Goal: Task Accomplishment & Management: Use online tool/utility

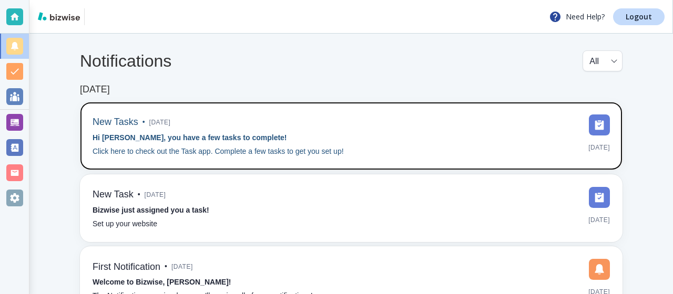
click at [596, 128] on img at bounding box center [599, 125] width 21 height 21
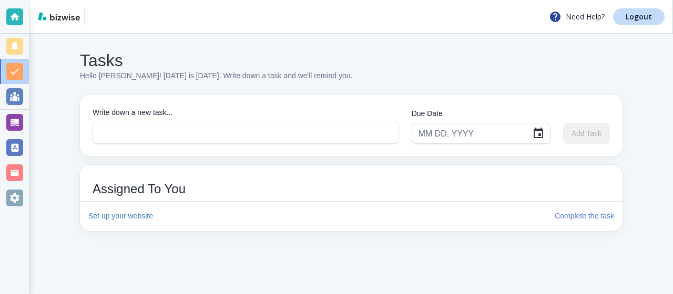
click at [64, 92] on div "Tasks Hello [PERSON_NAME]! [DATE] is [DATE]. Write down a task and we'll remind…" at bounding box center [350, 141] width 643 height 214
click at [21, 94] on div at bounding box center [14, 96] width 17 height 17
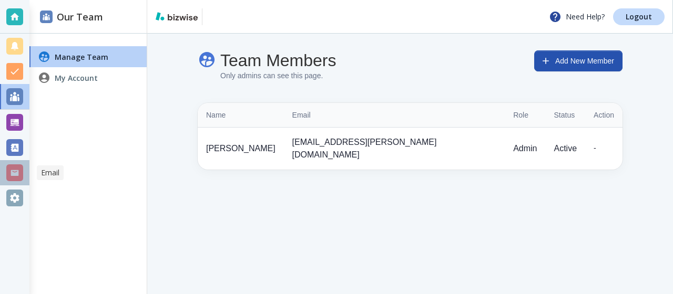
click at [15, 176] on div at bounding box center [14, 172] width 17 height 17
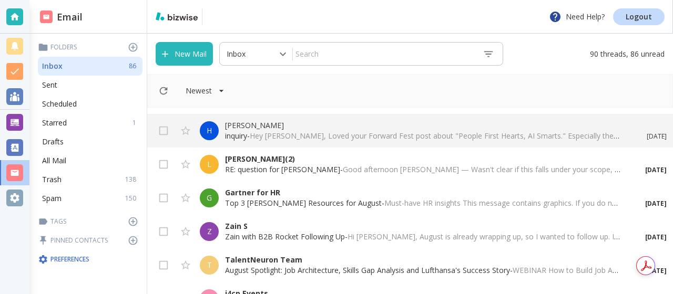
scroll to position [167, 0]
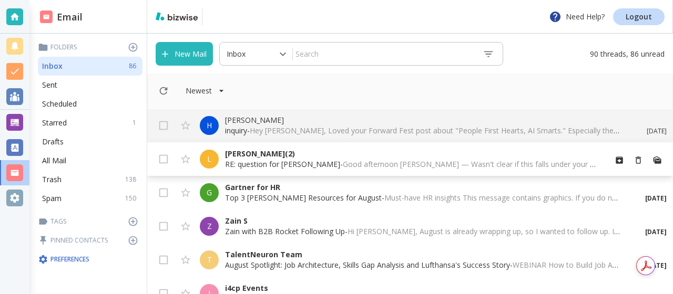
click at [250, 157] on p "[PERSON_NAME] (2)" at bounding box center [411, 154] width 372 height 11
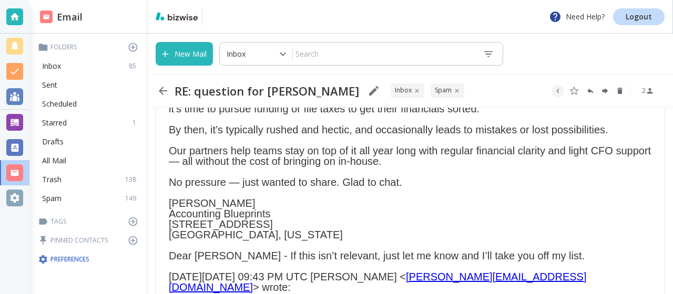
scroll to position [140, 0]
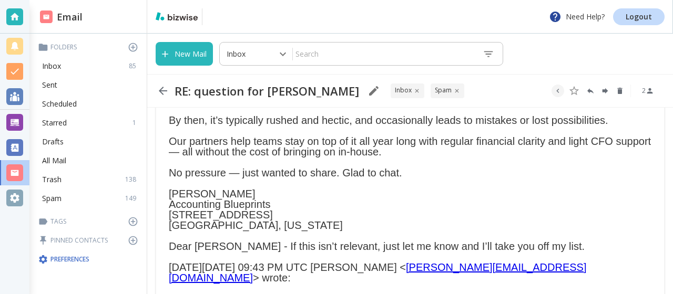
click at [314, 182] on div "Good afternoon [PERSON_NAME], Following up with a brief note — one recurring th…" at bounding box center [410, 278] width 482 height 431
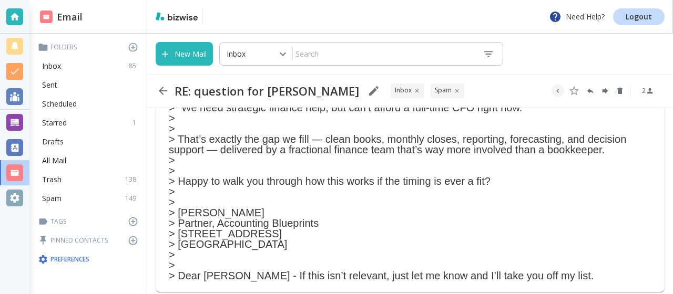
scroll to position [386, 0]
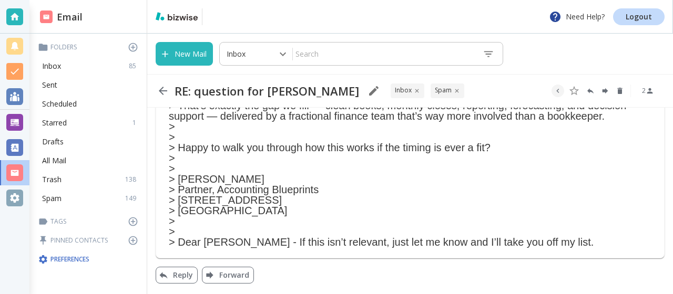
click at [314, 224] on p "> Good afternoon Bill — Wasn't clear if this falls under your scope, but though…" at bounding box center [410, 148] width 482 height 200
click at [179, 279] on button "Reply" at bounding box center [177, 275] width 42 height 17
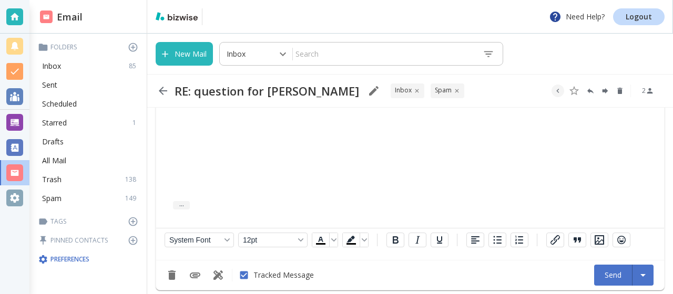
scroll to position [730, 0]
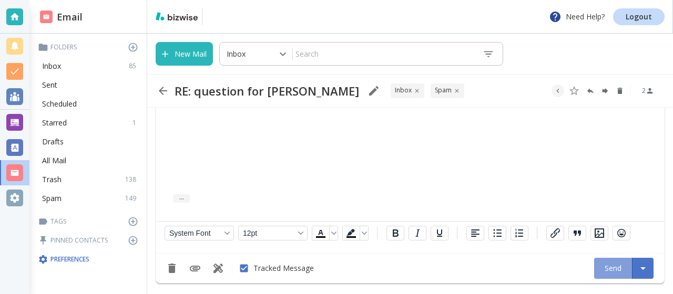
click at [603, 269] on button "Send" at bounding box center [613, 268] width 38 height 21
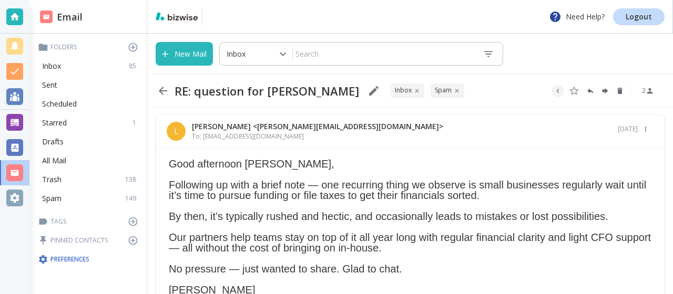
scroll to position [0, 0]
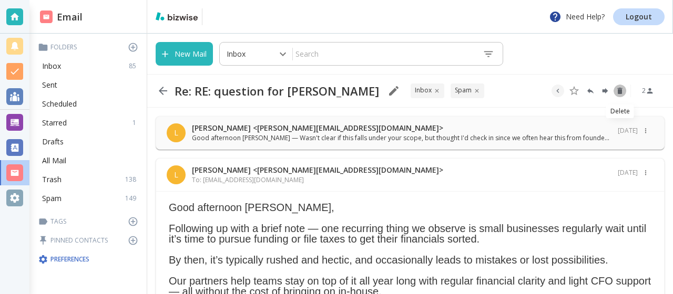
click at [618, 90] on icon "Delete" at bounding box center [619, 91] width 5 height 6
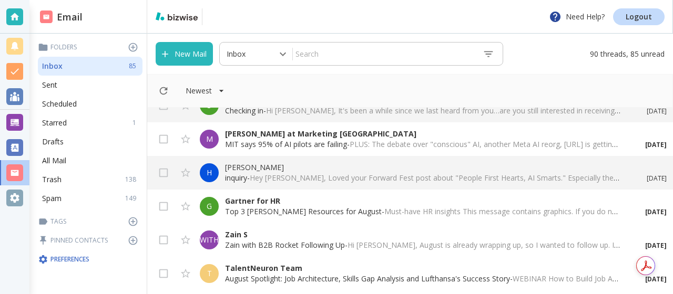
scroll to position [124, 0]
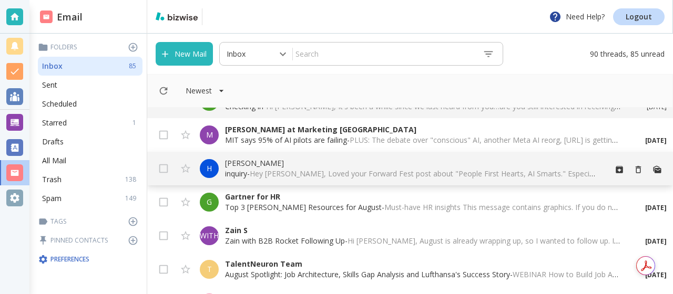
click at [295, 172] on font "Hey [PERSON_NAME], Loved your Forward Fest post about "People First Hearts, AI …" at bounding box center [566, 174] width 632 height 10
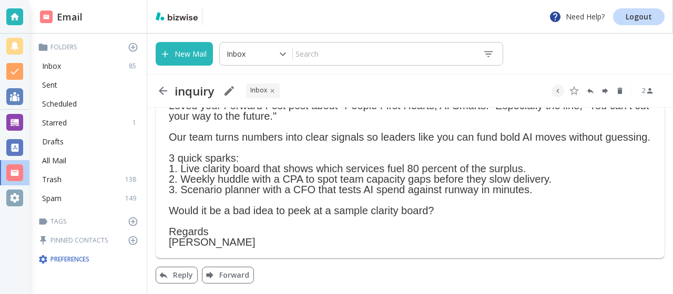
scroll to position [81, 0]
click at [299, 180] on p "3 quick sparks: 1. Live clarity board that shows which services fuel 80 percent…" at bounding box center [410, 174] width 482 height 42
click at [181, 275] on font "Reply" at bounding box center [183, 276] width 20 height 10
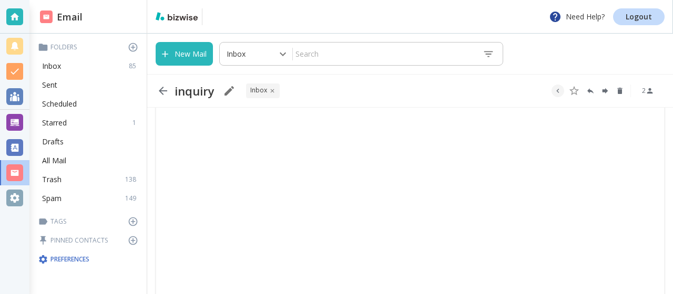
scroll to position [426, 0]
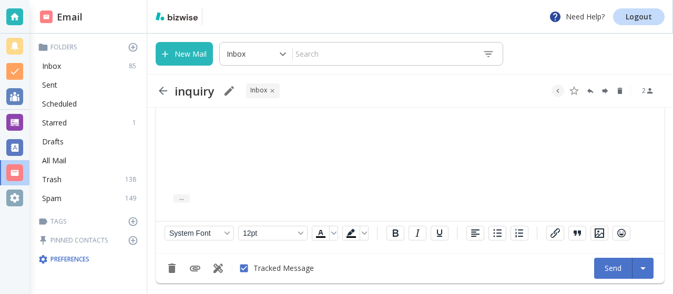
click at [615, 267] on font "Send" at bounding box center [612, 269] width 17 height 10
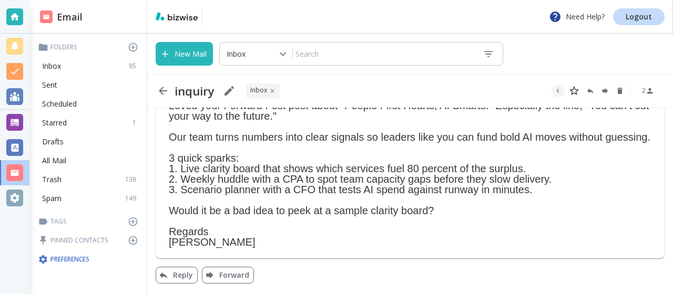
scroll to position [183, 0]
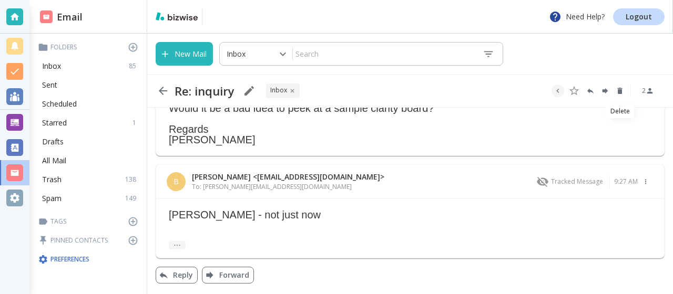
click at [623, 92] on icon "Delete" at bounding box center [619, 91] width 8 height 8
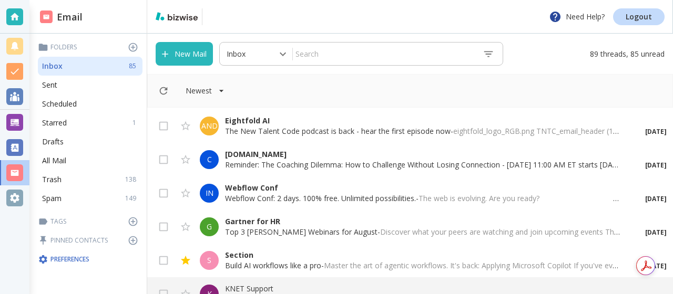
scroll to position [2773, 0]
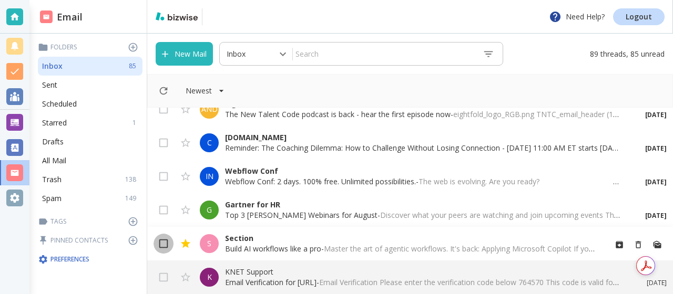
click at [164, 243] on input "checkbox" at bounding box center [163, 246] width 20 height 20
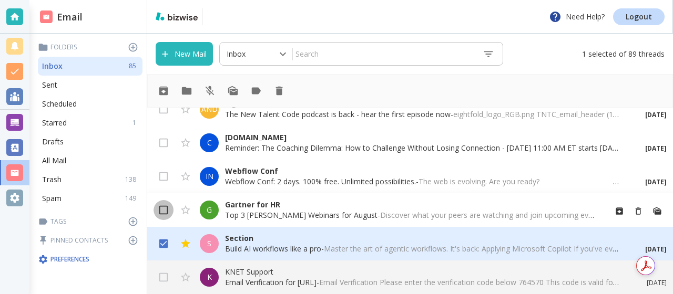
click at [164, 211] on input "checkbox" at bounding box center [163, 212] width 20 height 20
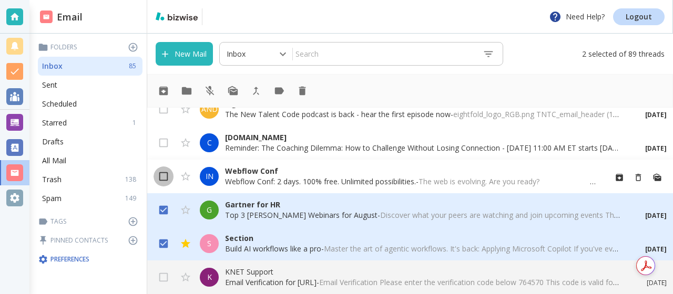
click at [164, 177] on input "checkbox" at bounding box center [163, 179] width 20 height 20
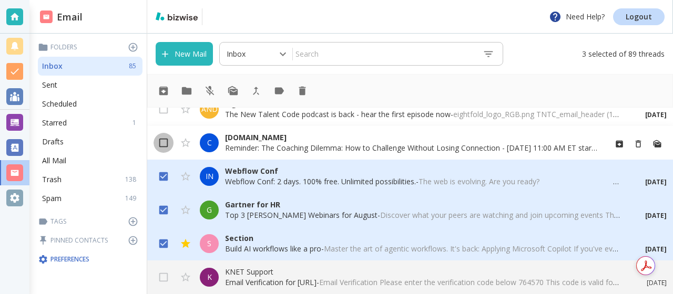
click at [165, 139] on input "checkbox" at bounding box center [163, 145] width 20 height 20
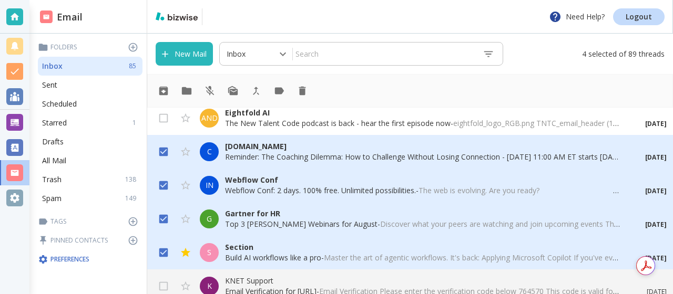
scroll to position [2747, 0]
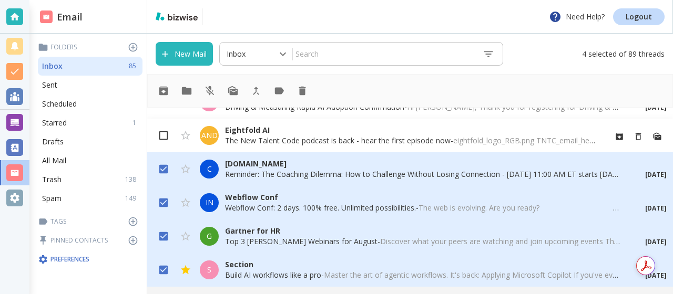
click at [163, 137] on input "checkbox" at bounding box center [163, 138] width 20 height 20
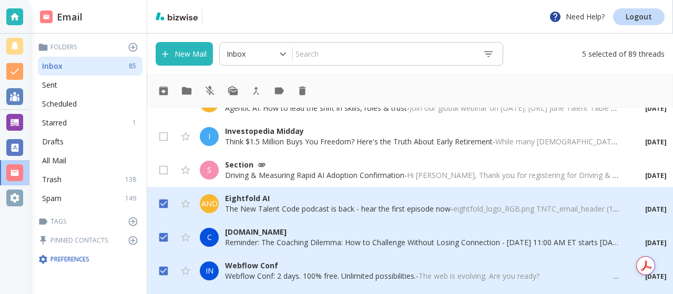
scroll to position [2671, 0]
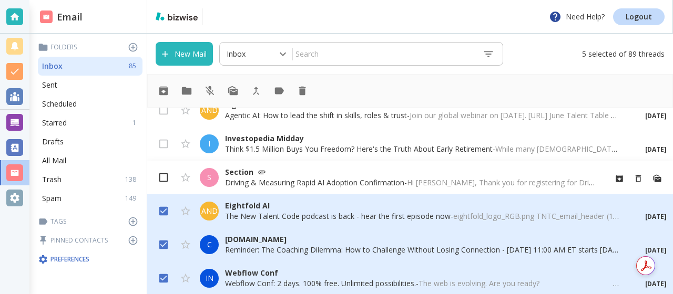
click at [164, 172] on input "checkbox" at bounding box center [163, 180] width 20 height 20
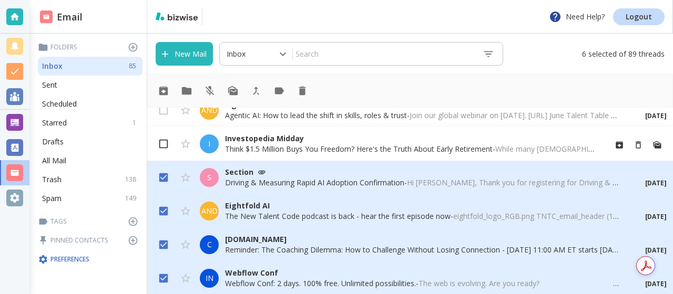
click at [166, 145] on input "checkbox" at bounding box center [163, 146] width 20 height 20
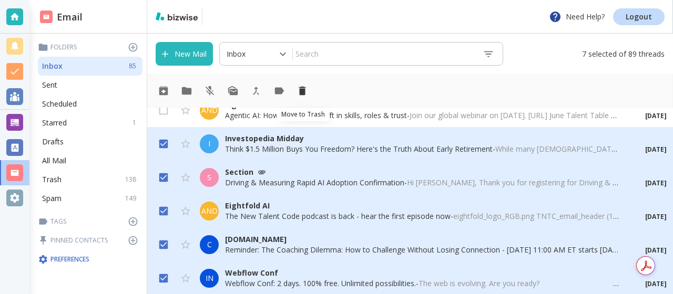
click at [305, 92] on icon "Move to Trash" at bounding box center [302, 91] width 12 height 12
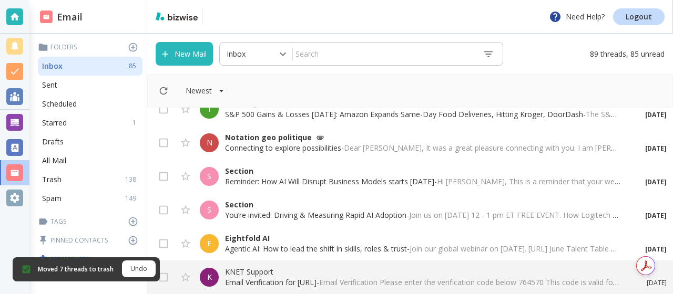
scroll to position [2538, 0]
click at [305, 92] on div "Newest" at bounding box center [409, 91] width 525 height 34
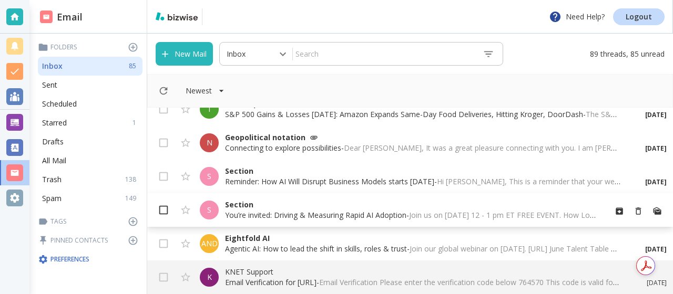
click at [166, 208] on input "checkbox" at bounding box center [163, 212] width 20 height 20
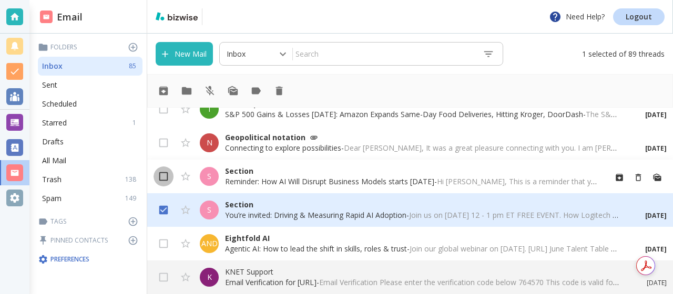
click at [163, 176] on input "checkbox" at bounding box center [163, 179] width 20 height 20
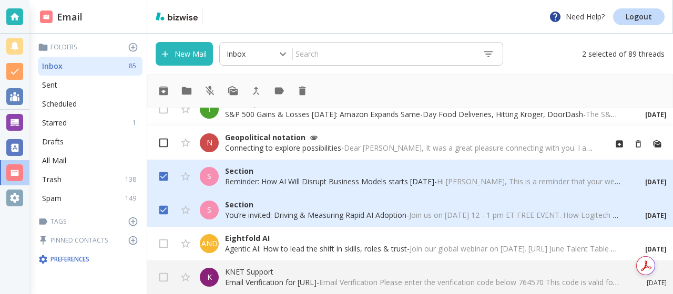
click at [163, 146] on input "checkbox" at bounding box center [163, 145] width 20 height 20
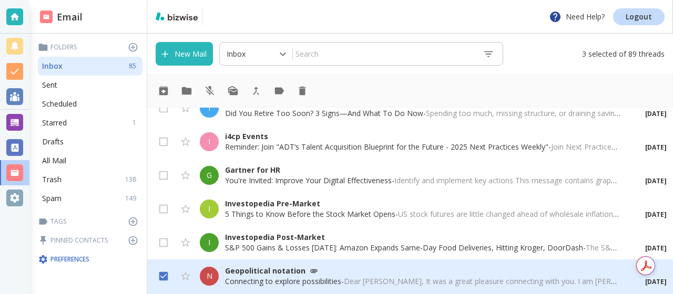
scroll to position [2397, 0]
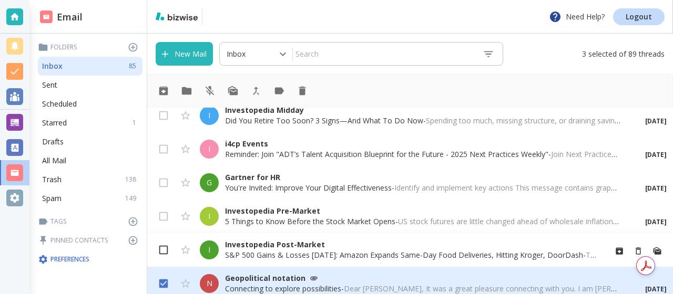
click at [163, 253] on input "checkbox" at bounding box center [163, 252] width 20 height 20
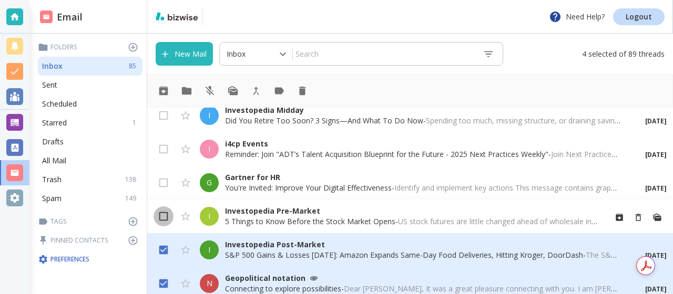
click at [163, 219] on input "checkbox" at bounding box center [163, 219] width 20 height 20
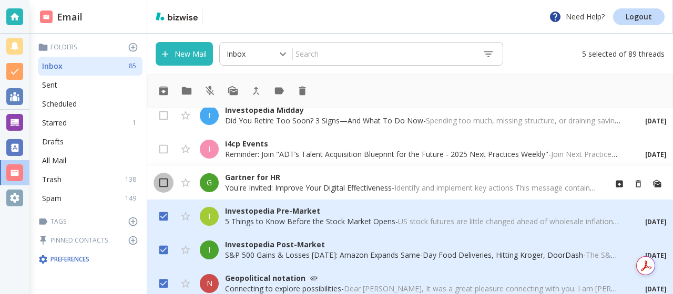
click at [160, 184] on input "checkbox" at bounding box center [163, 185] width 20 height 20
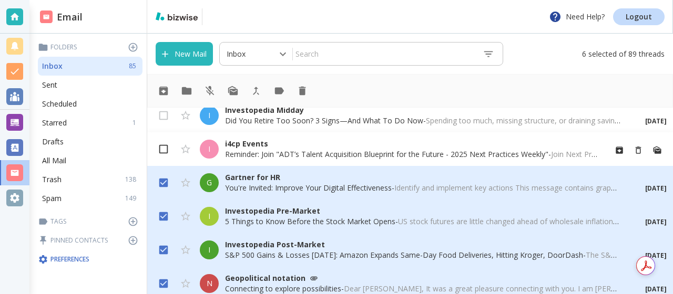
click at [167, 149] on input "checkbox" at bounding box center [163, 151] width 20 height 20
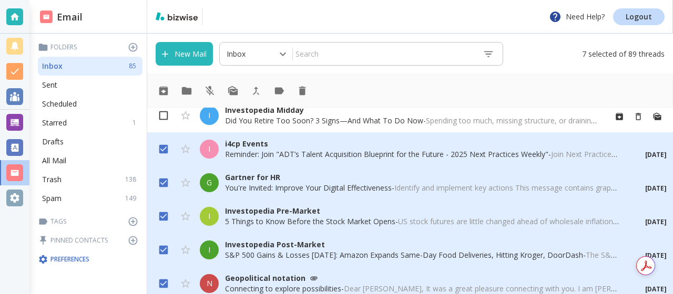
click at [164, 116] on input "checkbox" at bounding box center [163, 118] width 20 height 20
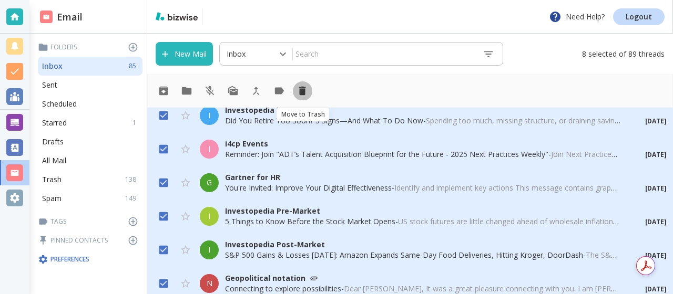
click at [302, 90] on icon "Move to Trash" at bounding box center [302, 91] width 7 height 9
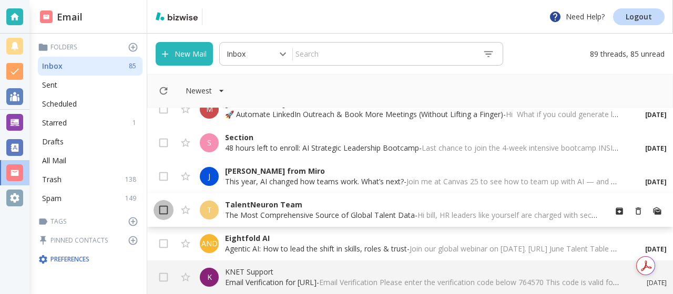
click at [163, 212] on input "checkbox" at bounding box center [163, 212] width 20 height 20
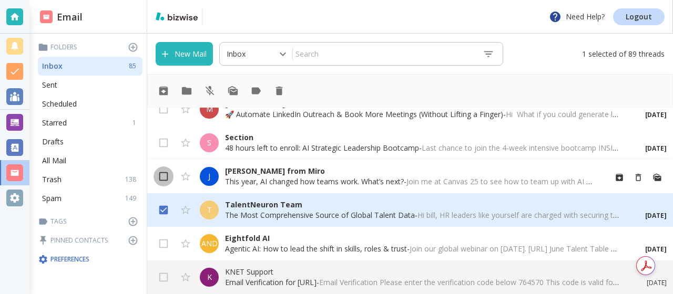
click at [162, 174] on input "checkbox" at bounding box center [163, 179] width 20 height 20
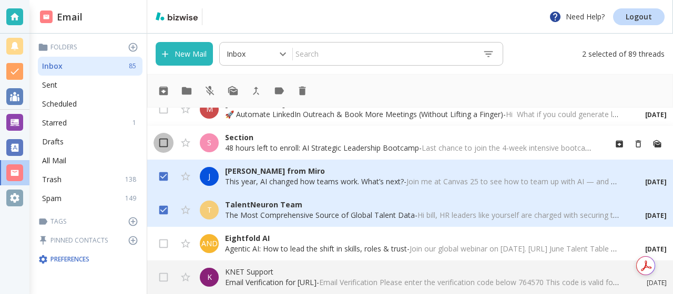
click at [164, 147] on input "checkbox" at bounding box center [163, 145] width 20 height 20
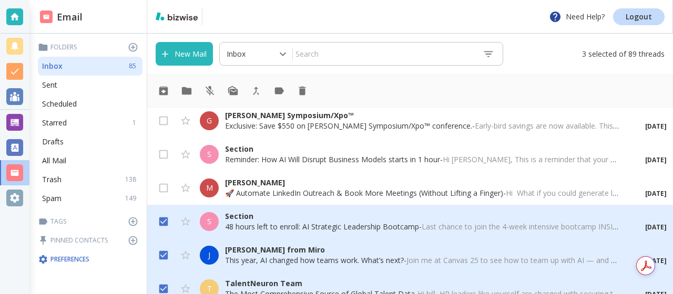
scroll to position [2189, 0]
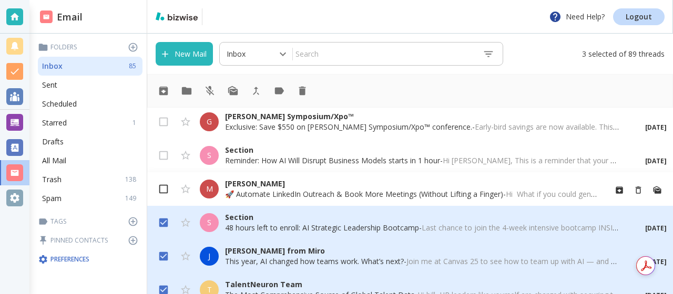
click at [165, 188] on input "checkbox" at bounding box center [163, 191] width 20 height 20
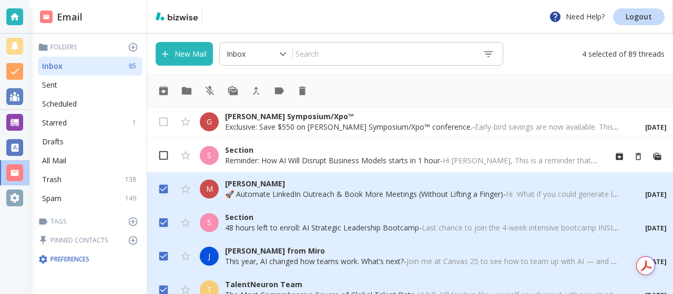
click at [166, 159] on input "checkbox" at bounding box center [163, 158] width 20 height 20
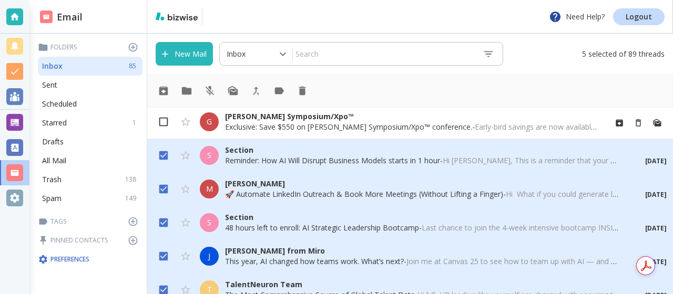
click at [161, 124] on input "checkbox" at bounding box center [163, 124] width 20 height 20
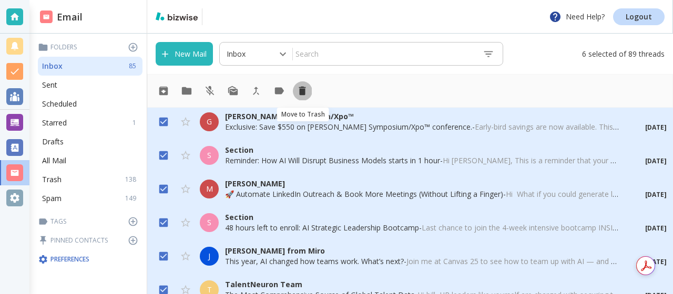
click at [302, 92] on icon "Move to Trash" at bounding box center [302, 91] width 7 height 9
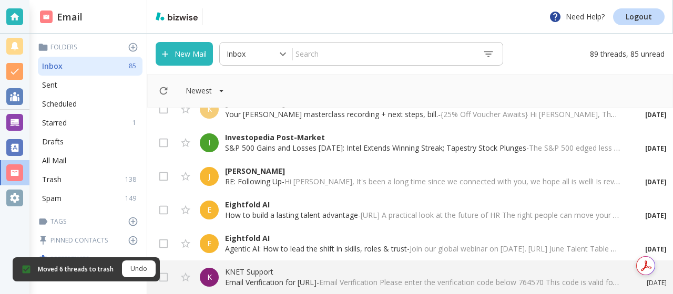
scroll to position [2067, 0]
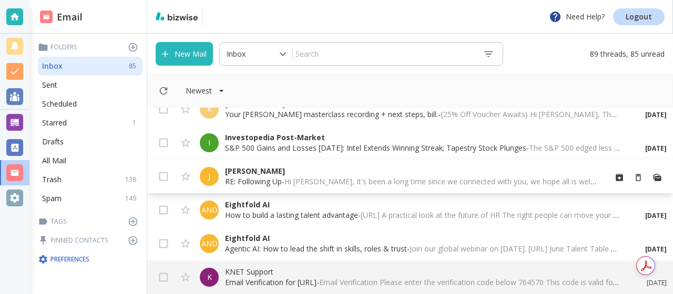
click at [242, 175] on font "[PERSON_NAME]" at bounding box center [255, 171] width 60 height 10
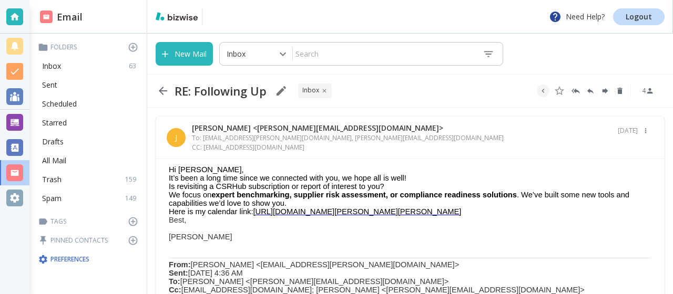
click at [306, 159] on div "J [PERSON_NAME] <[PERSON_NAME][EMAIL_ADDRESS][DOMAIN_NAME]> To: [PERSON_NAME][D…" at bounding box center [410, 138] width 508 height 43
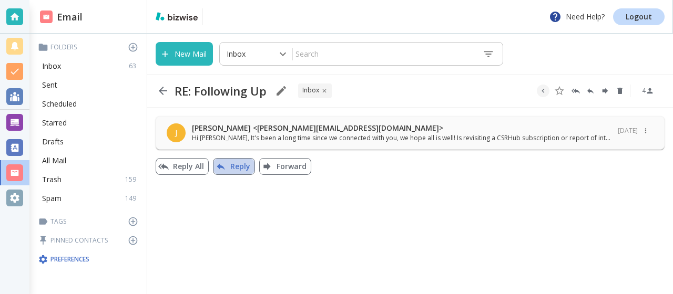
click at [240, 165] on font "Reply" at bounding box center [240, 167] width 20 height 10
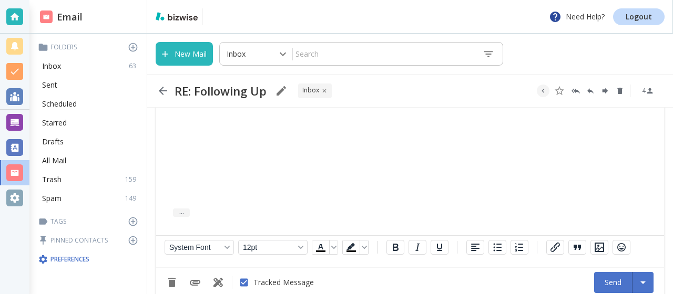
scroll to position [236, 0]
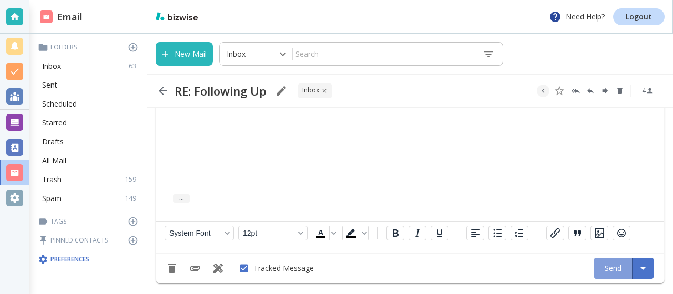
click at [607, 265] on font "Send" at bounding box center [612, 269] width 17 height 10
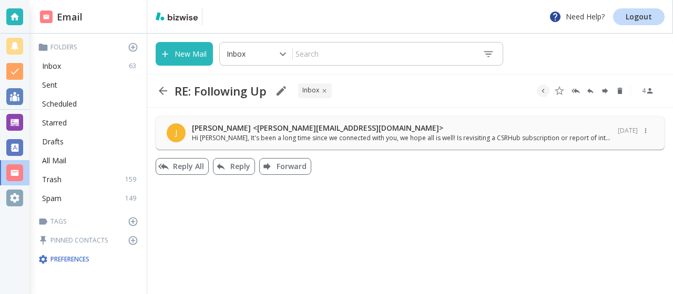
click at [563, 106] on div "RE: Following Up INBOX 4" at bounding box center [409, 91] width 525 height 34
click at [621, 91] on icon "Delete" at bounding box center [619, 91] width 5 height 6
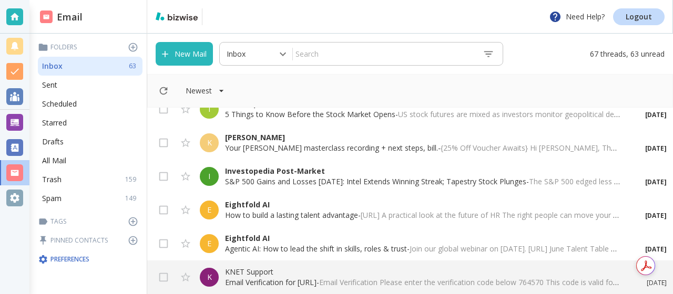
scroll to position [2033, 0]
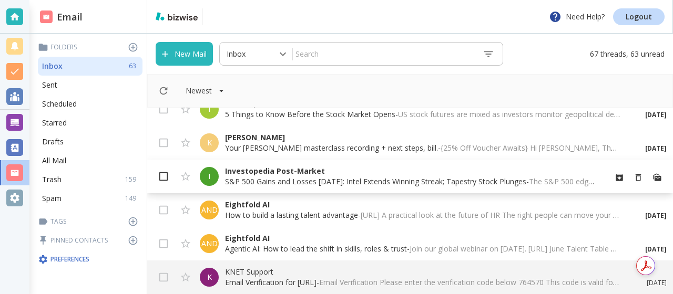
click at [164, 173] on input "checkbox" at bounding box center [163, 179] width 20 height 20
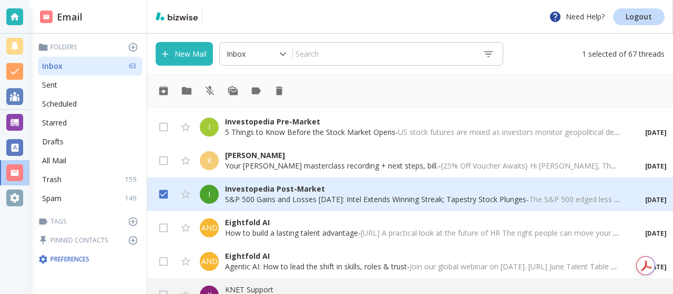
scroll to position [2008, 0]
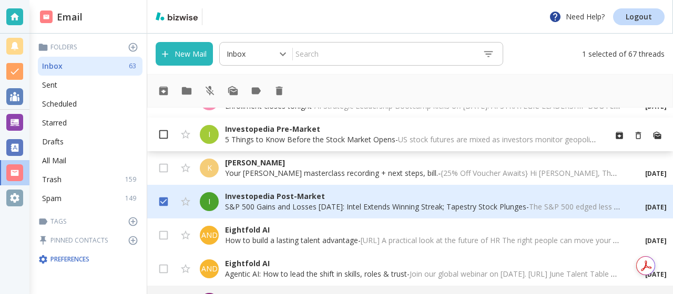
click at [163, 135] on input "checkbox" at bounding box center [163, 137] width 20 height 20
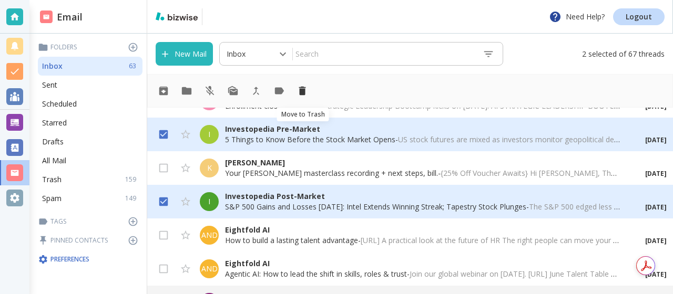
click at [302, 91] on icon "Move to Trash" at bounding box center [302, 91] width 7 height 9
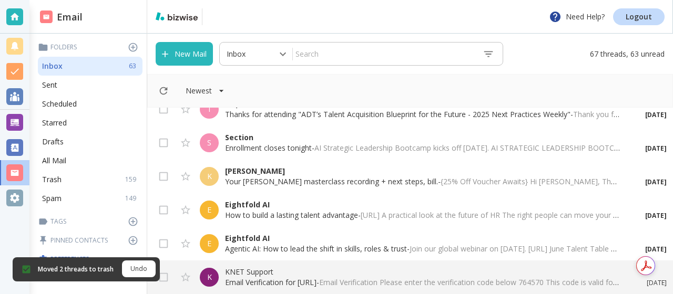
click at [302, 91] on div "Newest" at bounding box center [409, 91] width 525 height 34
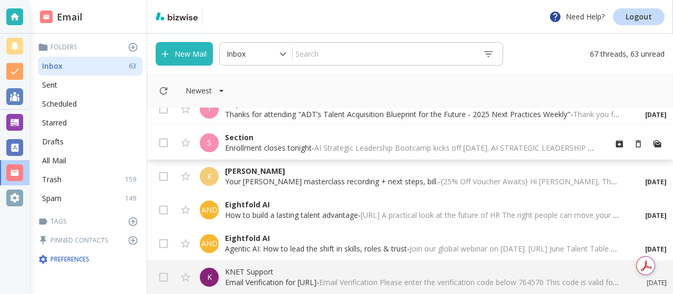
click at [240, 143] on font "Enrollment closes tonight" at bounding box center [268, 148] width 87 height 10
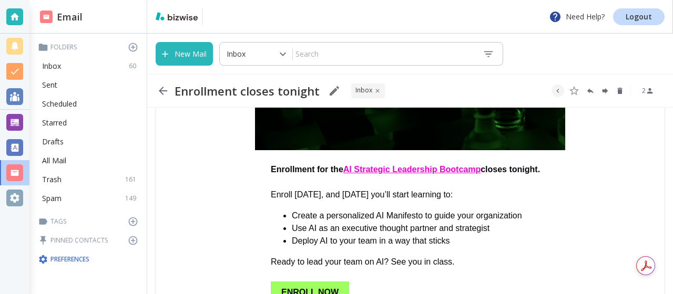
scroll to position [189, 0]
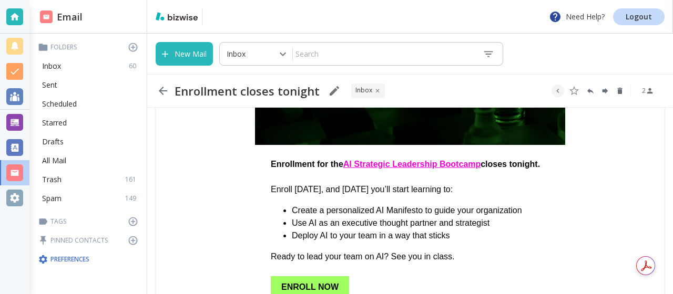
click at [241, 173] on td "Enrollment for the AI Strategic Leadership Bootcamp closes tonight. Enroll [DAT…" at bounding box center [410, 228] width 482 height 167
click at [618, 91] on icon "Delete" at bounding box center [619, 91] width 5 height 6
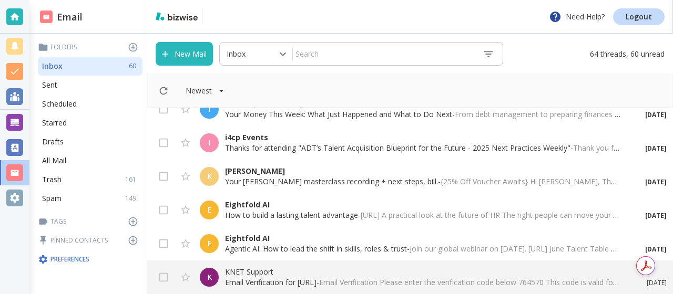
scroll to position [1932, 0]
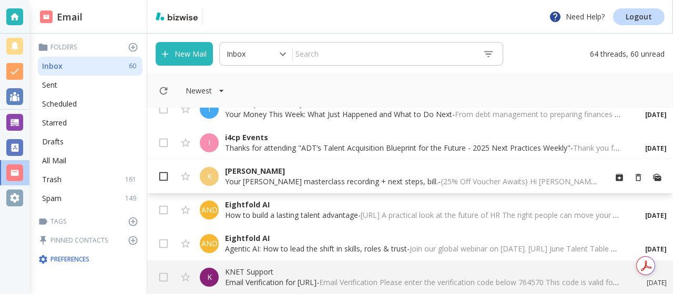
click at [165, 177] on input "checkbox" at bounding box center [163, 179] width 20 height 20
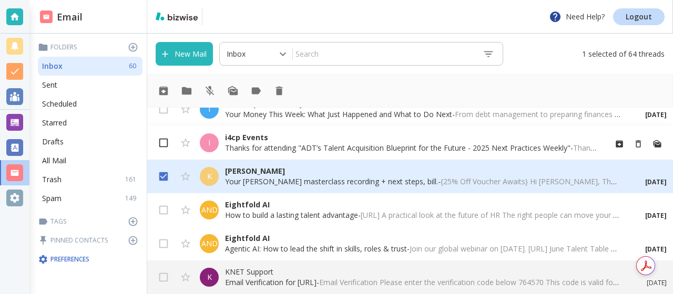
click at [163, 145] on input "checkbox" at bounding box center [163, 145] width 20 height 20
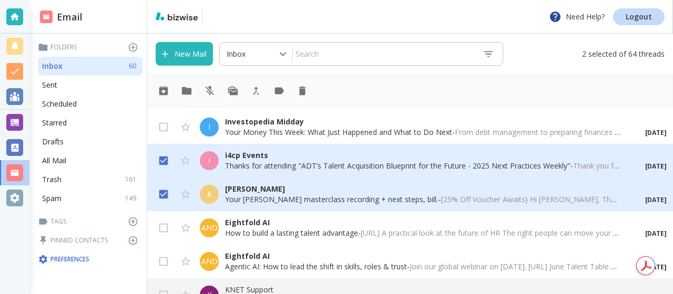
scroll to position [1909, 0]
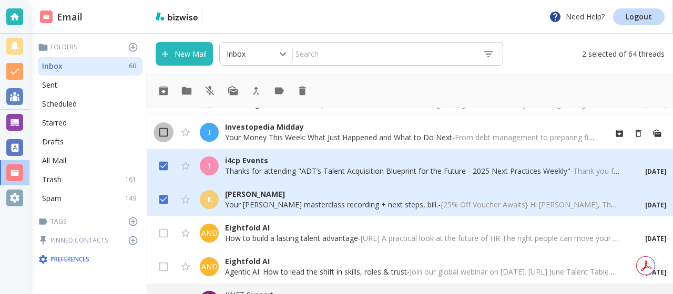
click at [164, 131] on input "checkbox" at bounding box center [163, 135] width 20 height 20
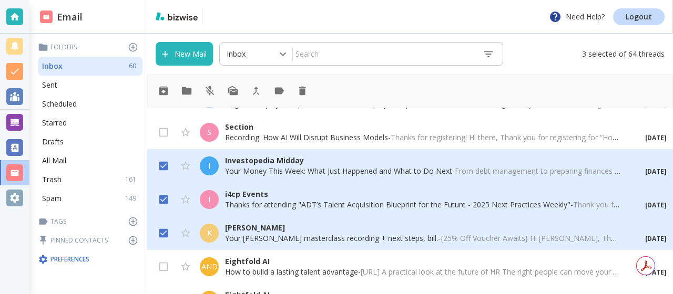
scroll to position [1871, 0]
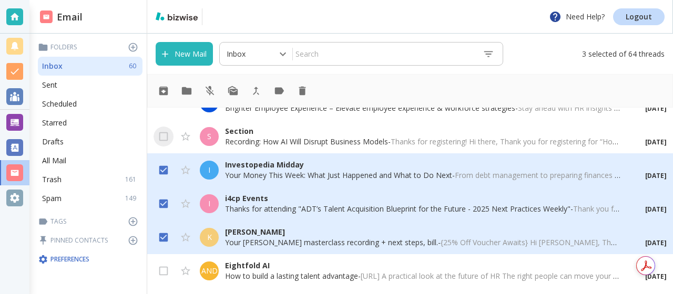
click at [164, 131] on input "checkbox" at bounding box center [163, 139] width 20 height 20
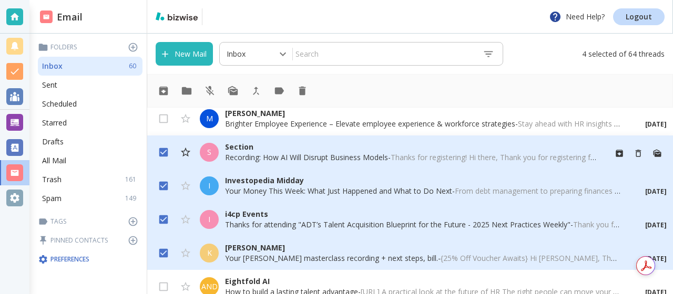
scroll to position [1847, 0]
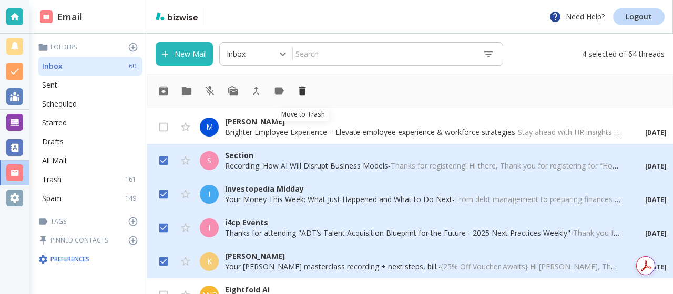
click at [303, 89] on icon "Move to Trash" at bounding box center [302, 91] width 7 height 9
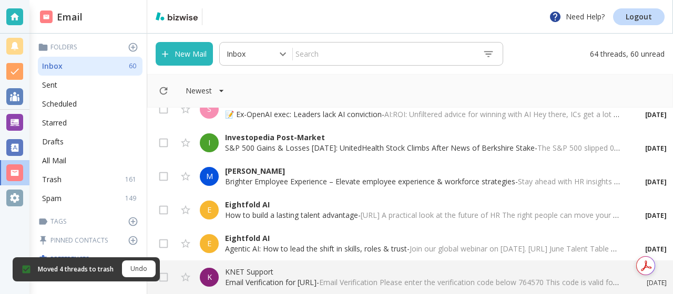
scroll to position [1798, 0]
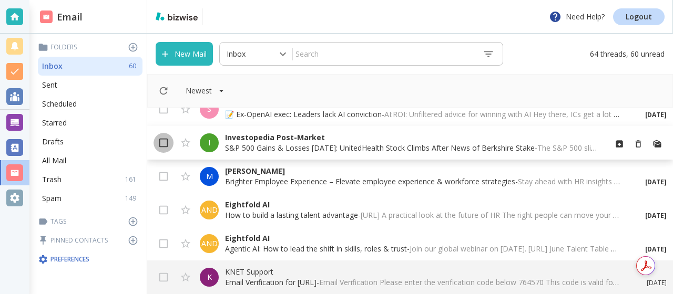
click at [163, 141] on input "checkbox" at bounding box center [163, 145] width 20 height 20
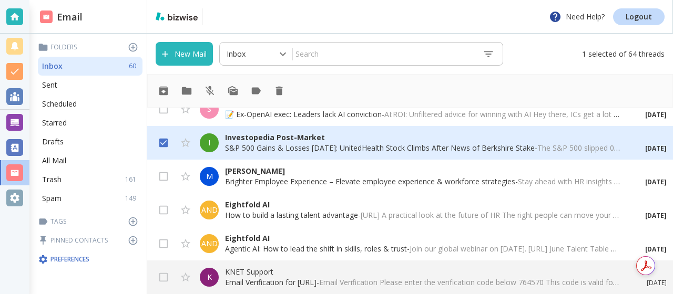
scroll to position [1781, 0]
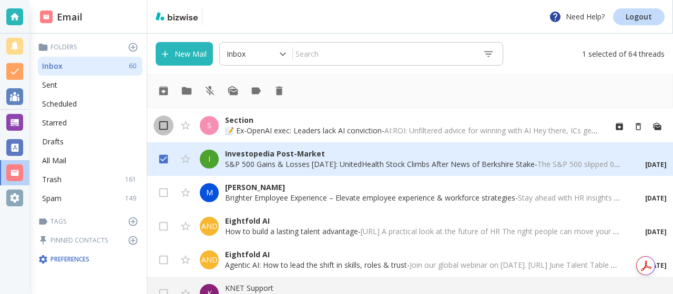
click at [163, 130] on input "checkbox" at bounding box center [163, 128] width 20 height 20
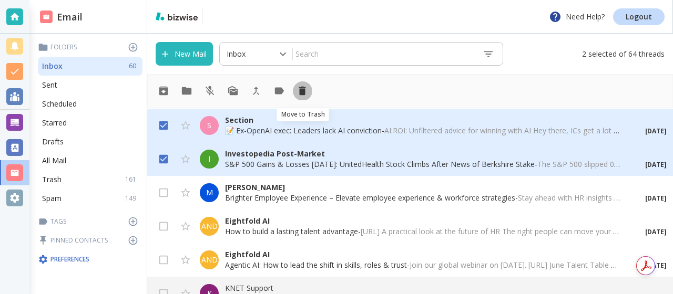
click at [302, 90] on icon "Move to Trash" at bounding box center [302, 91] width 7 height 9
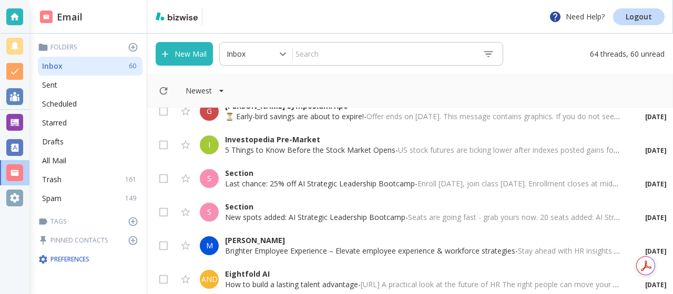
scroll to position [1671, 0]
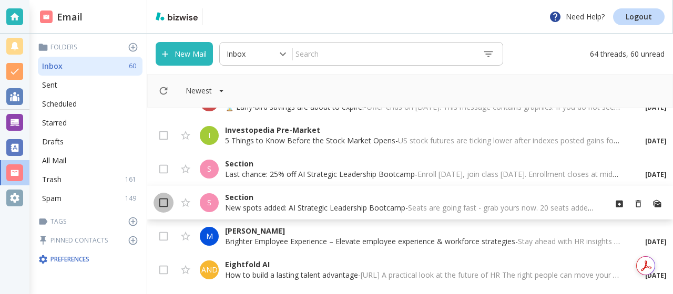
click at [162, 201] on input "checkbox" at bounding box center [163, 205] width 20 height 20
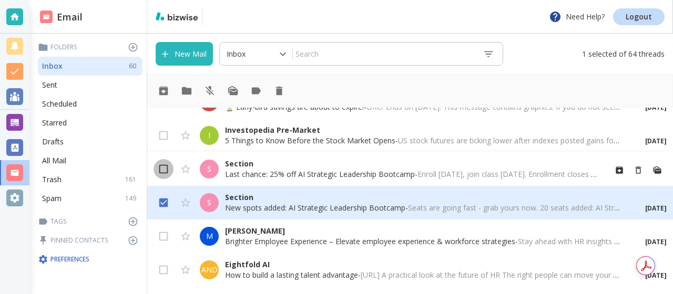
click at [164, 173] on input "checkbox" at bounding box center [163, 171] width 20 height 20
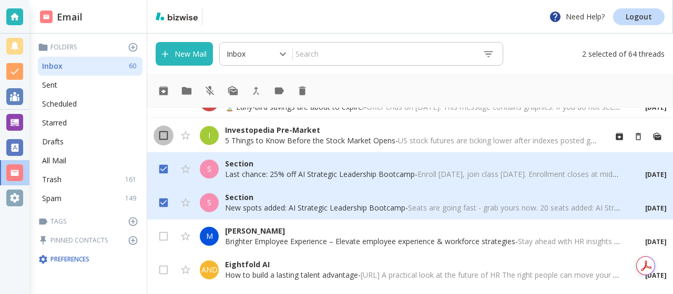
click at [164, 136] on input "checkbox" at bounding box center [163, 138] width 20 height 20
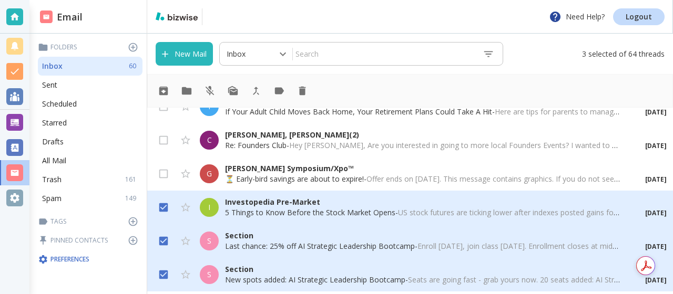
scroll to position [1586, 0]
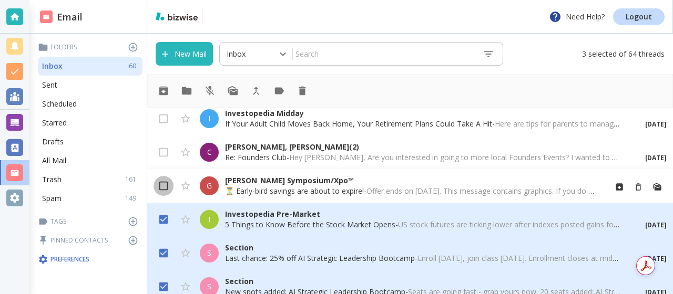
click at [164, 183] on input "checkbox" at bounding box center [163, 188] width 20 height 20
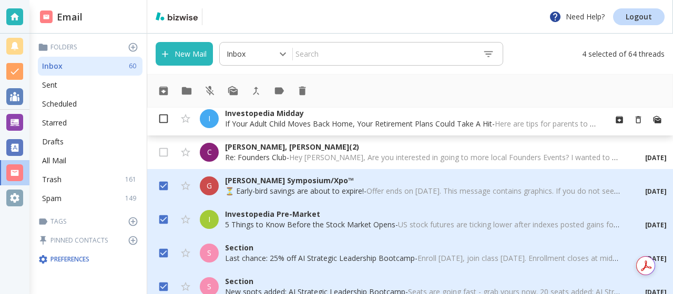
click at [164, 116] on input "checkbox" at bounding box center [163, 121] width 20 height 20
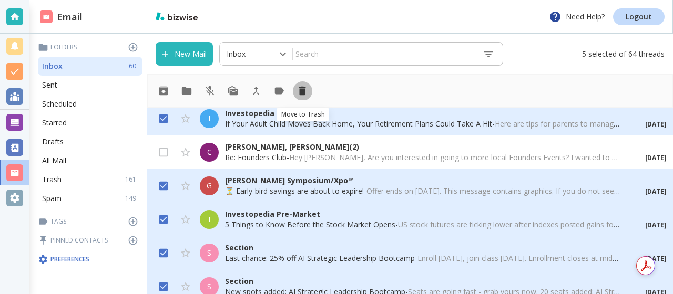
click at [304, 91] on icon "Move to Trash" at bounding box center [302, 91] width 7 height 9
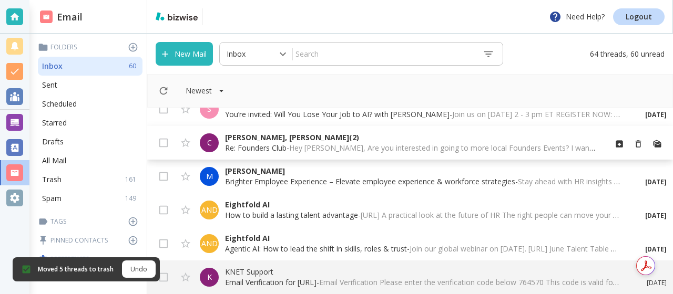
click at [288, 148] on font "-" at bounding box center [287, 148] width 3 height 10
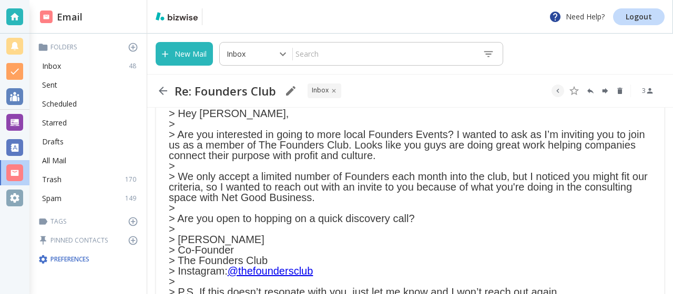
scroll to position [200, 0]
click at [620, 89] on icon "Delete" at bounding box center [619, 91] width 5 height 6
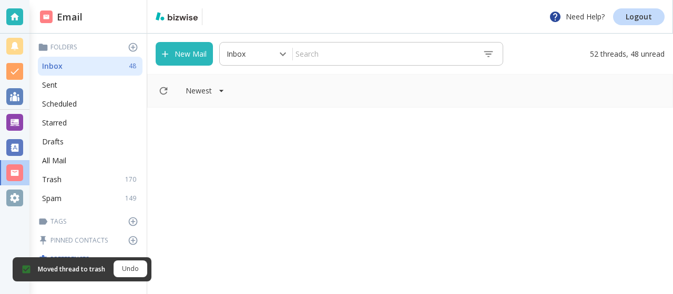
scroll to position [1455, 0]
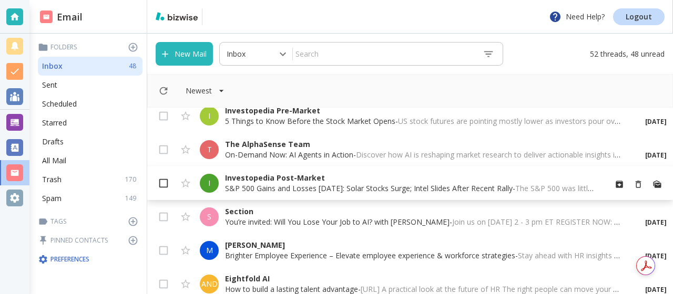
click at [165, 183] on input "checkbox" at bounding box center [163, 186] width 20 height 20
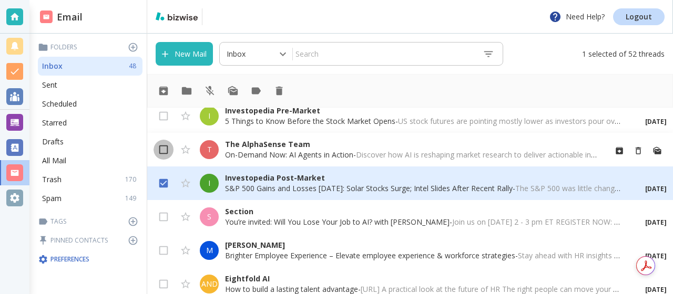
click at [163, 150] on input "checkbox" at bounding box center [163, 152] width 20 height 20
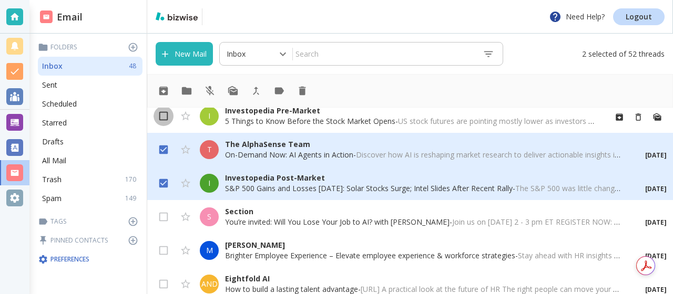
click at [163, 118] on input "checkbox" at bounding box center [163, 118] width 20 height 20
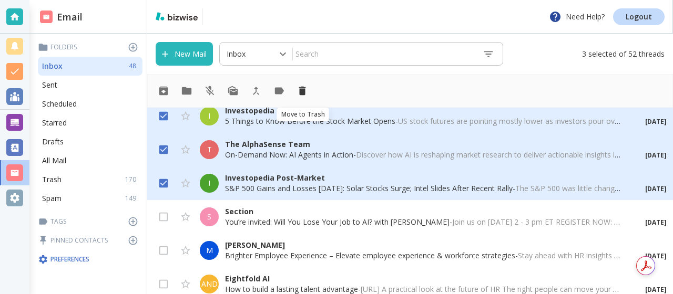
click at [304, 91] on icon "Move to Trash" at bounding box center [302, 91] width 7 height 9
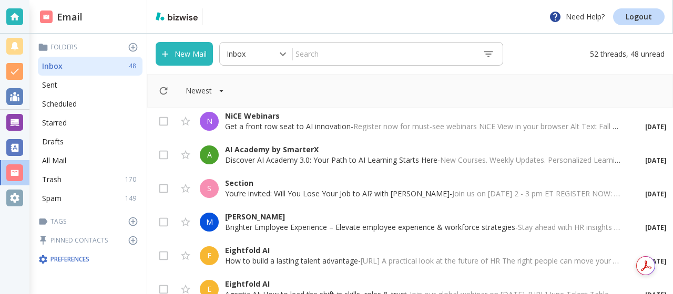
scroll to position [1374, 0]
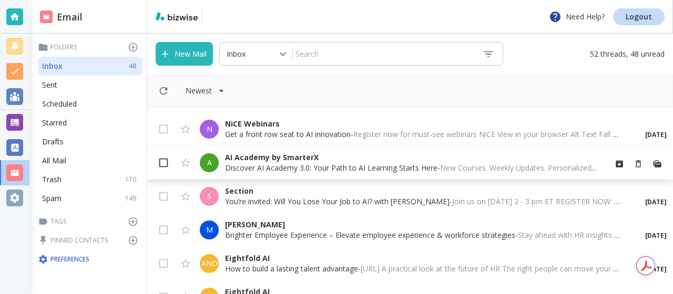
click at [165, 160] on input "checkbox" at bounding box center [163, 165] width 20 height 20
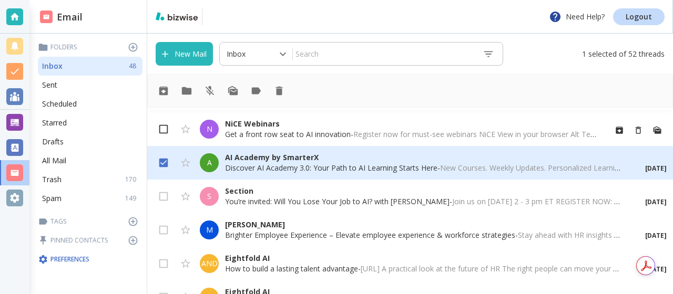
click at [166, 130] on input "checkbox" at bounding box center [163, 131] width 20 height 20
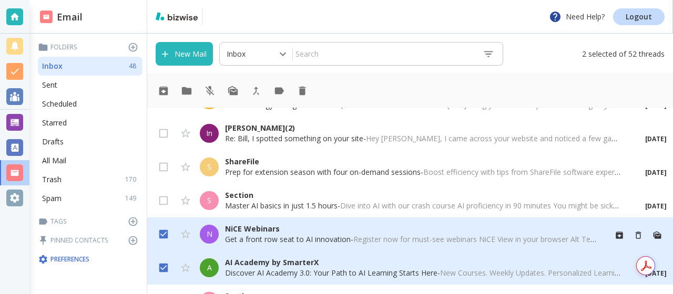
scroll to position [1263, 0]
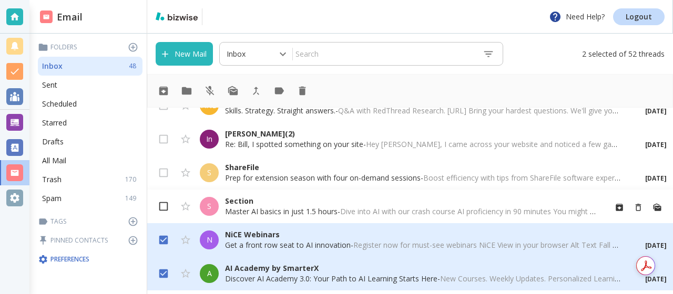
click at [162, 204] on input "checkbox" at bounding box center [163, 209] width 20 height 20
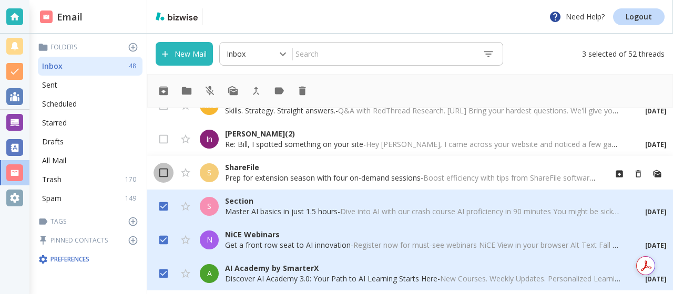
click at [164, 172] on input "checkbox" at bounding box center [163, 175] width 20 height 20
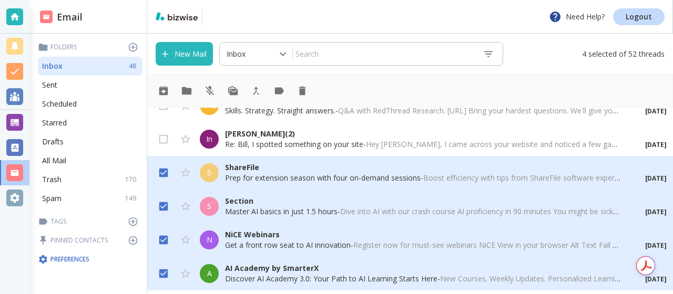
scroll to position [1252, 0]
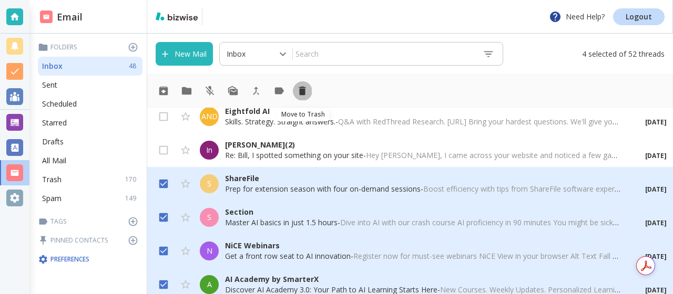
click at [301, 88] on icon "Move to Trash" at bounding box center [302, 91] width 7 height 9
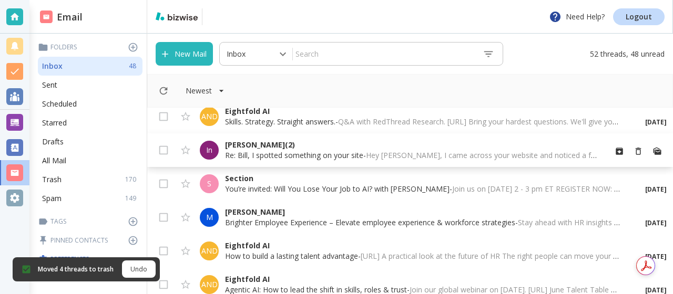
click at [304, 147] on p "[PERSON_NAME] (2)" at bounding box center [411, 145] width 372 height 11
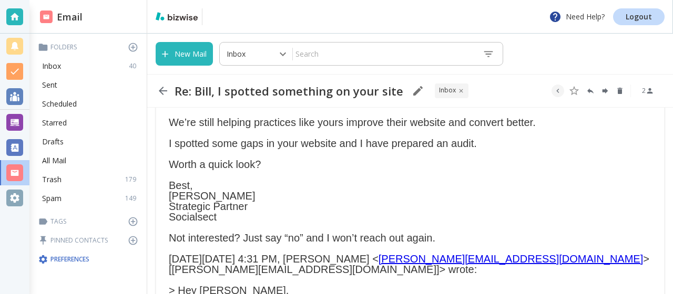
scroll to position [128, 0]
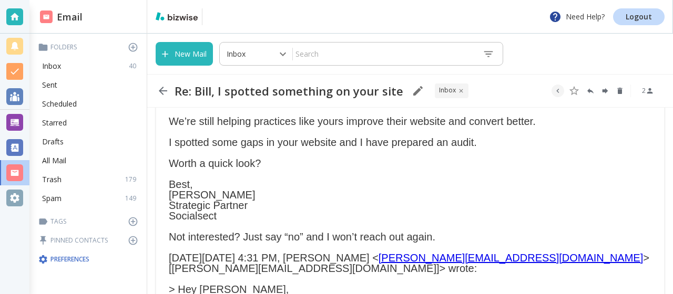
click at [409, 182] on p "Best, [PERSON_NAME] Strategic Partner Socialsect" at bounding box center [410, 200] width 482 height 42
click at [618, 91] on icon "Delete" at bounding box center [619, 91] width 5 height 6
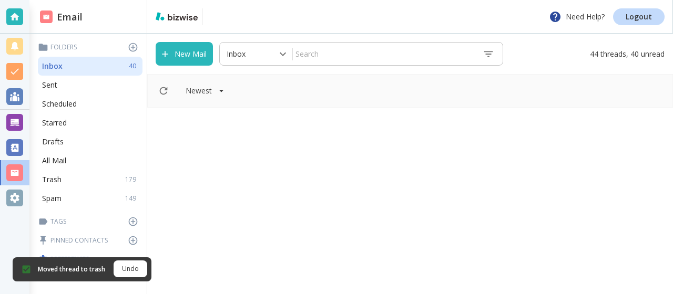
scroll to position [1186, 0]
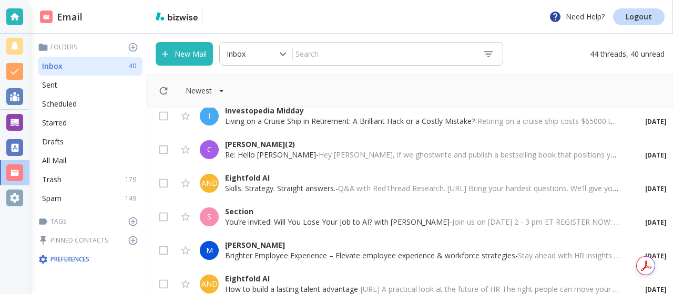
click at [338, 195] on div "AND Eightfold AI Skills. Strategy. Straight answers. - Q&A with RedThread Resea…" at bounding box center [409, 184] width 525 height 34
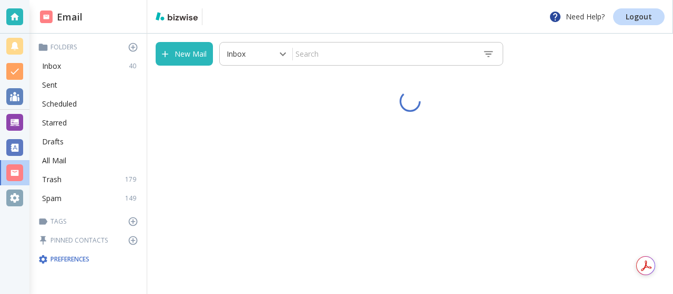
click at [338, 195] on div "New Mail Inbox 0 ​ ​" at bounding box center [409, 164] width 525 height 261
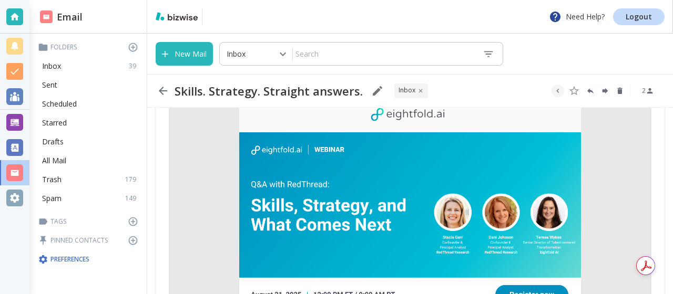
scroll to position [64, 0]
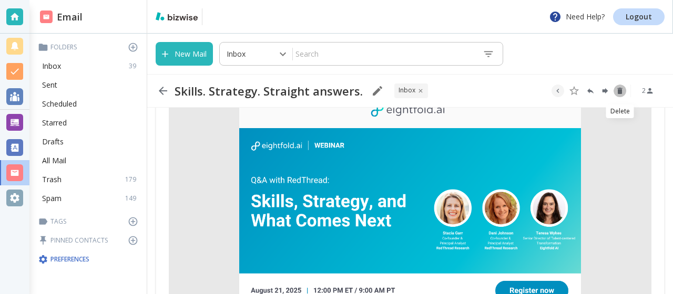
click at [619, 91] on icon "Delete" at bounding box center [619, 91] width 5 height 6
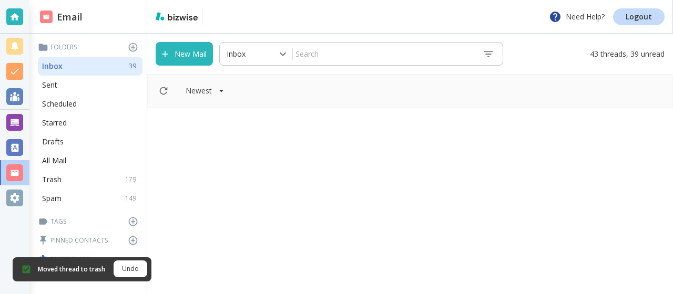
scroll to position [1152, 0]
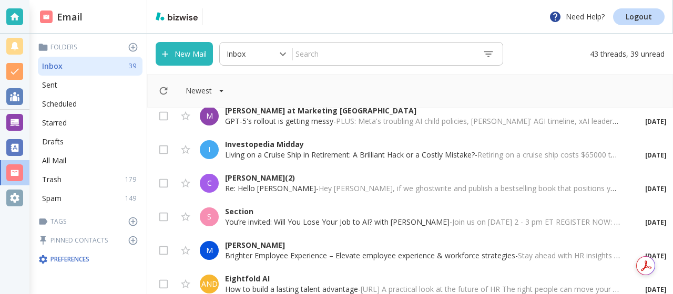
click at [245, 157] on font "Living on a Cruise Ship in Retirement: A Brilliant Hack or a Costly Mistake?" at bounding box center [350, 155] width 250 height 10
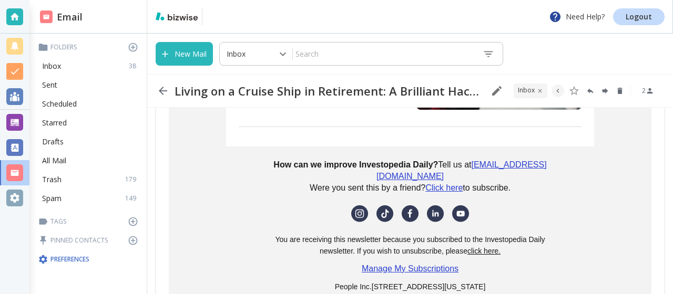
scroll to position [1724, 0]
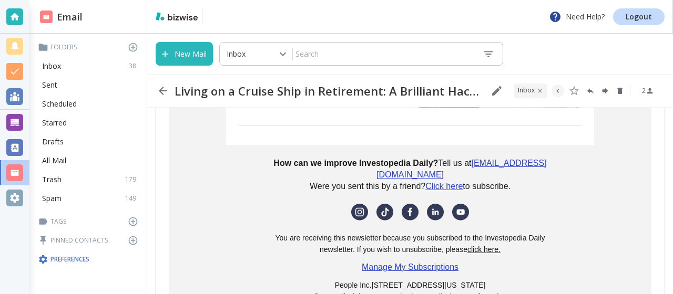
click at [494, 245] on link "click here." at bounding box center [483, 249] width 33 height 8
click at [619, 92] on icon "Delete" at bounding box center [619, 91] width 5 height 6
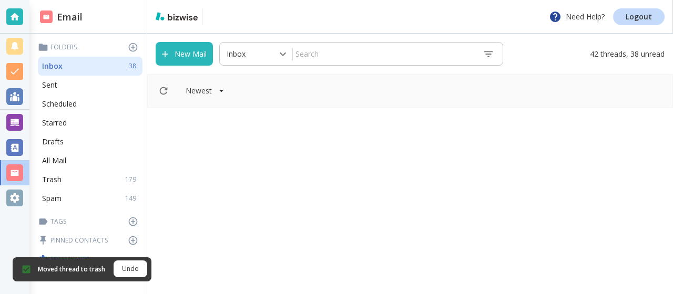
scroll to position [1118, 0]
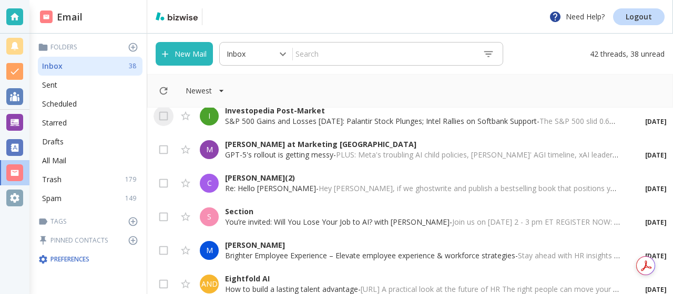
click at [165, 115] on input "checkbox" at bounding box center [163, 118] width 20 height 20
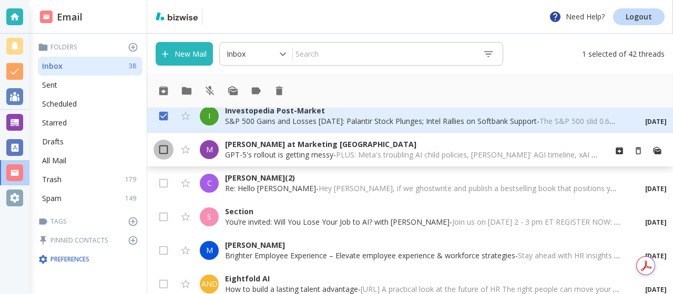
click at [162, 146] on input "checkbox" at bounding box center [163, 152] width 20 height 20
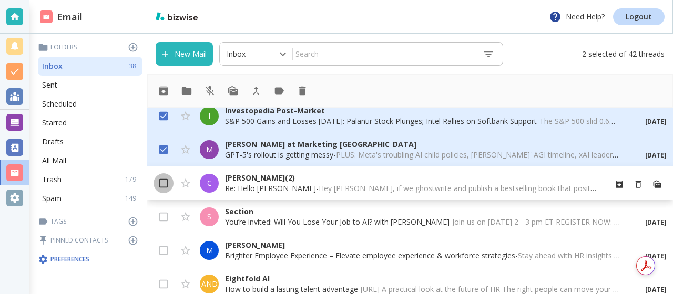
click at [161, 181] on input "checkbox" at bounding box center [163, 186] width 20 height 20
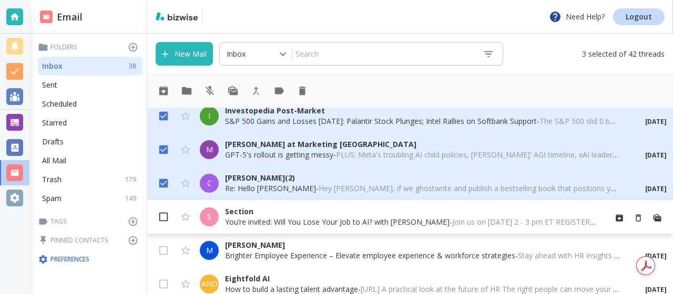
click at [164, 213] on input "checkbox" at bounding box center [163, 219] width 20 height 20
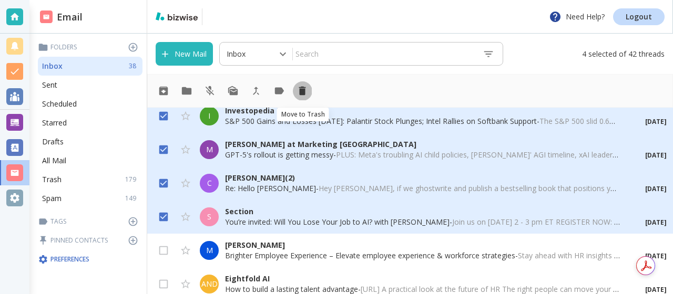
click at [302, 93] on icon "Move to Trash" at bounding box center [302, 91] width 7 height 9
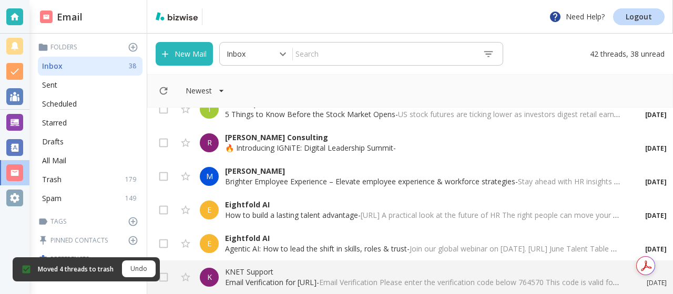
scroll to position [1058, 0]
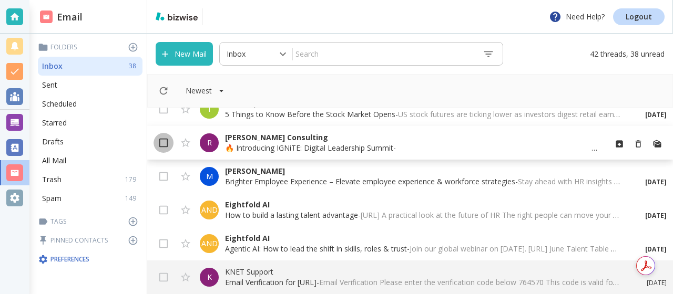
click at [167, 142] on input "checkbox" at bounding box center [163, 145] width 20 height 20
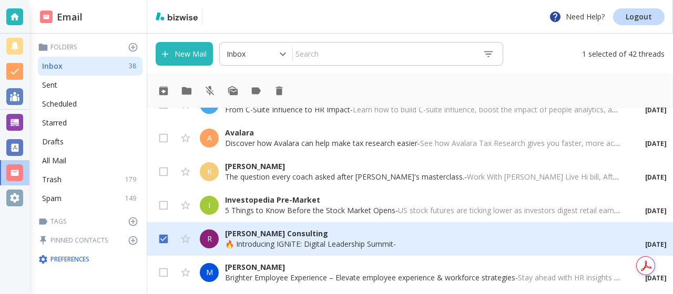
scroll to position [958, 0]
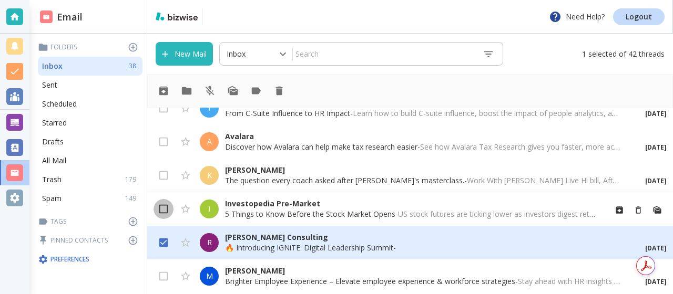
click at [163, 205] on input "checkbox" at bounding box center [163, 211] width 20 height 20
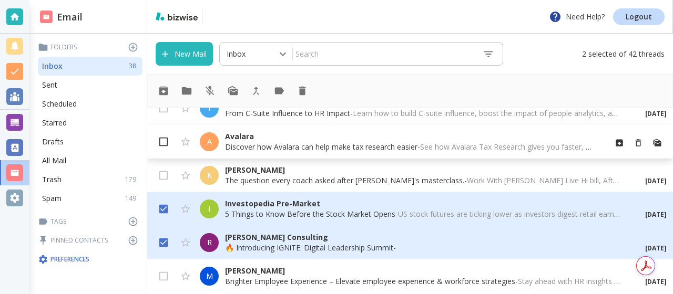
click at [165, 142] on input "checkbox" at bounding box center [163, 144] width 20 height 20
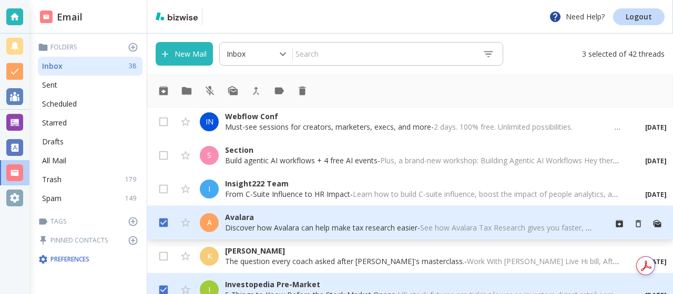
scroll to position [877, 0]
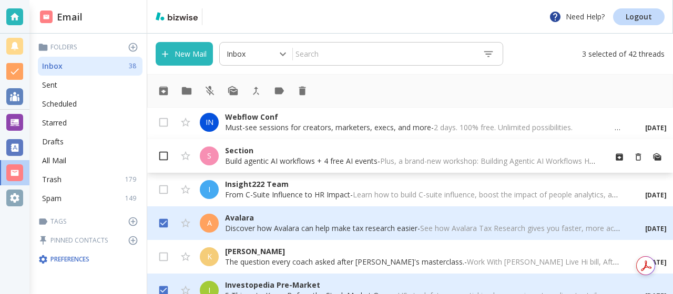
click at [166, 158] on input "checkbox" at bounding box center [163, 158] width 20 height 20
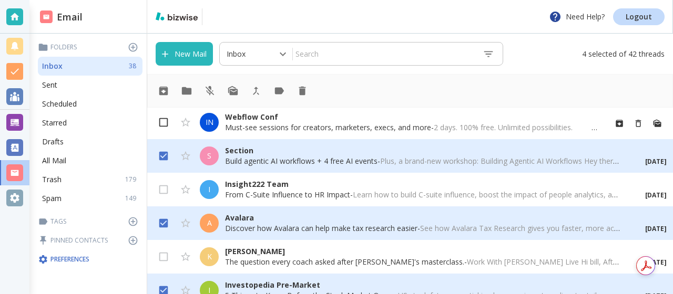
click at [165, 123] on input "checkbox" at bounding box center [163, 125] width 20 height 20
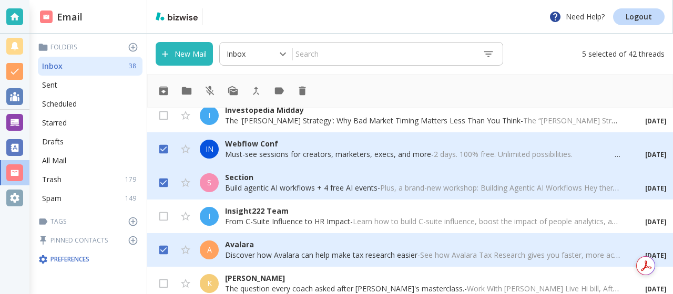
scroll to position [831, 0]
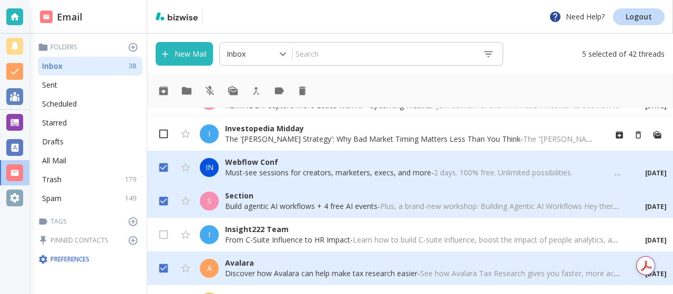
click at [163, 131] on input "checkbox" at bounding box center [163, 136] width 20 height 20
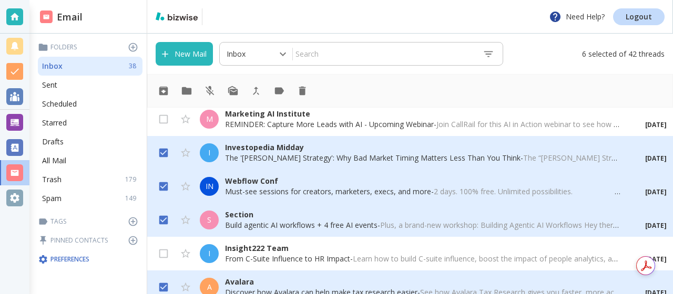
scroll to position [801, 0]
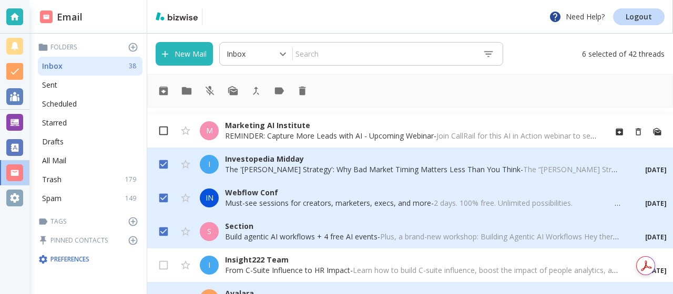
click at [163, 130] on input "checkbox" at bounding box center [163, 133] width 20 height 20
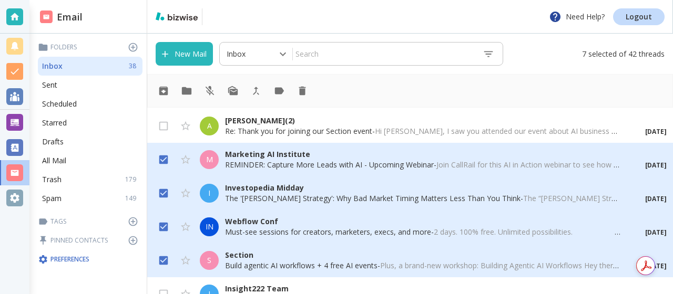
scroll to position [771, 0]
click at [163, 127] on input "checkbox" at bounding box center [163, 129] width 20 height 20
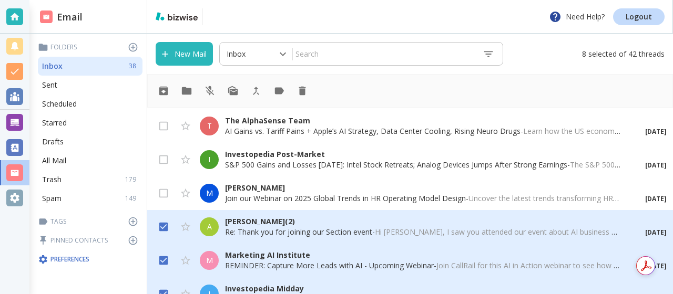
scroll to position [668, 0]
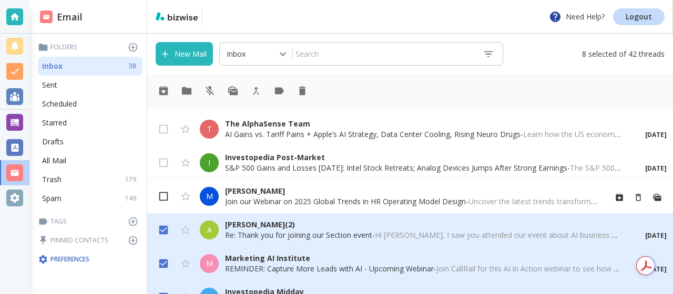
click at [163, 195] on input "checkbox" at bounding box center [163, 199] width 20 height 20
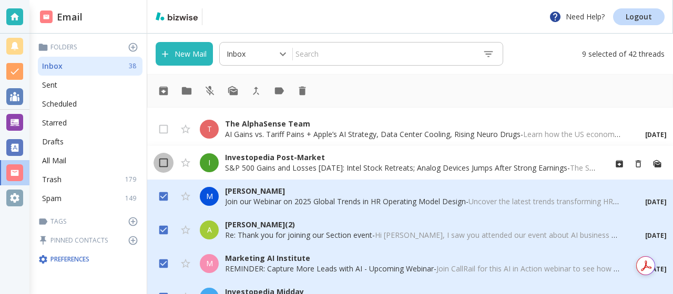
click at [164, 162] on input "checkbox" at bounding box center [163, 165] width 20 height 20
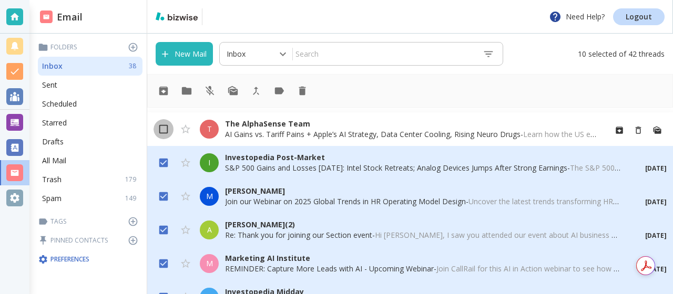
click at [166, 127] on input "checkbox" at bounding box center [163, 131] width 20 height 20
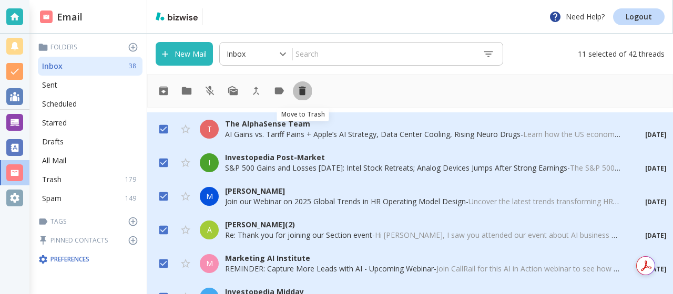
click at [301, 91] on icon "Move to Trash" at bounding box center [302, 91] width 7 height 9
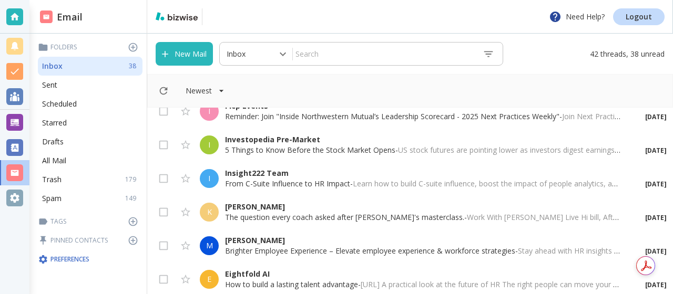
scroll to position [617, 0]
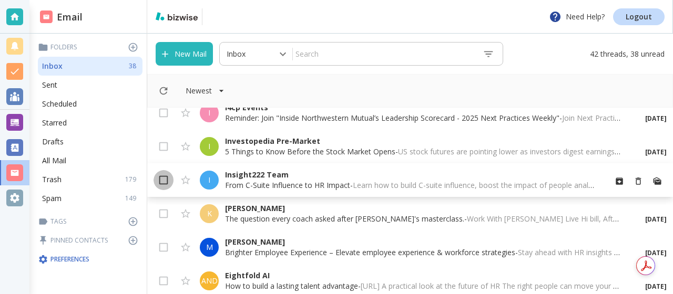
click at [161, 177] on input "checkbox" at bounding box center [163, 182] width 20 height 20
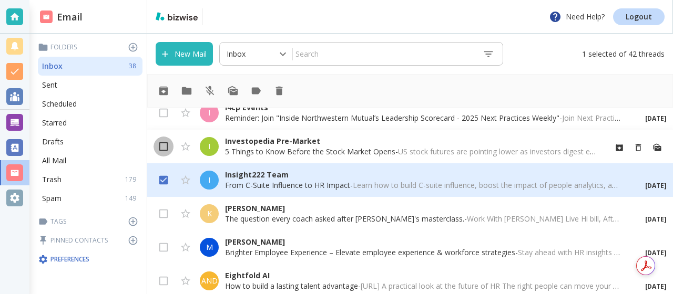
click at [164, 146] on input "checkbox" at bounding box center [163, 149] width 20 height 20
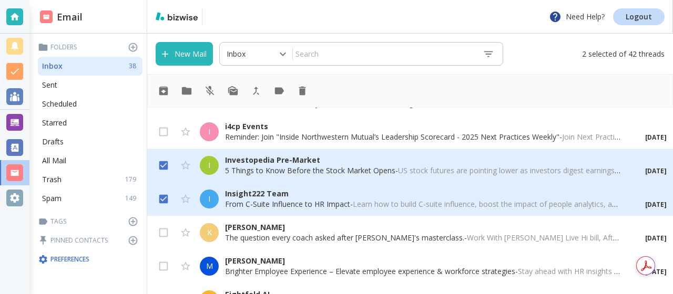
scroll to position [594, 0]
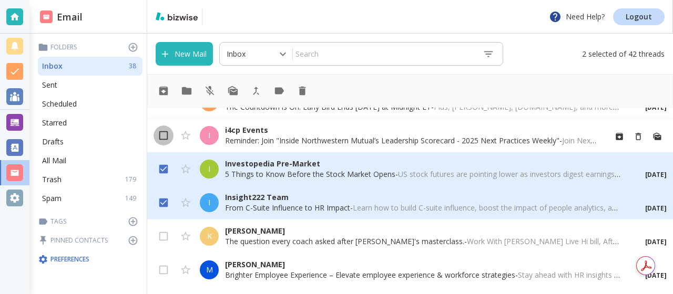
click at [162, 131] on input "checkbox" at bounding box center [163, 138] width 20 height 20
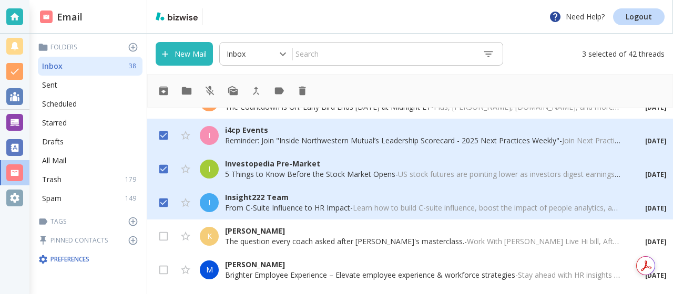
scroll to position [574, 0]
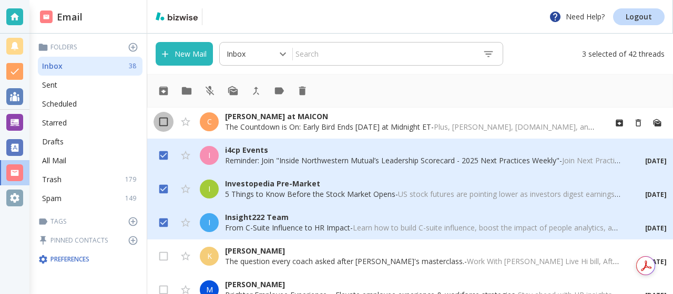
click at [165, 121] on input "checkbox" at bounding box center [163, 124] width 20 height 20
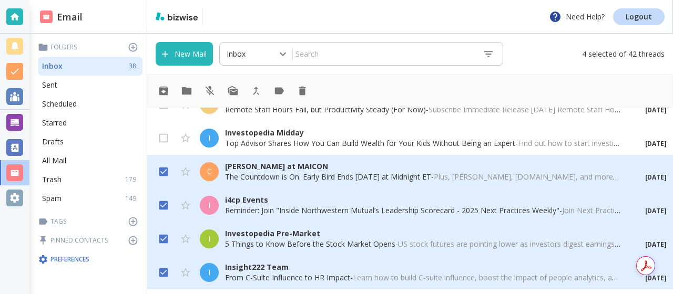
scroll to position [516, 0]
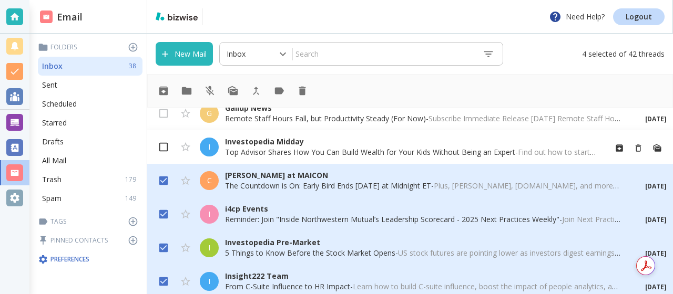
click at [163, 146] on input "checkbox" at bounding box center [163, 149] width 20 height 20
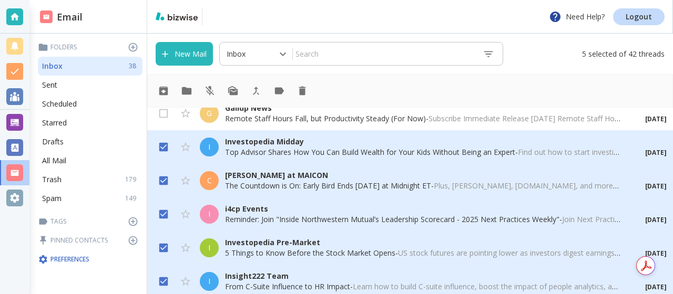
scroll to position [502, 0]
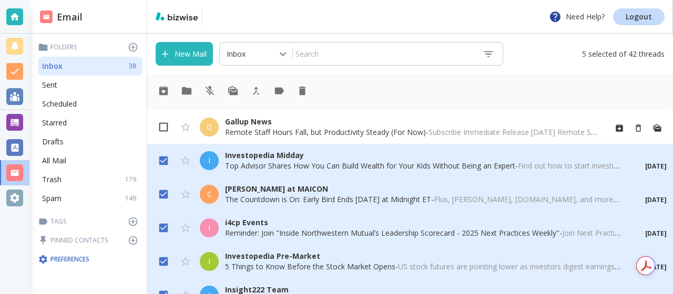
click at [164, 123] on input "checkbox" at bounding box center [163, 129] width 20 height 20
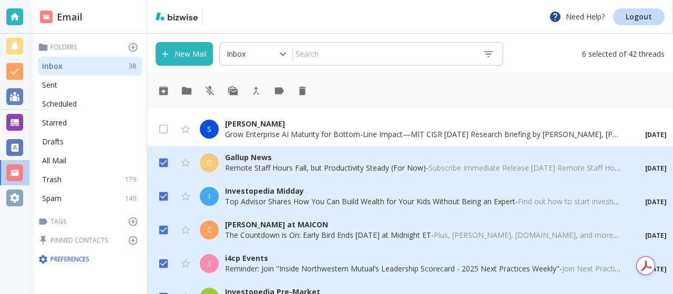
scroll to position [463, 0]
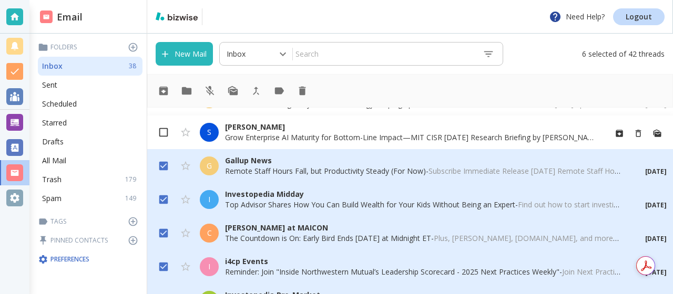
click at [159, 133] on input "checkbox" at bounding box center [163, 135] width 20 height 20
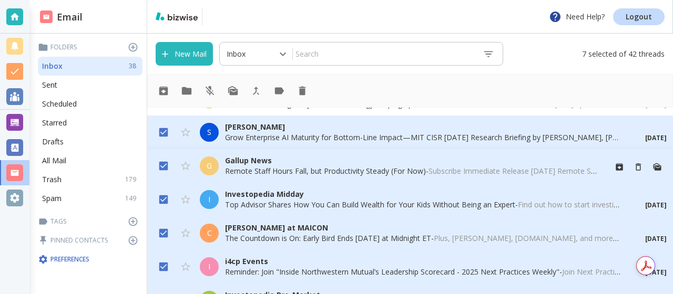
scroll to position [453, 0]
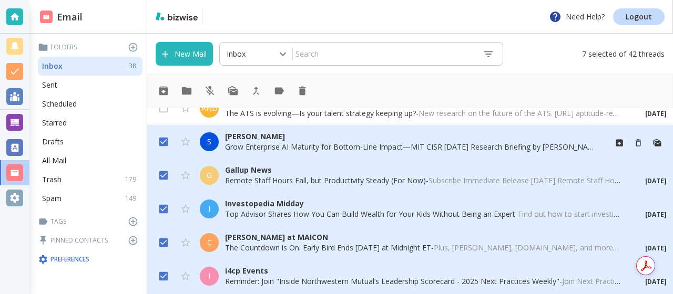
click at [167, 143] on input "checkbox" at bounding box center [163, 144] width 20 height 20
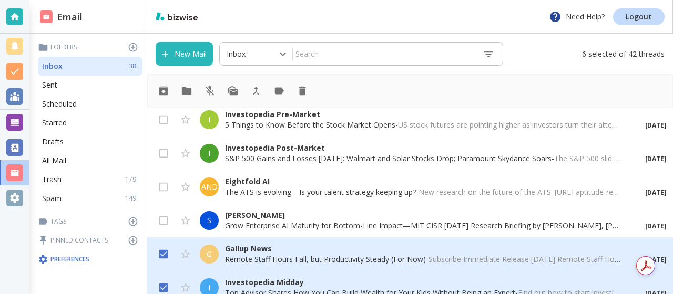
scroll to position [370, 0]
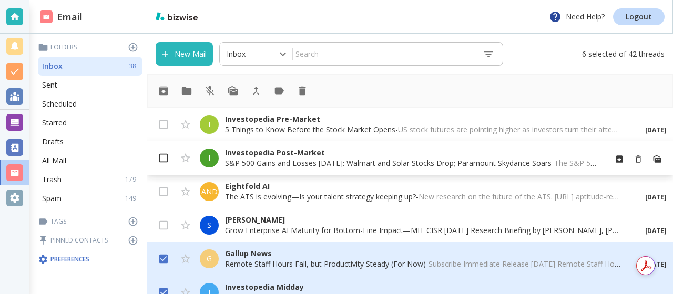
click at [160, 155] on input "checkbox" at bounding box center [163, 160] width 20 height 20
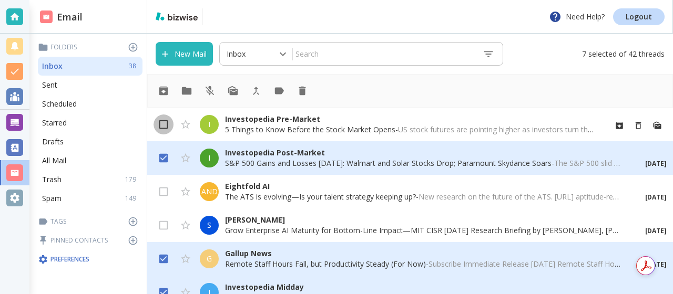
click at [165, 126] on input "checkbox" at bounding box center [163, 127] width 20 height 20
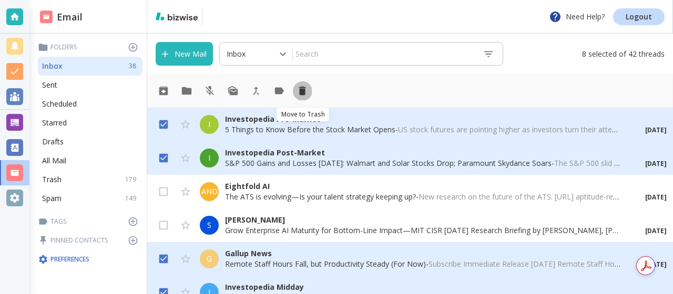
click at [304, 91] on icon "Move to Trash" at bounding box center [302, 91] width 7 height 9
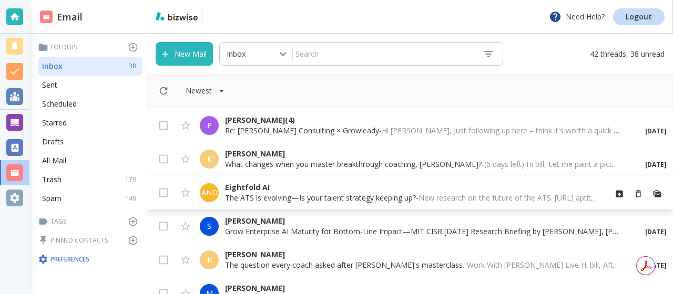
scroll to position [301, 0]
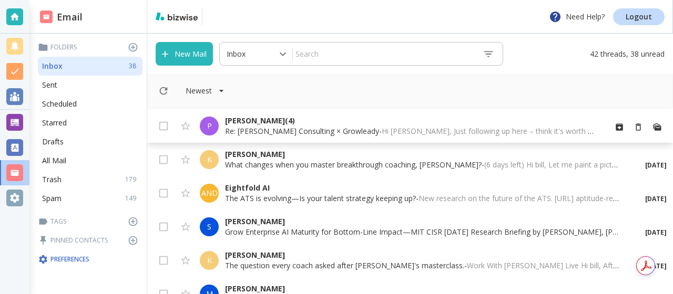
click at [329, 128] on font "Re: [PERSON_NAME] Consulting × Growleady" at bounding box center [302, 131] width 154 height 10
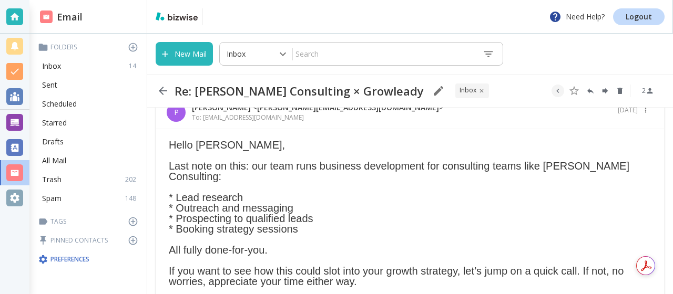
scroll to position [150, 0]
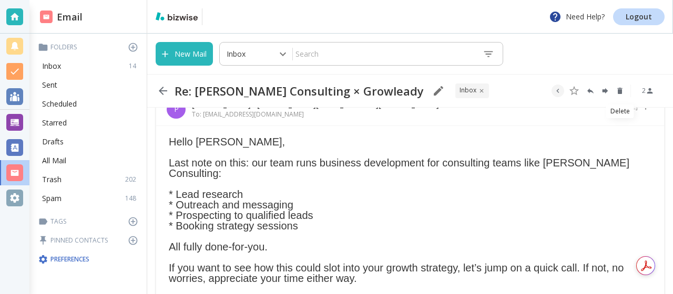
click at [619, 91] on icon "Delete" at bounding box center [619, 91] width 5 height 6
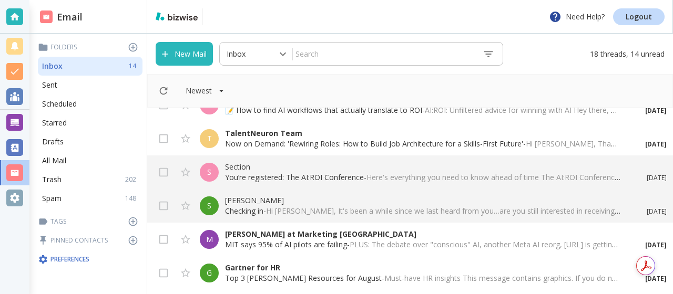
scroll to position [49, 0]
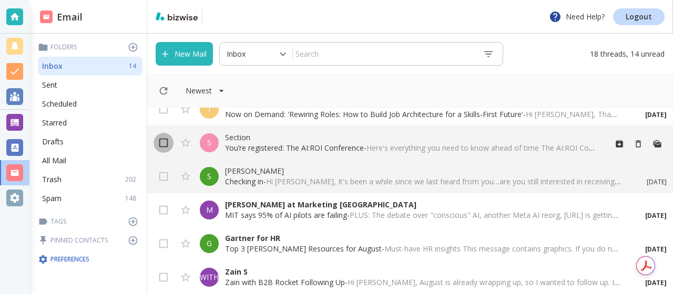
click at [162, 141] on input "checkbox" at bounding box center [163, 145] width 20 height 20
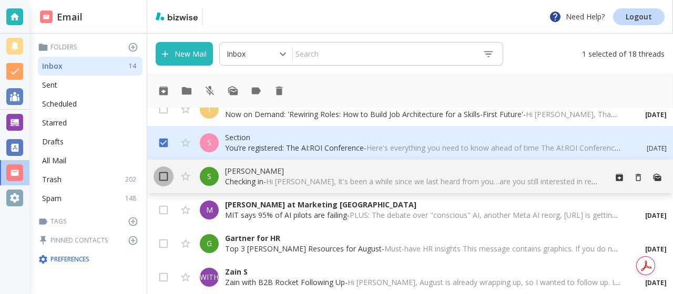
click at [160, 180] on input "checkbox" at bounding box center [163, 179] width 20 height 20
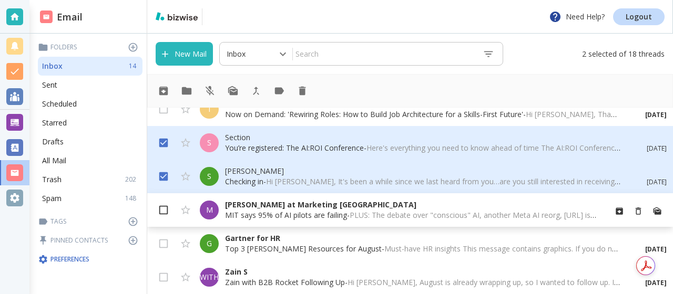
click at [164, 208] on input "checkbox" at bounding box center [163, 212] width 20 height 20
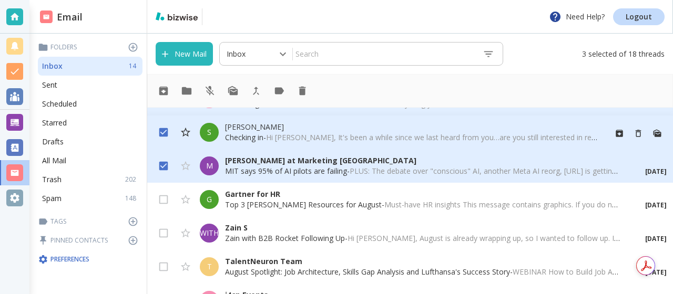
scroll to position [96, 0]
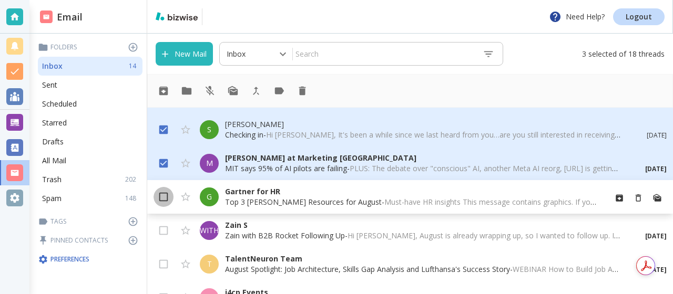
click at [163, 196] on input "checkbox" at bounding box center [163, 199] width 20 height 20
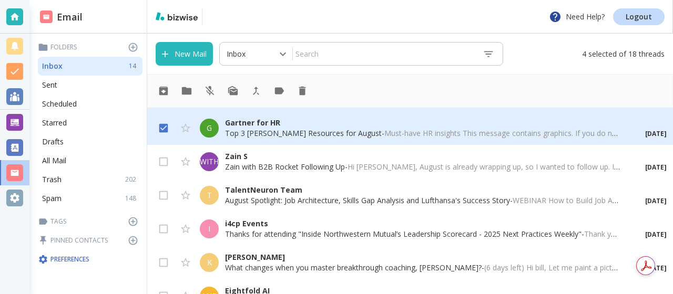
scroll to position [168, 0]
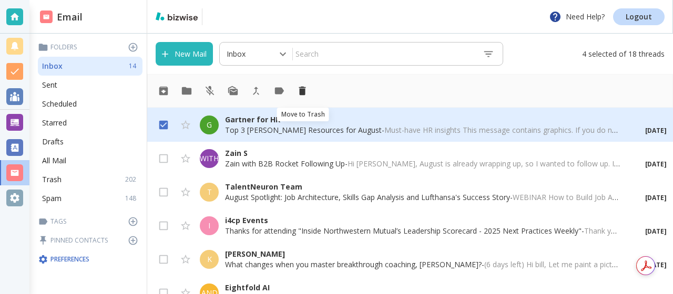
click at [300, 90] on icon "Move to Trash" at bounding box center [302, 91] width 7 height 9
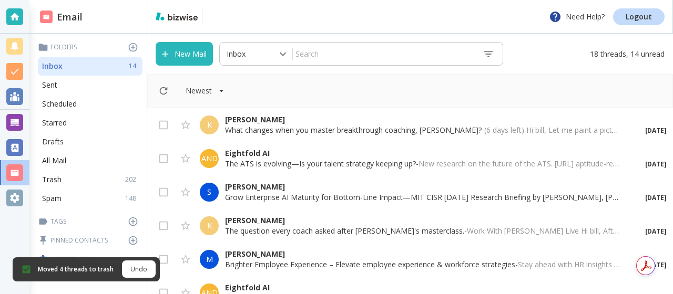
click at [107, 149] on div "Drafts" at bounding box center [90, 141] width 105 height 19
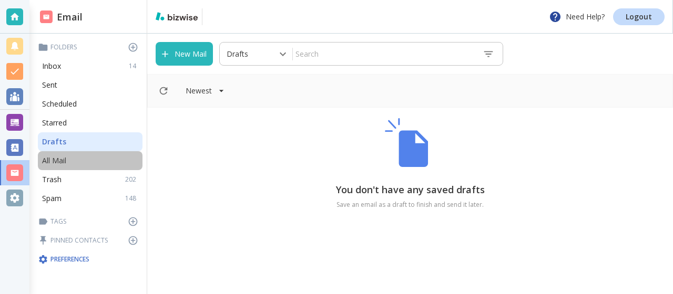
click at [63, 164] on p "All Mail" at bounding box center [54, 161] width 24 height 11
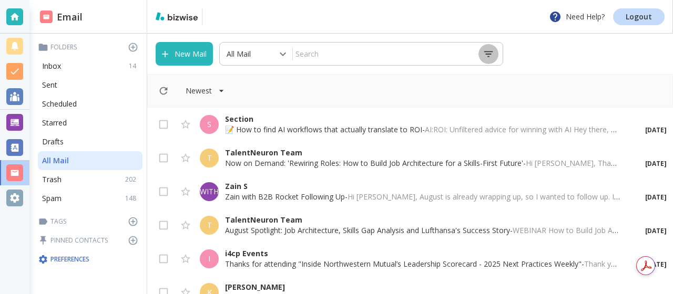
click at [492, 53] on icon "button" at bounding box center [488, 54] width 12 height 12
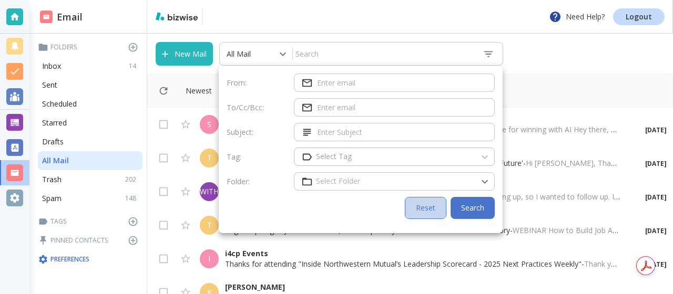
click at [422, 213] on button "Reset" at bounding box center [426, 208] width 42 height 22
click at [531, 105] on div at bounding box center [336, 147] width 673 height 294
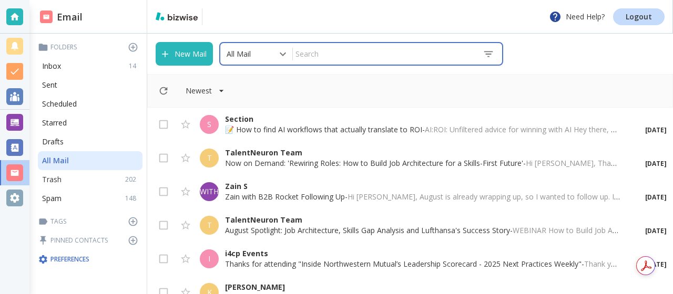
click at [59, 177] on p "Trash" at bounding box center [51, 179] width 19 height 11
type input "6"
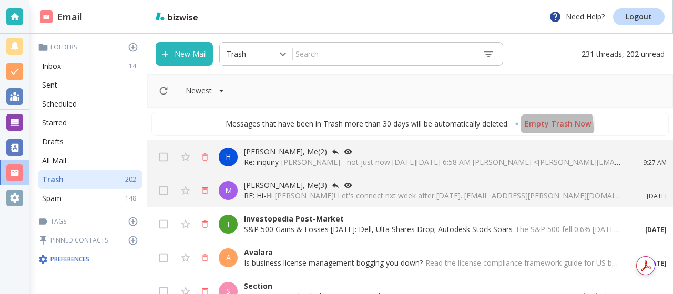
click at [535, 128] on p "Empty Trash Now" at bounding box center [557, 124] width 66 height 11
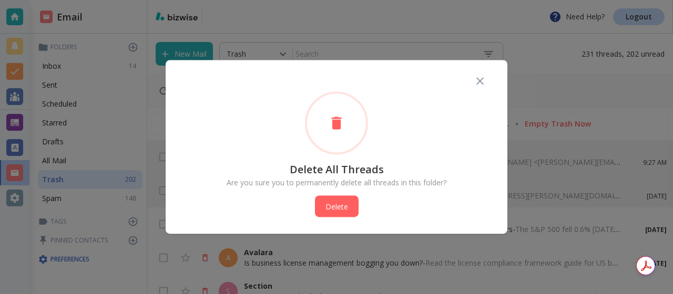
click at [339, 207] on font "Delete" at bounding box center [336, 207] width 23 height 10
click at [326, 207] on div "Delete All Threads Are you sure you to permanently delete all threads in this f…" at bounding box center [336, 154] width 308 height 126
click at [480, 80] on icon "button" at bounding box center [479, 80] width 7 height 7
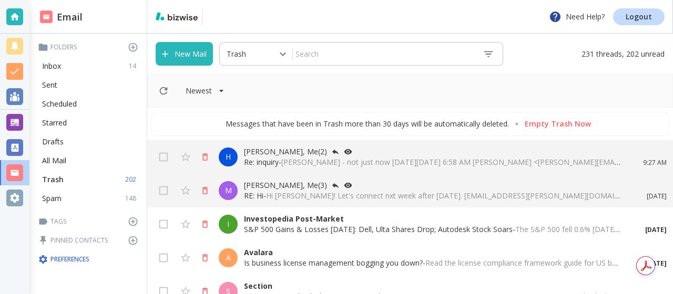
click at [126, 180] on p "202" at bounding box center [132, 179] width 15 height 9
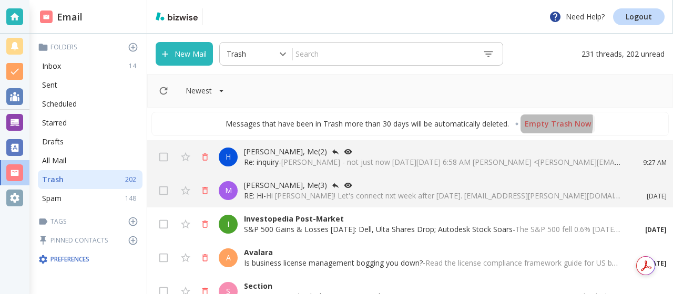
click at [532, 122] on p "Empty Trash Now" at bounding box center [557, 124] width 66 height 11
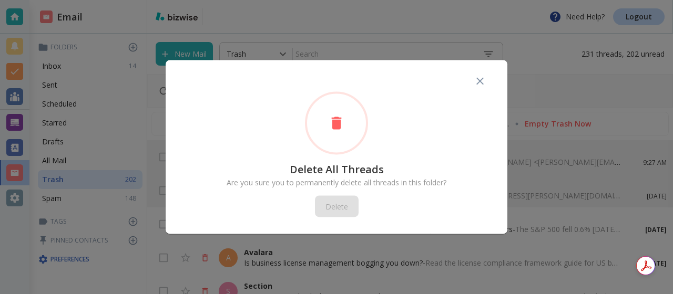
click at [339, 126] on icon at bounding box center [337, 123] width 10 height 13
click at [332, 207] on div "Delete All Threads Are you sure you to permanently delete all threads in this f…" at bounding box center [336, 154] width 308 height 126
click at [332, 204] on div "Delete All Threads Are you sure you to permanently delete all threads in this f…" at bounding box center [336, 154] width 308 height 126
click at [479, 80] on icon "button" at bounding box center [479, 80] width 7 height 7
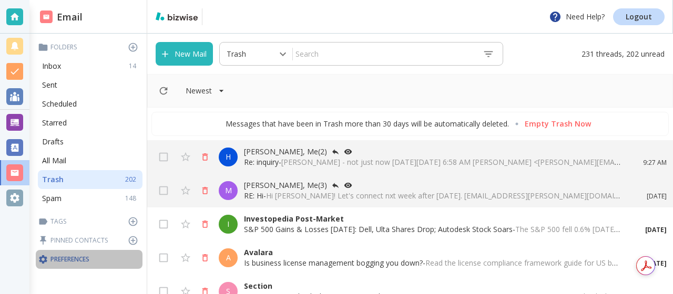
click at [75, 263] on p "Preferences" at bounding box center [89, 259] width 102 height 11
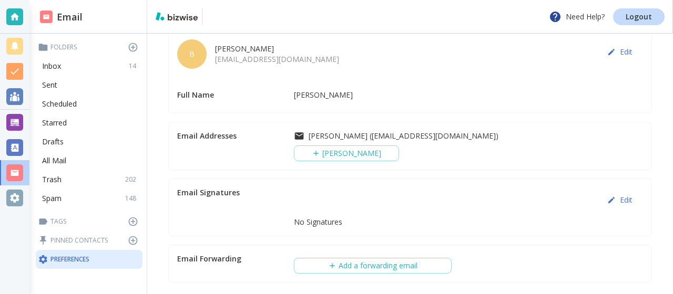
scroll to position [90, 0]
click at [350, 175] on div "B [PERSON_NAME] [EMAIL_ADDRESS][DOMAIN_NAME] Edit Full Name [PERSON_NAME] Email…" at bounding box center [410, 151] width 500 height 277
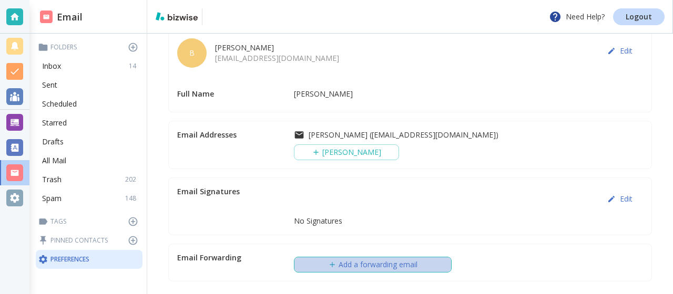
click at [339, 266] on button "Add a forwarding email" at bounding box center [373, 265] width 158 height 16
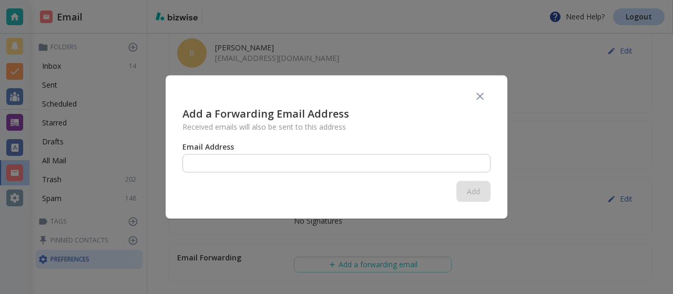
click at [193, 166] on input "text" at bounding box center [336, 163] width 308 height 28
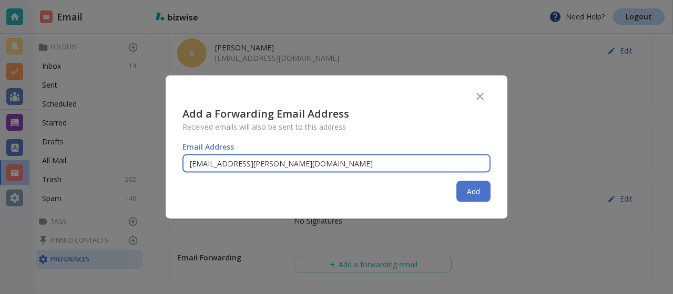
type input "[EMAIL_ADDRESS][PERSON_NAME][DOMAIN_NAME]"
click at [398, 188] on div "Add a Forwarding Email Address Received emails will also be sent to this addres…" at bounding box center [337, 147] width 342 height 143
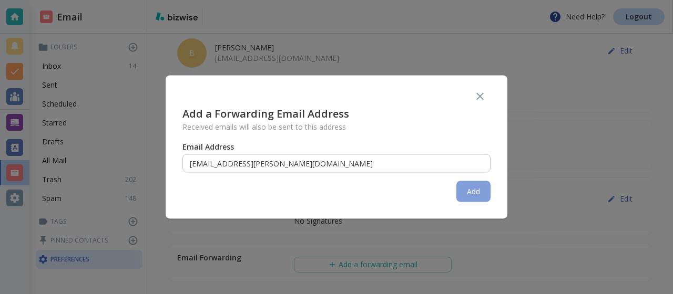
click at [468, 192] on button "Add" at bounding box center [473, 191] width 34 height 21
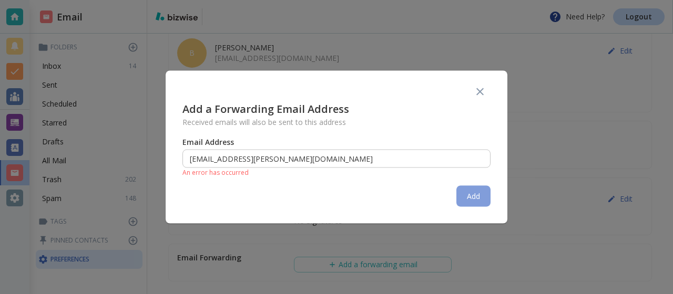
click at [461, 194] on button "Add" at bounding box center [473, 196] width 34 height 21
click at [459, 189] on button "Add" at bounding box center [473, 196] width 34 height 21
click at [468, 190] on button "Add" at bounding box center [473, 196] width 34 height 21
click at [478, 88] on icon "button" at bounding box center [479, 92] width 13 height 13
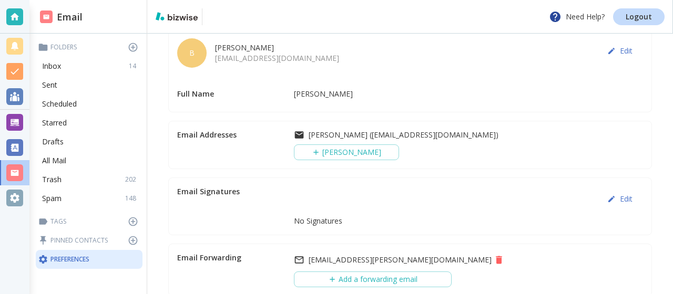
scroll to position [106, 0]
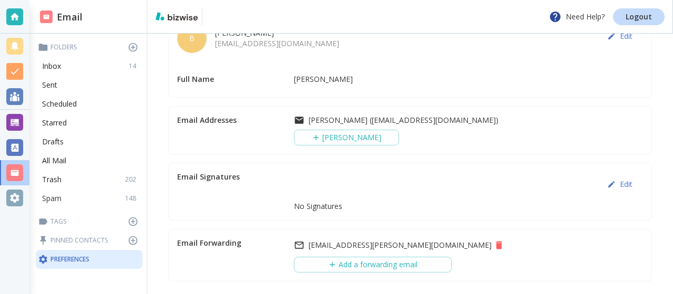
click at [106, 197] on div "Spam 148" at bounding box center [90, 198] width 105 height 19
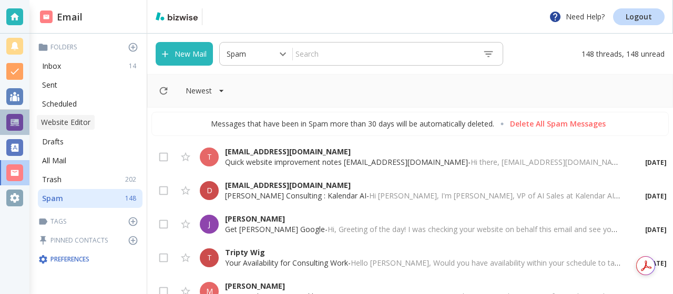
click at [15, 123] on div at bounding box center [14, 122] width 17 height 17
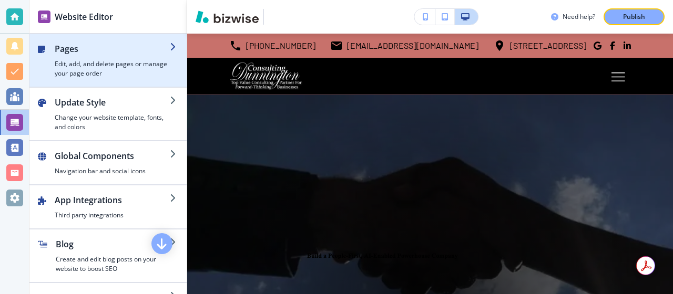
click at [80, 70] on h4 "Edit, add, and delete pages or manage your page order" at bounding box center [112, 68] width 115 height 19
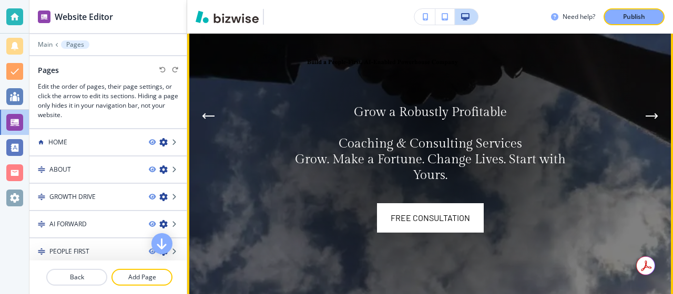
scroll to position [197, 0]
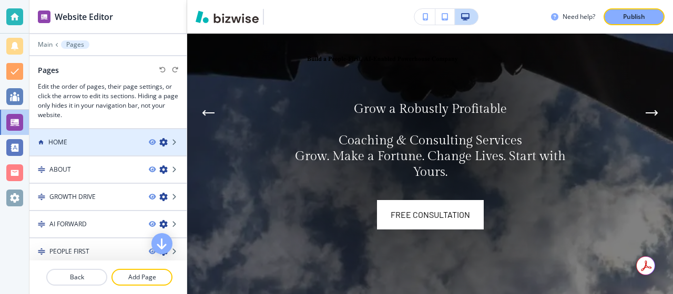
click at [162, 140] on icon "button" at bounding box center [163, 142] width 8 height 8
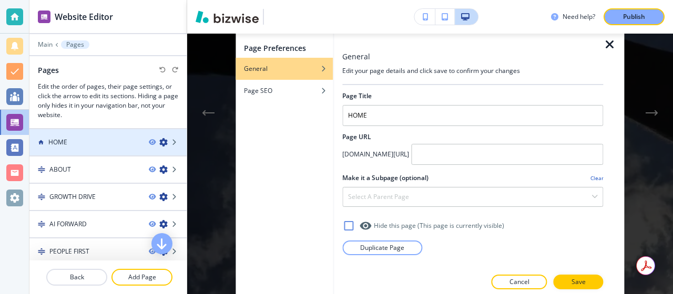
click at [162, 140] on icon "button" at bounding box center [163, 142] width 8 height 8
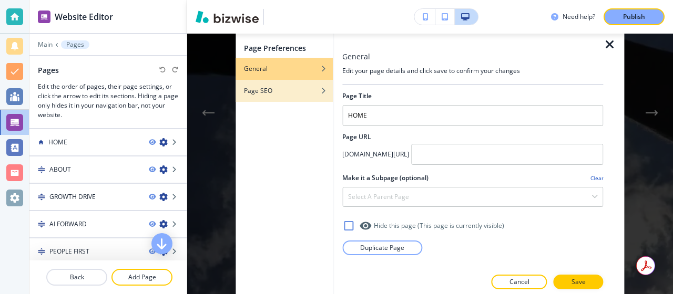
click at [255, 90] on font "Page SEO" at bounding box center [258, 90] width 28 height 9
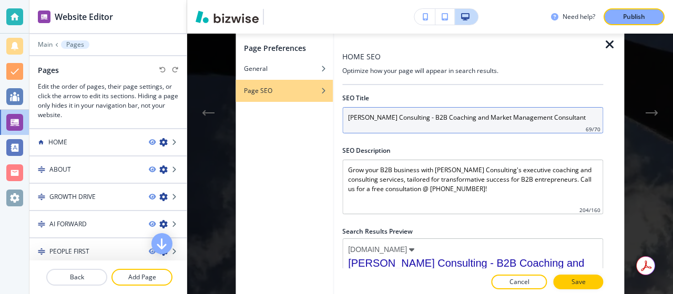
click at [571, 117] on input "[PERSON_NAME] Consulting - B2B Coaching and Market Management Consultant" at bounding box center [472, 120] width 261 height 26
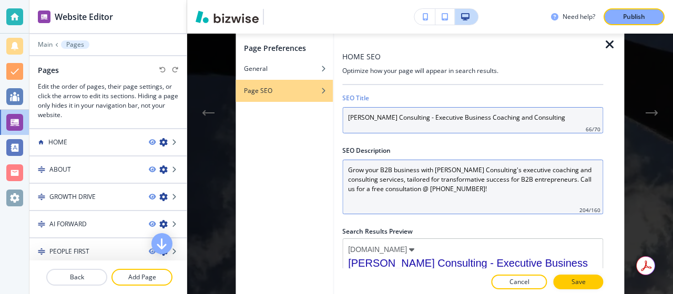
type input "[PERSON_NAME] Consulting - Executive Business Coaching and Consulting"
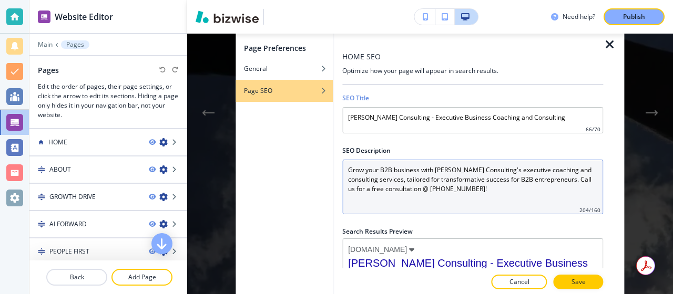
click at [391, 198] on Description "Grow your B2B business with [PERSON_NAME] Consulting's executive coaching and c…" at bounding box center [472, 187] width 261 height 55
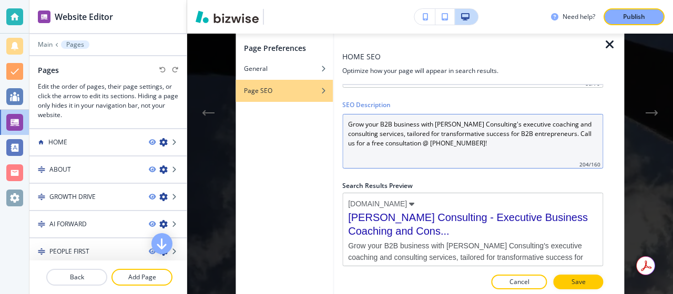
scroll to position [52, 0]
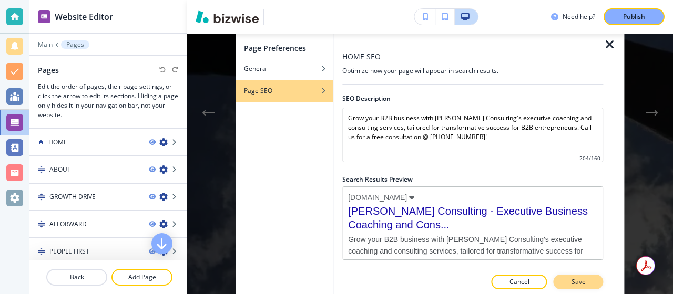
click at [578, 280] on font "Save" at bounding box center [578, 281] width 14 height 9
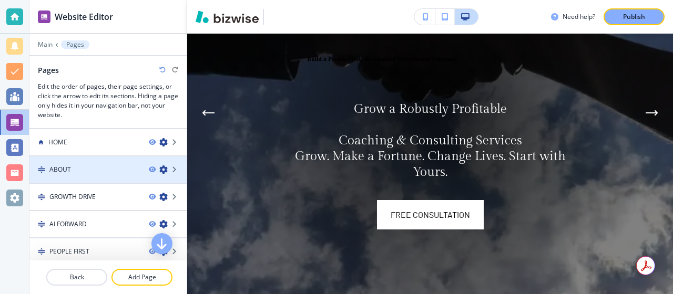
click at [162, 169] on icon "button" at bounding box center [163, 170] width 8 height 8
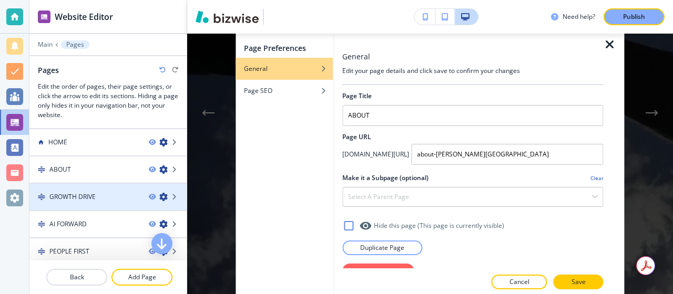
click at [79, 198] on font "GROWTH DRIVE" at bounding box center [72, 196] width 46 height 9
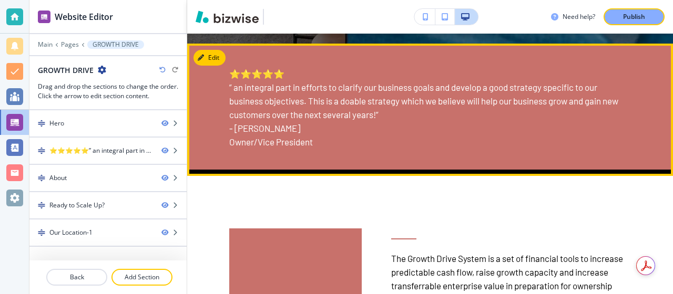
scroll to position [477, 0]
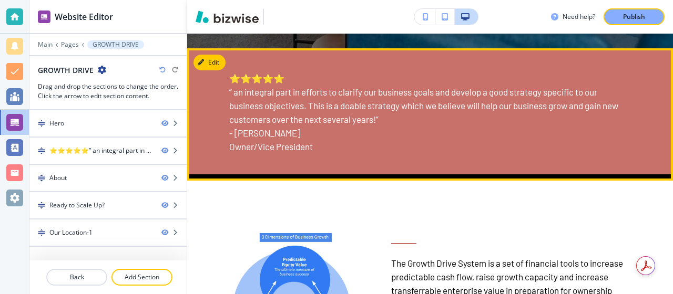
click at [223, 174] on div at bounding box center [430, 177] width 486 height 6
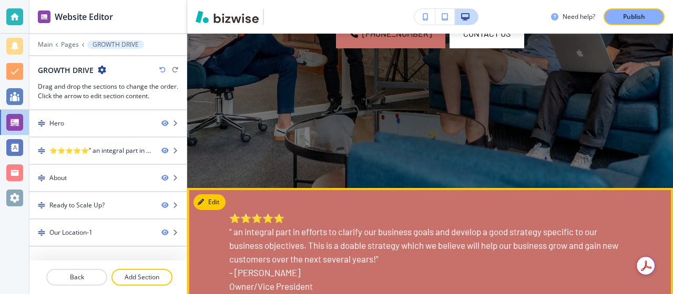
scroll to position [0, 0]
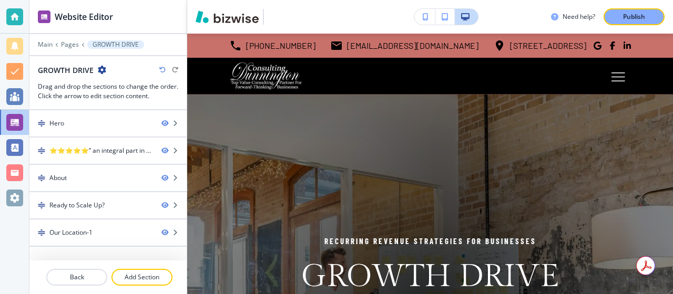
click at [105, 48] on font "GROWTH DRIVE" at bounding box center [115, 44] width 46 height 9
click at [17, 112] on div at bounding box center [14, 122] width 29 height 25
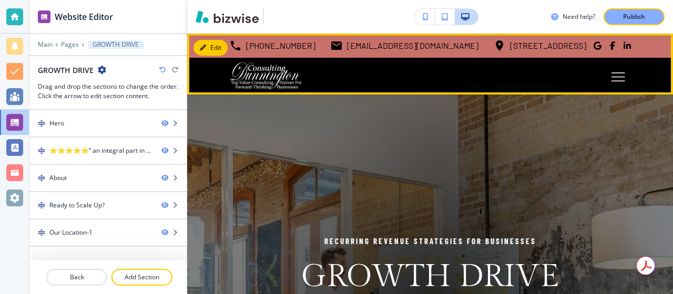
click at [214, 42] on button "Edit" at bounding box center [210, 48] width 34 height 16
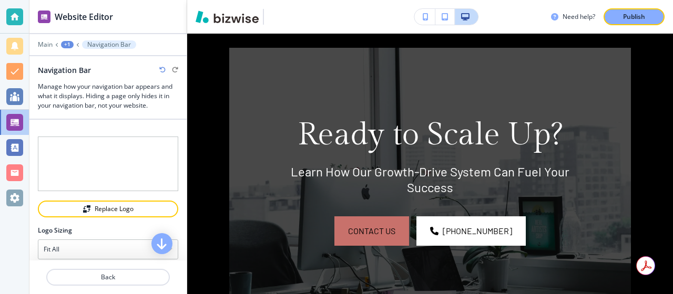
scroll to position [1042, 0]
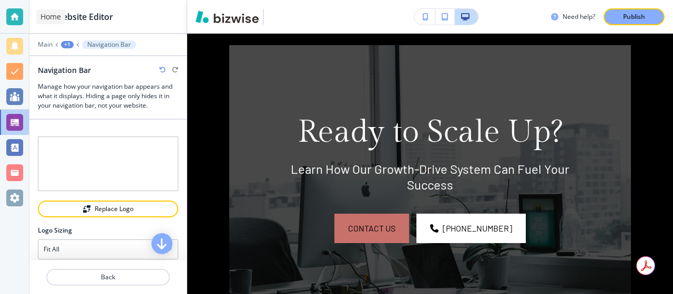
click at [17, 18] on div at bounding box center [14, 16] width 17 height 17
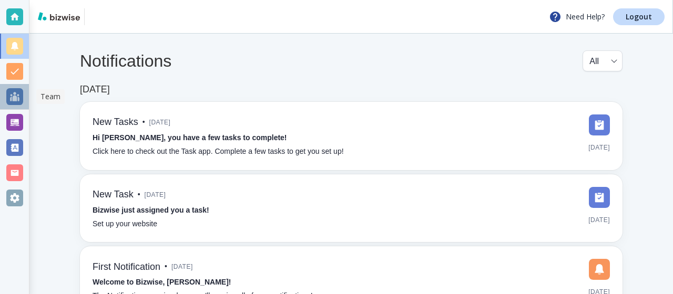
click at [13, 100] on div at bounding box center [14, 96] width 17 height 17
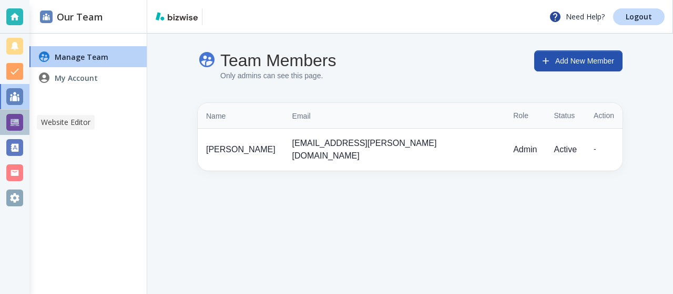
click at [13, 121] on div at bounding box center [14, 122] width 17 height 17
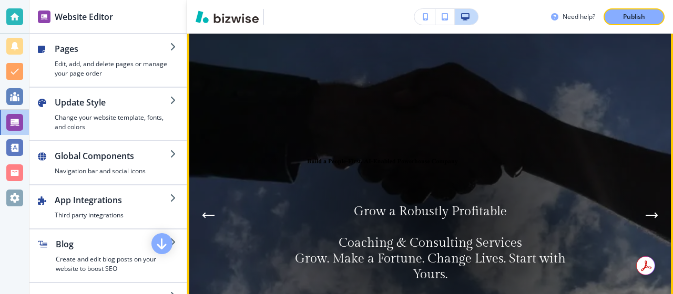
scroll to position [104, 0]
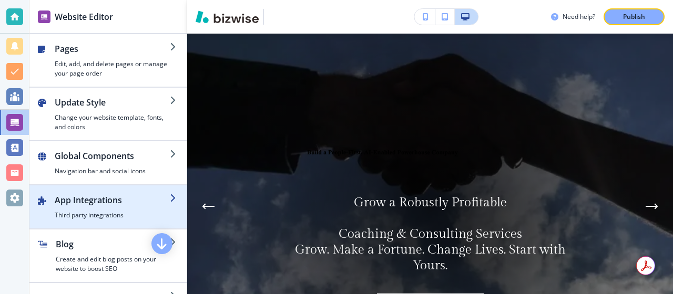
click at [95, 209] on div "button" at bounding box center [112, 209] width 115 height 4
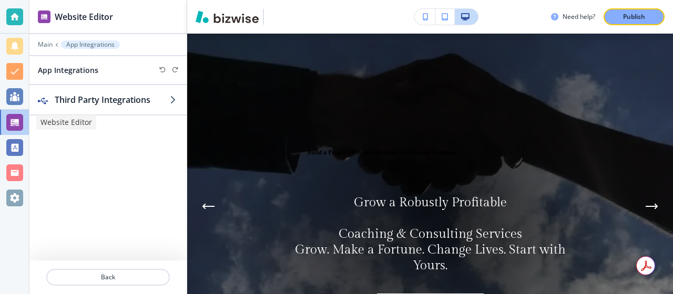
click at [18, 125] on div at bounding box center [14, 122] width 17 height 17
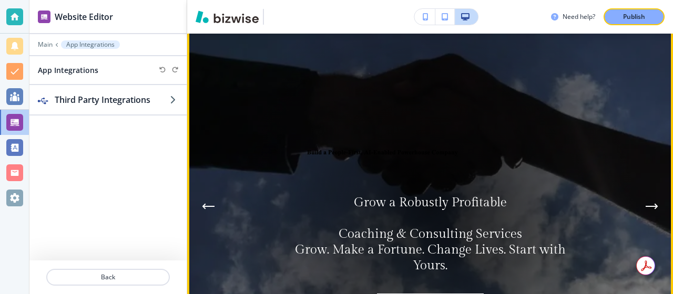
scroll to position [0, 0]
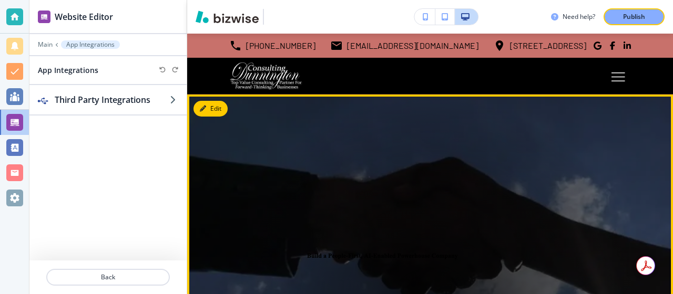
click at [217, 113] on button "Edit" at bounding box center [210, 109] width 34 height 16
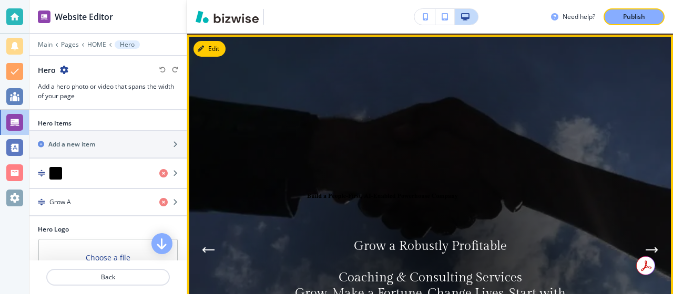
scroll to position [61, 0]
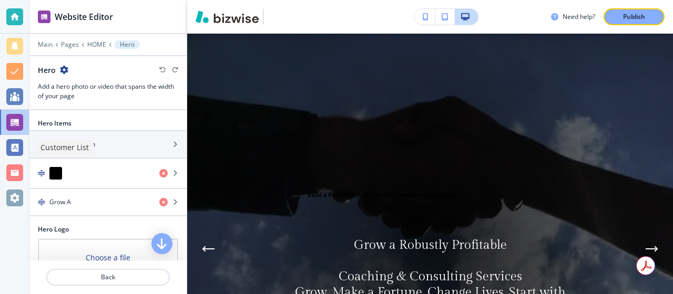
click at [11, 146] on div at bounding box center [14, 147] width 17 height 17
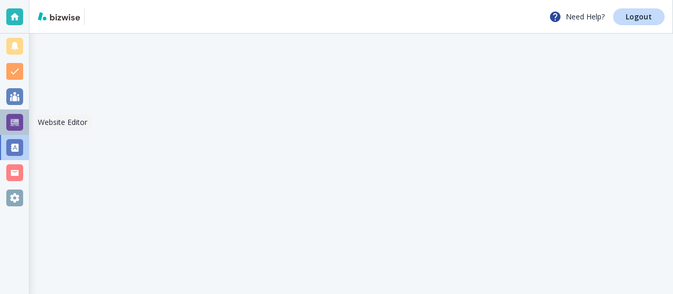
click at [15, 120] on div at bounding box center [14, 122] width 17 height 17
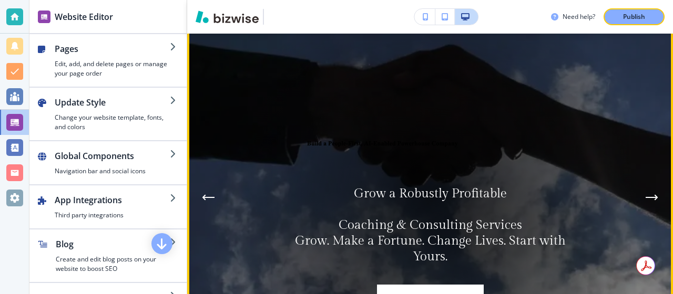
scroll to position [116, 0]
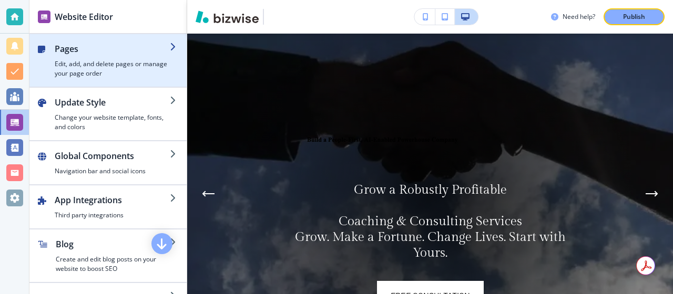
click at [80, 64] on font "Edit, add, and delete pages or manage your page order" at bounding box center [111, 68] width 112 height 18
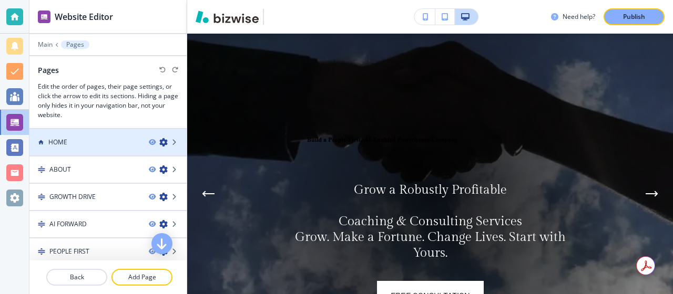
click at [162, 143] on icon "button" at bounding box center [163, 142] width 8 height 8
click at [163, 143] on icon "button" at bounding box center [163, 142] width 8 height 8
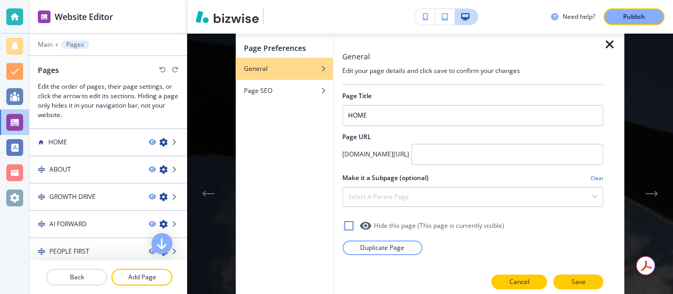
click at [516, 279] on font "Cancel" at bounding box center [519, 281] width 20 height 9
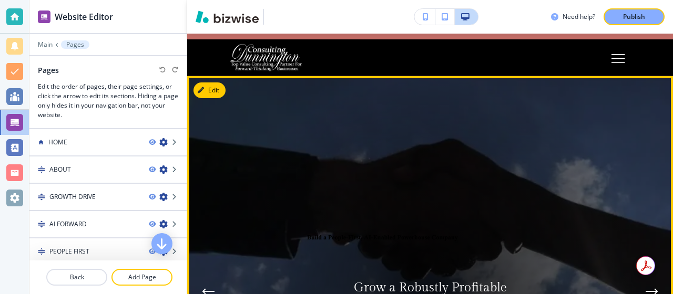
scroll to position [0, 0]
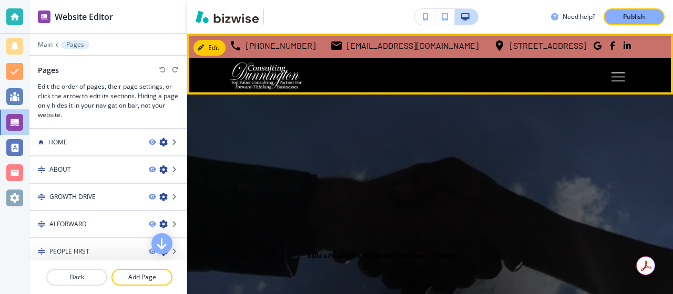
click at [610, 76] on button "Toggle hamburger navigation menu" at bounding box center [617, 76] width 25 height 25
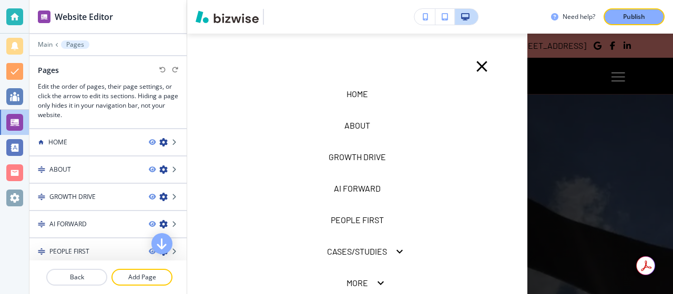
click at [478, 60] on icon "button" at bounding box center [481, 66] width 18 height 18
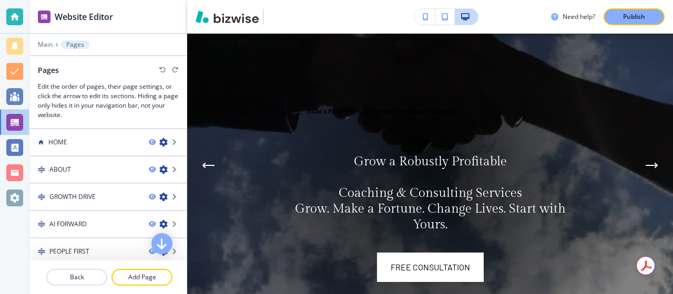
scroll to position [147, 0]
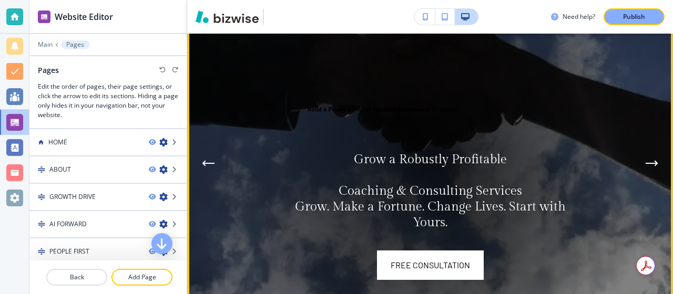
click at [206, 161] on icon "Previous Hero Image" at bounding box center [208, 163] width 13 height 6
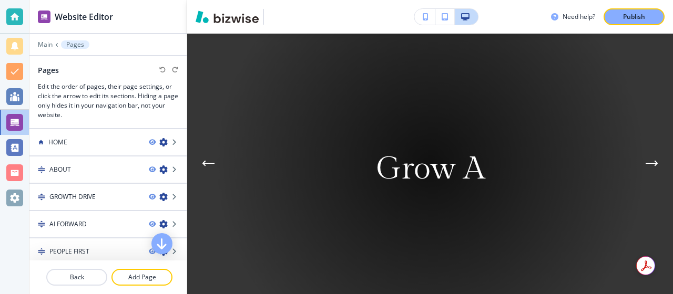
click at [198, 160] on div "Previous Slide" at bounding box center [208, 163] width 21 height 21
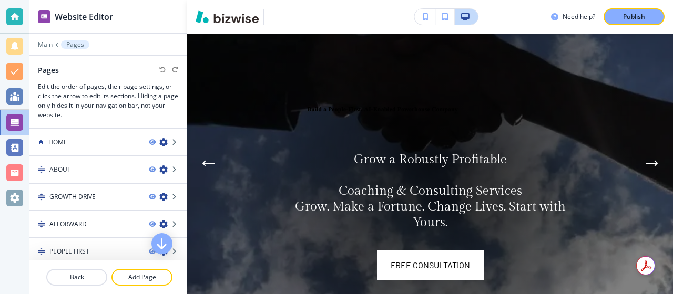
click at [209, 162] on icon "Previous Hero Image" at bounding box center [208, 163] width 13 height 6
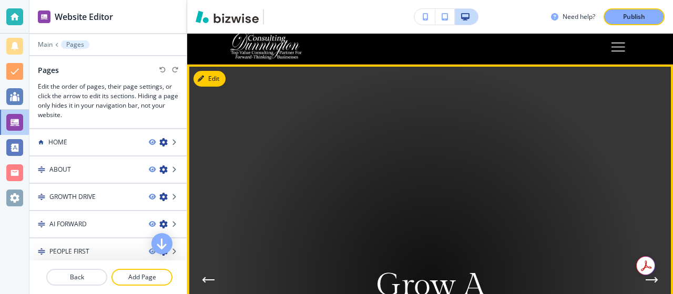
scroll to position [0, 0]
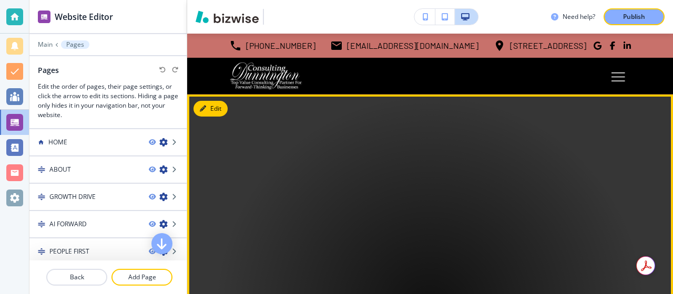
click at [208, 111] on button "Edit" at bounding box center [210, 109] width 34 height 16
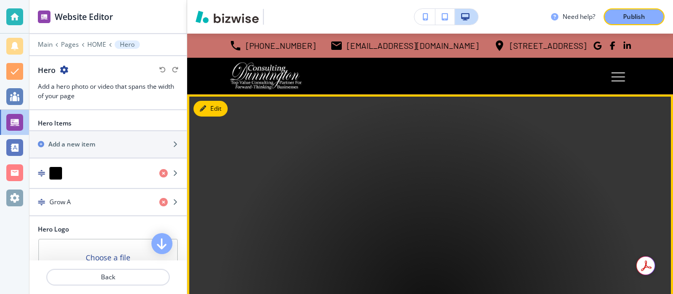
click at [217, 106] on font "Edit" at bounding box center [215, 108] width 11 height 9
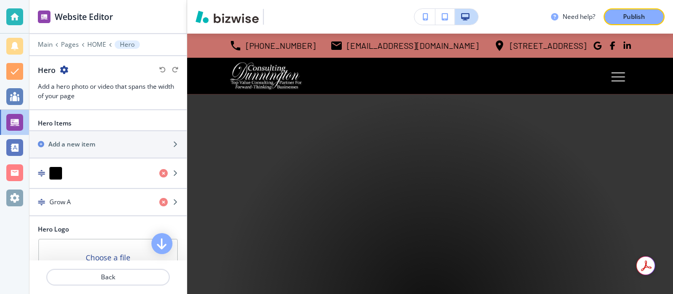
click at [67, 118] on div at bounding box center [107, 114] width 157 height 8
click at [49, 123] on font "Website Editor" at bounding box center [65, 122] width 51 height 10
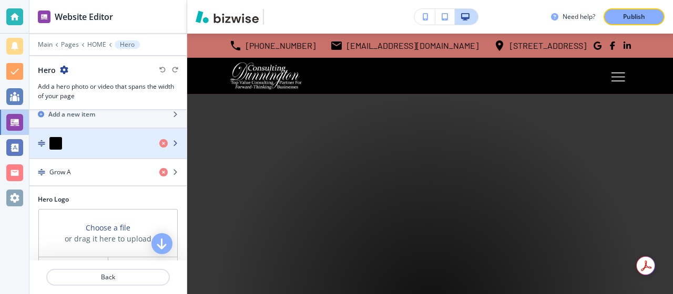
scroll to position [55, 0]
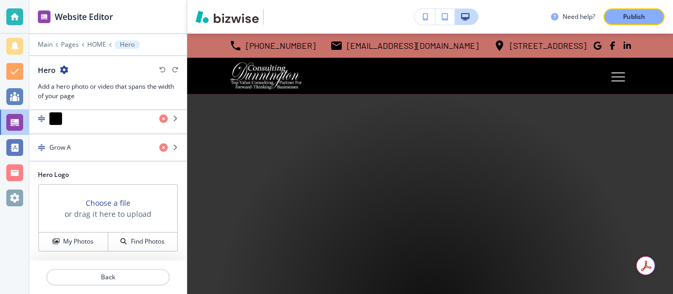
click at [68, 223] on div "Choose a file or drag it here to upload" at bounding box center [108, 209] width 138 height 48
click at [106, 200] on font "Choose a file" at bounding box center [108, 203] width 45 height 10
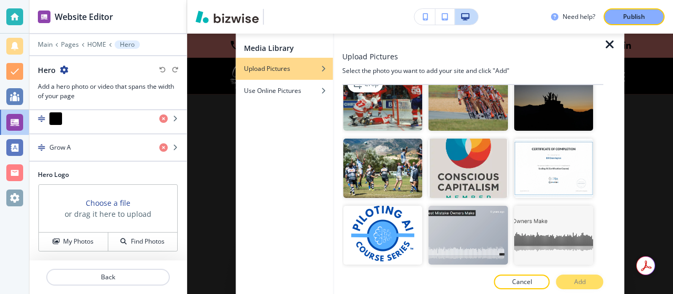
scroll to position [89, 0]
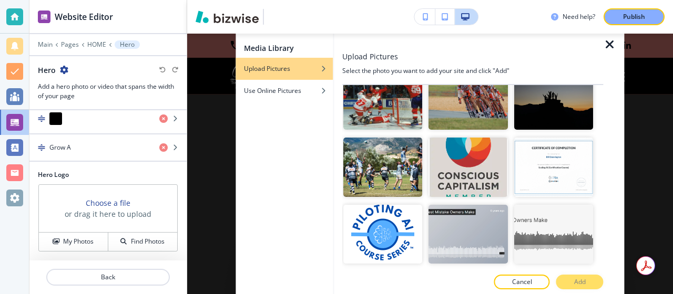
click at [304, 180] on div "Media Library Upload Pictures Use Online Pictures" at bounding box center [283, 164] width 97 height 268
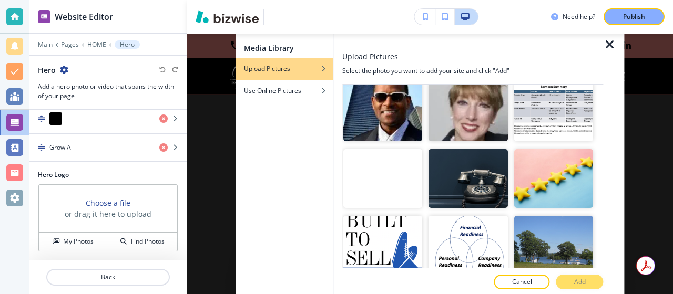
click at [442, 172] on img "button" at bounding box center [468, 178] width 79 height 59
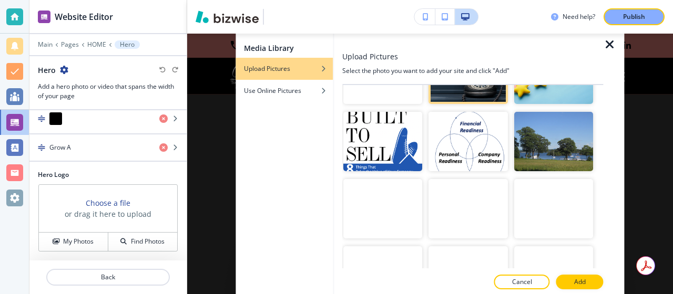
scroll to position [722, 0]
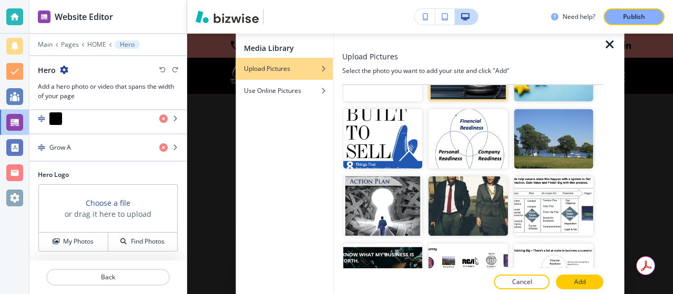
click at [326, 168] on div "Media Library Upload Pictures Use Online Pictures" at bounding box center [283, 164] width 97 height 268
click at [571, 283] on button "Add" at bounding box center [579, 282] width 47 height 15
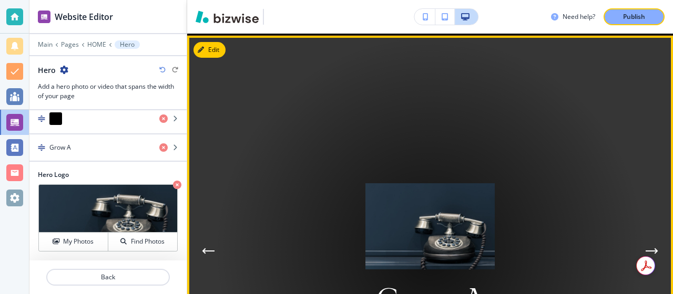
scroll to position [60, 0]
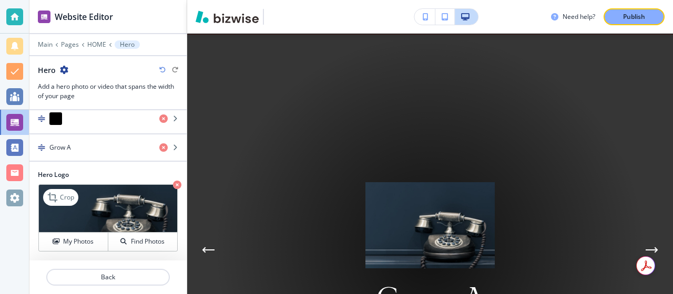
click at [176, 185] on icon "button" at bounding box center [177, 185] width 8 height 8
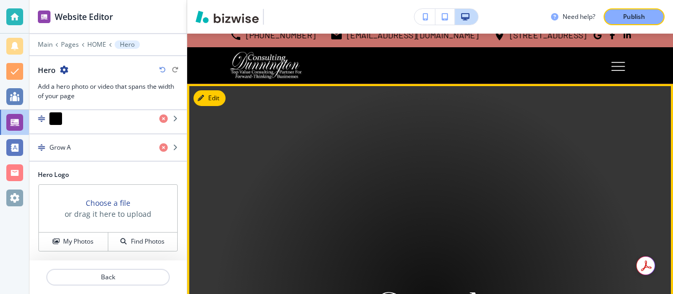
scroll to position [0, 0]
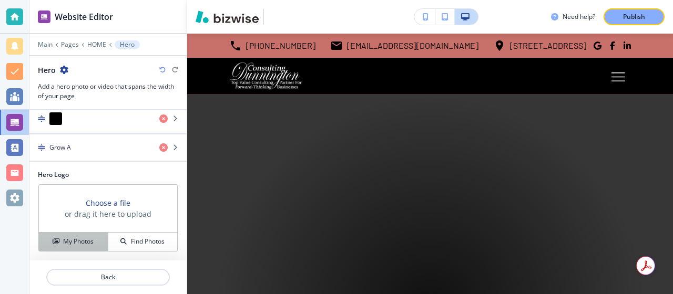
click at [81, 240] on font "My Photos" at bounding box center [78, 241] width 30 height 9
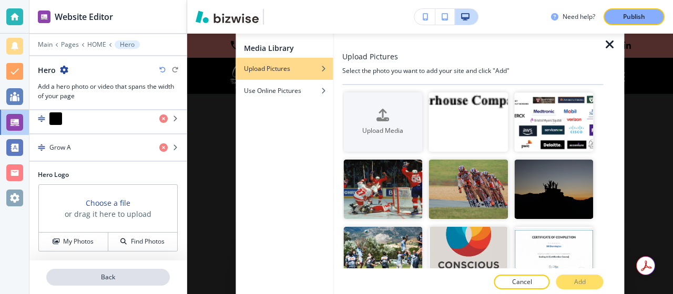
click at [101, 274] on font "Back" at bounding box center [108, 277] width 14 height 9
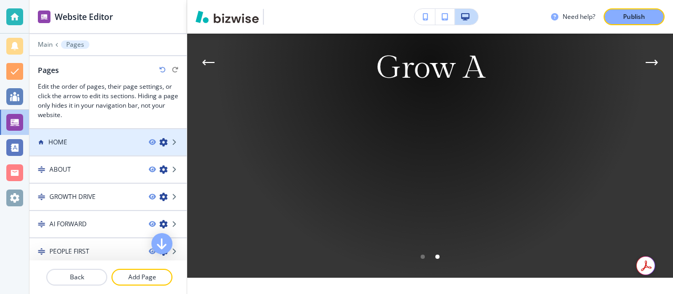
click at [60, 141] on font "HOME" at bounding box center [57, 142] width 19 height 9
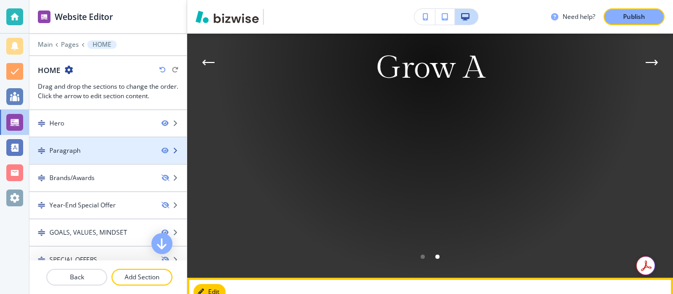
click at [63, 149] on div "Paragraph" at bounding box center [64, 150] width 31 height 9
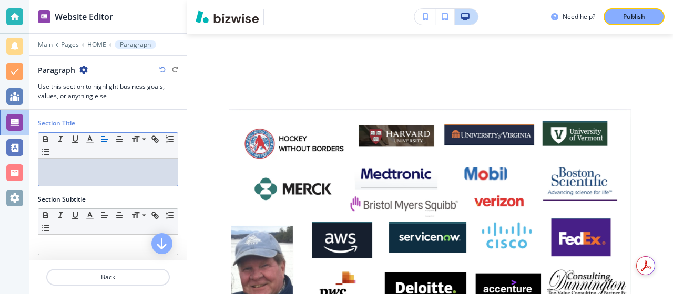
scroll to position [2, 0]
click at [63, 169] on p at bounding box center [108, 166] width 129 height 9
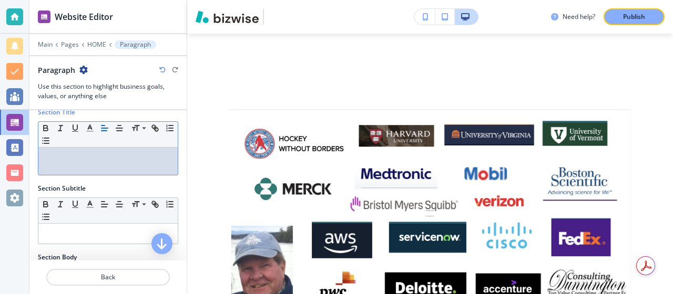
scroll to position [0, 0]
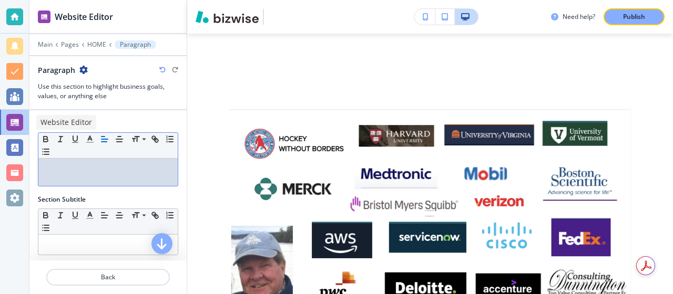
click at [12, 123] on div at bounding box center [14, 122] width 17 height 17
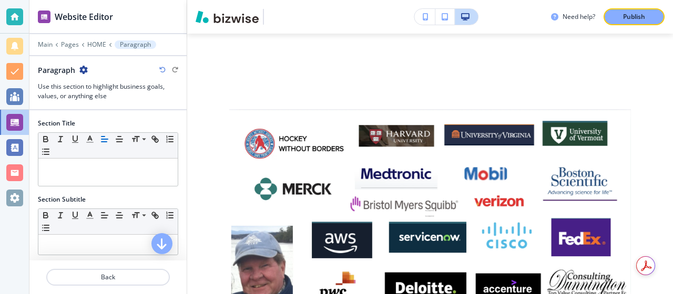
click at [84, 71] on icon "button" at bounding box center [83, 70] width 8 height 8
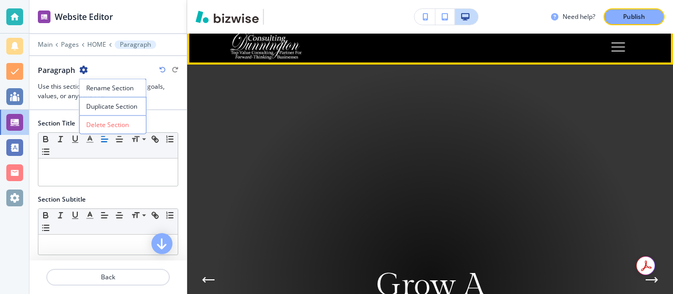
scroll to position [45, 0]
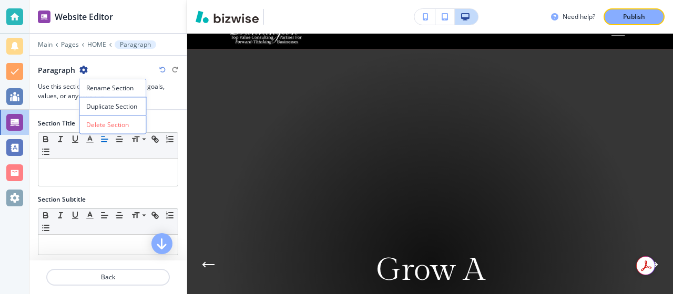
click at [148, 60] on div at bounding box center [107, 60] width 157 height 8
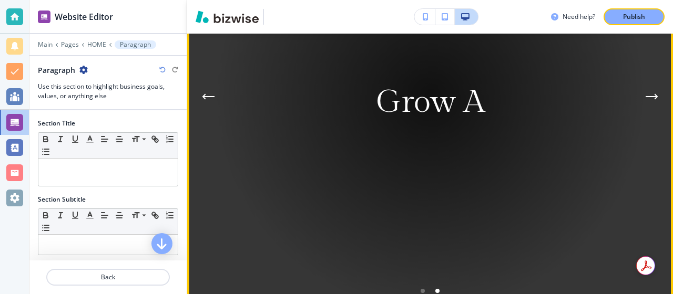
scroll to position [257, 0]
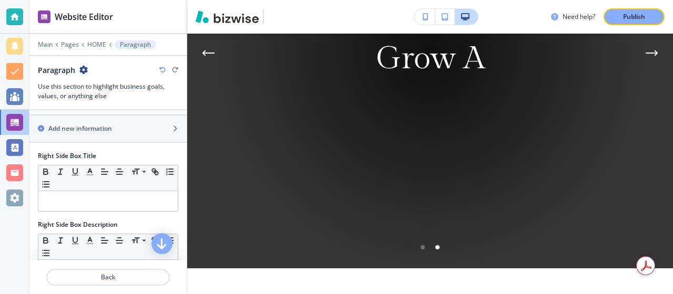
click at [68, 162] on div at bounding box center [108, 163] width 140 height 4
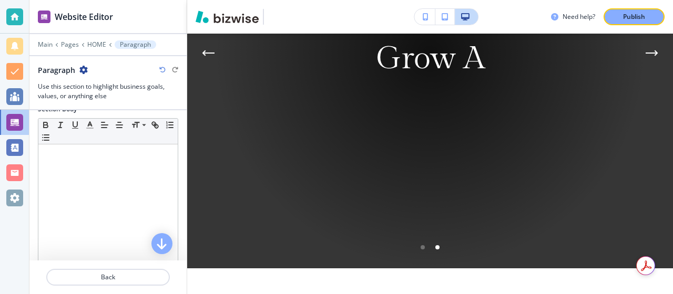
scroll to position [0, 0]
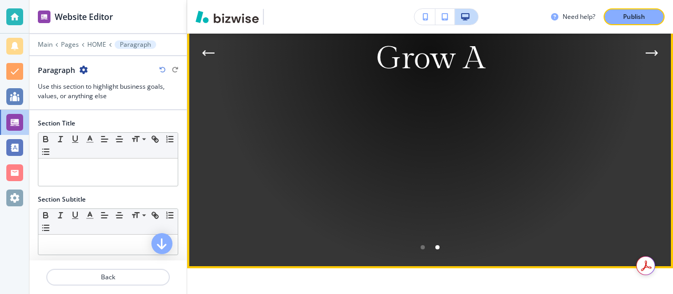
click at [398, 59] on font "Grow A" at bounding box center [430, 58] width 108 height 37
click at [207, 50] on icon "Previous Hero Image" at bounding box center [208, 53] width 13 height 6
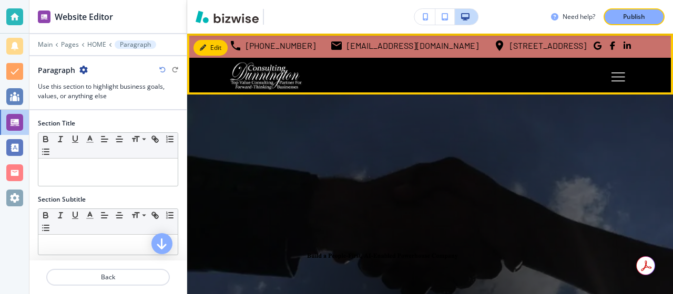
click at [212, 49] on font "Edit" at bounding box center [215, 47] width 11 height 9
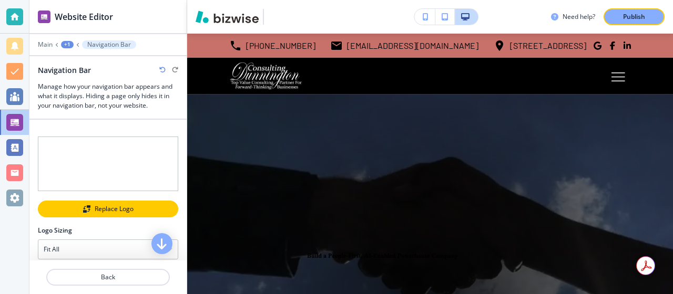
click at [120, 209] on font "Replace Logo" at bounding box center [114, 208] width 39 height 9
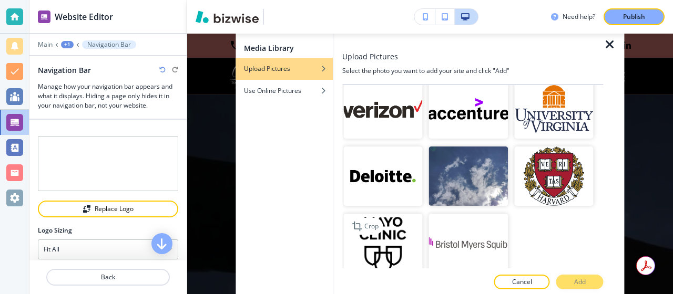
scroll to position [2378, 0]
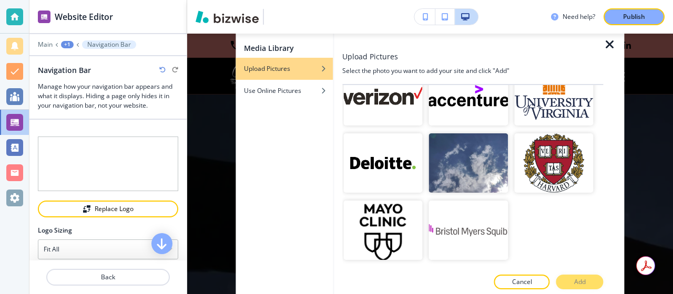
click at [576, 281] on div "Cancel Add" at bounding box center [472, 282] width 261 height 15
click at [291, 69] on div "Upload Pictures" at bounding box center [283, 68] width 97 height 9
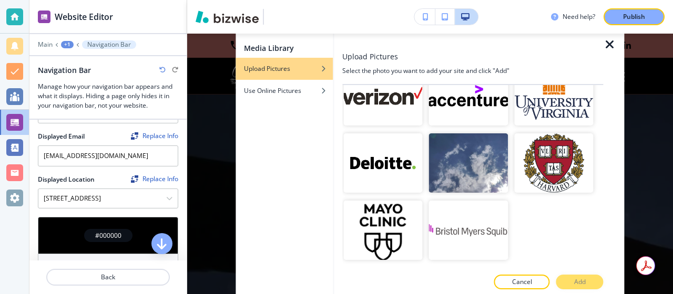
scroll to position [238, 0]
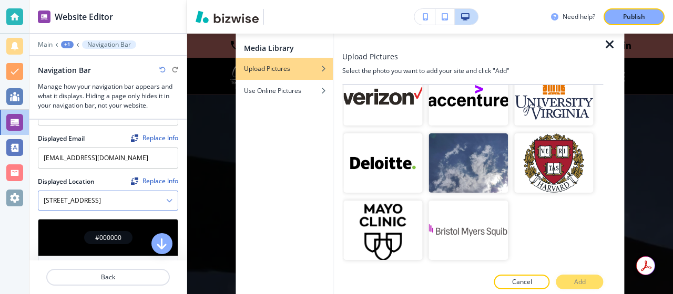
click at [153, 202] on Location "[STREET_ADDRESS]" at bounding box center [102, 201] width 128 height 18
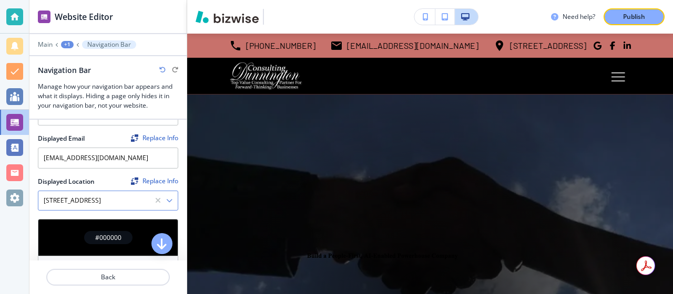
scroll to position [0, 0]
type Location "5"
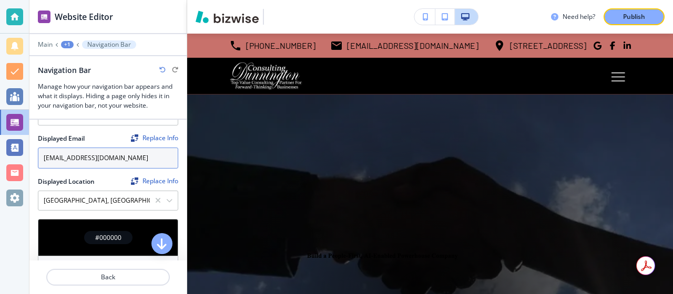
click at [123, 160] on input "[EMAIL_ADDRESS][DOMAIN_NAME]" at bounding box center [108, 158] width 140 height 21
type Location "[STREET_ADDRESS]"
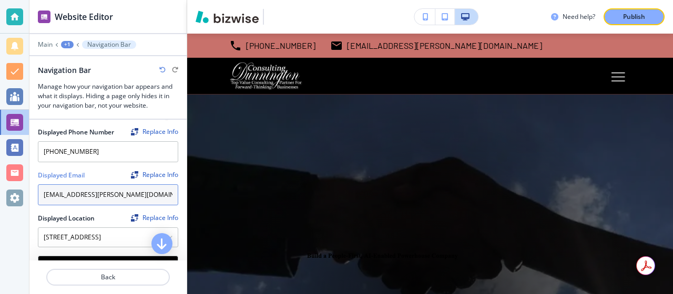
scroll to position [202, 0]
click at [44, 188] on input "[EMAIL_ADDRESS][PERSON_NAME][DOMAIN_NAME]" at bounding box center [108, 193] width 140 height 21
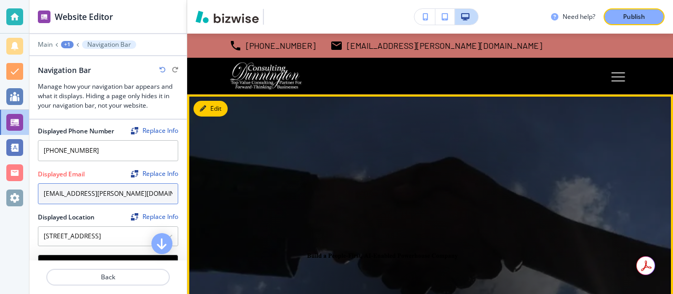
type input "[EMAIL_ADDRESS][PERSON_NAME][DOMAIN_NAME]"
click at [212, 111] on font "Edit" at bounding box center [215, 108] width 11 height 9
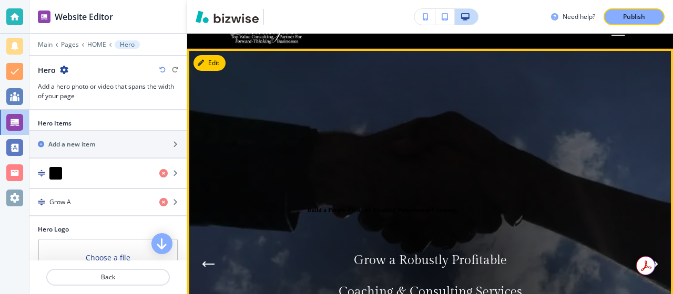
scroll to position [61, 0]
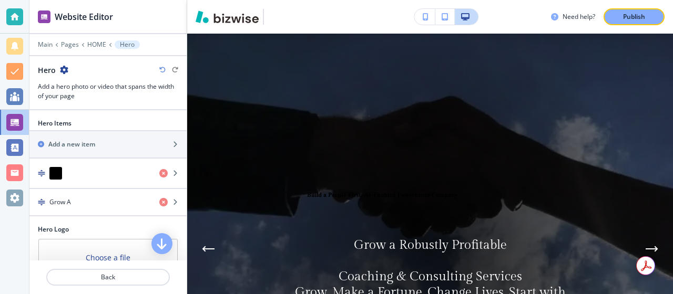
click at [69, 123] on font "Hero Items" at bounding box center [55, 123] width 34 height 9
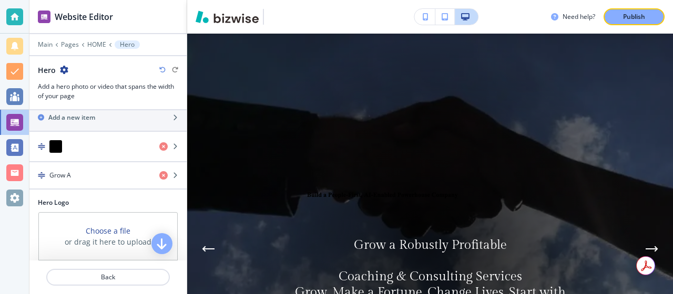
scroll to position [26, 0]
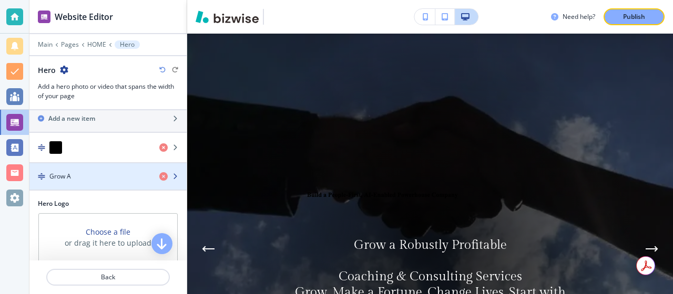
click at [75, 173] on div "Grow A" at bounding box center [89, 176] width 121 height 9
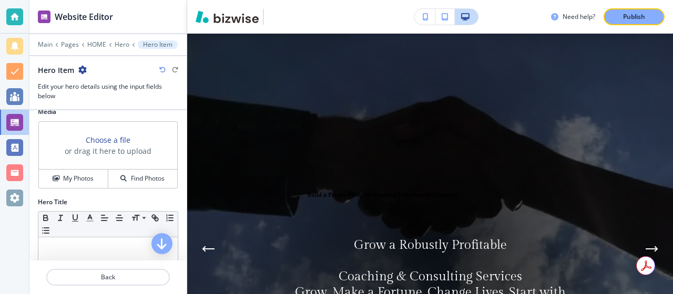
scroll to position [0, 0]
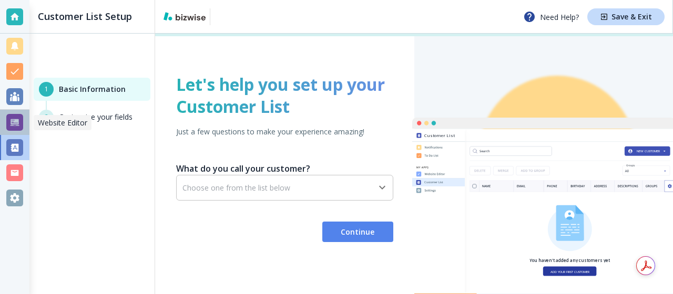
click at [16, 122] on div at bounding box center [14, 122] width 17 height 17
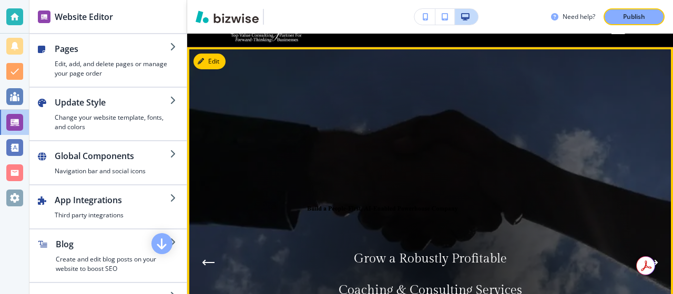
scroll to position [46, 0]
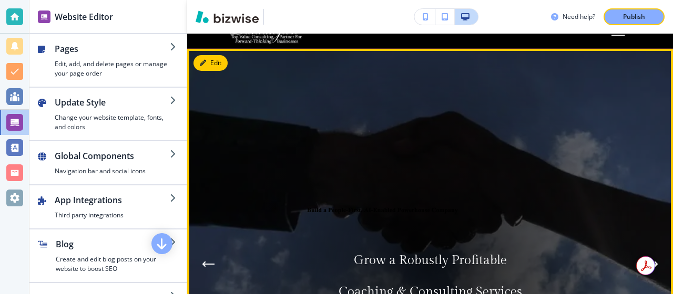
click at [211, 68] on button "Edit" at bounding box center [210, 63] width 34 height 16
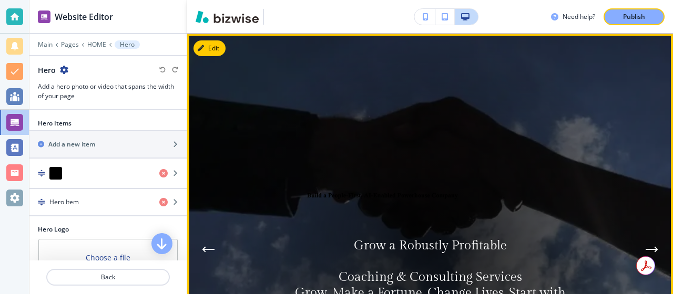
scroll to position [61, 0]
click at [406, 235] on span at bounding box center [430, 198] width 246 height 79
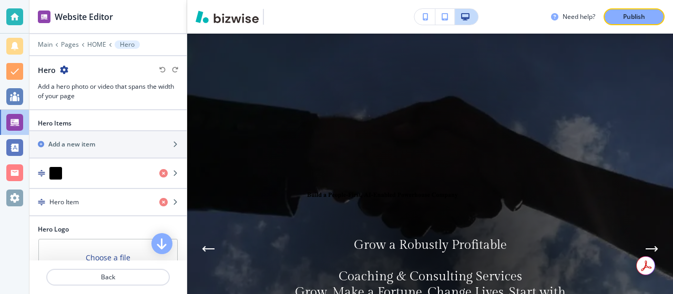
click at [405, 245] on font "Grow a Robustly Profitable" at bounding box center [430, 245] width 153 height 15
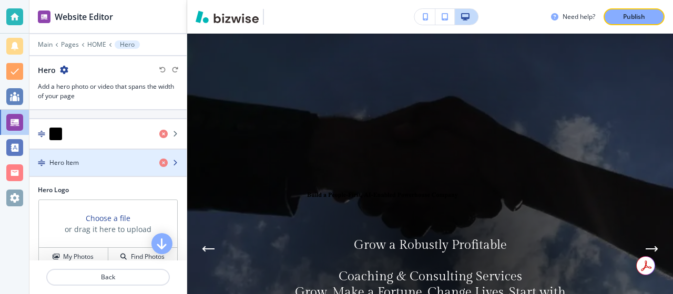
scroll to position [55, 0]
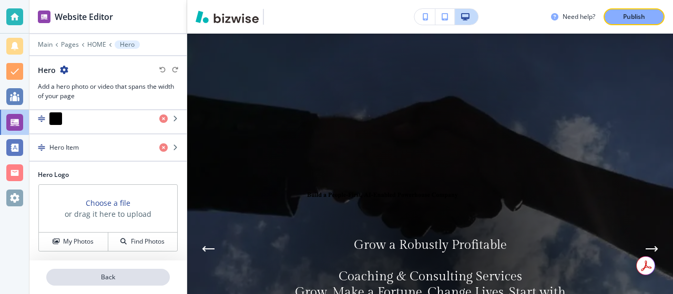
click at [117, 278] on p "Back" at bounding box center [107, 277] width 121 height 9
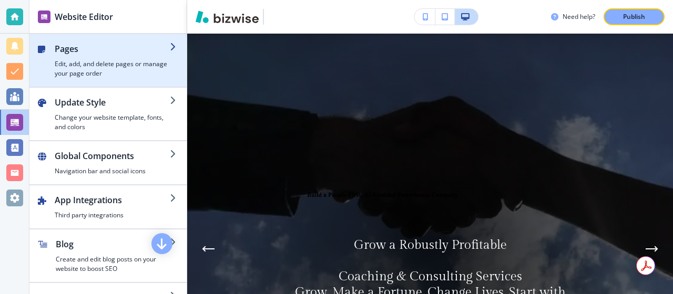
click at [69, 45] on font "Pages" at bounding box center [67, 49] width 24 height 12
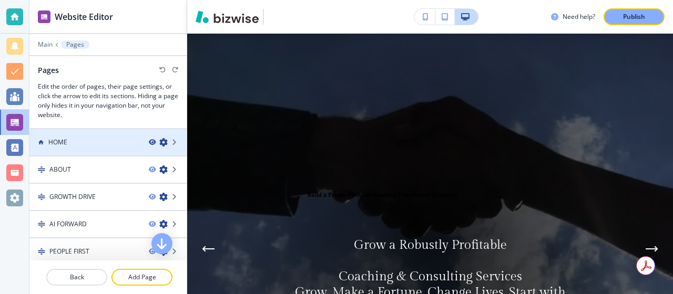
click at [153, 141] on icon "button" at bounding box center [152, 142] width 6 height 6
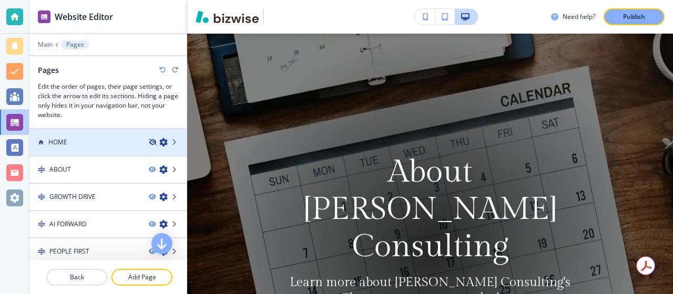
scroll to position [0, 0]
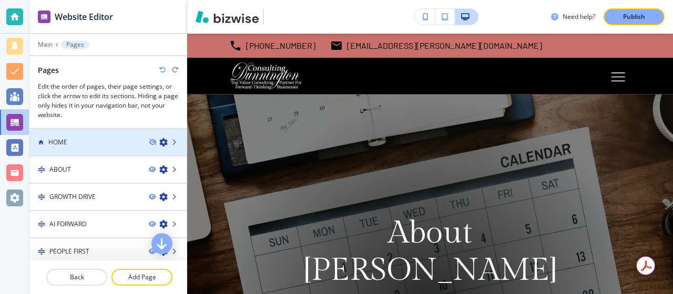
click at [164, 139] on icon "button" at bounding box center [163, 142] width 8 height 8
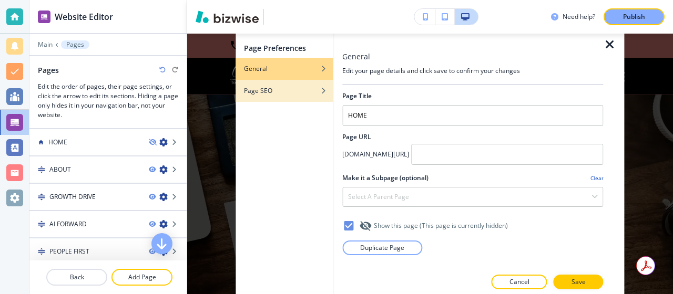
click at [266, 92] on font "Page SEO" at bounding box center [258, 90] width 28 height 9
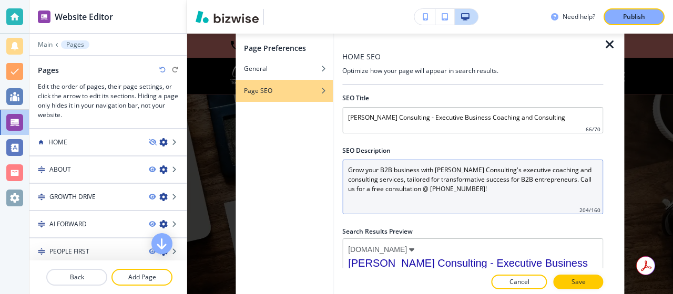
click at [367, 161] on Description "Grow your B2B business with [PERSON_NAME] Consulting's executive coaching and c…" at bounding box center [472, 187] width 261 height 55
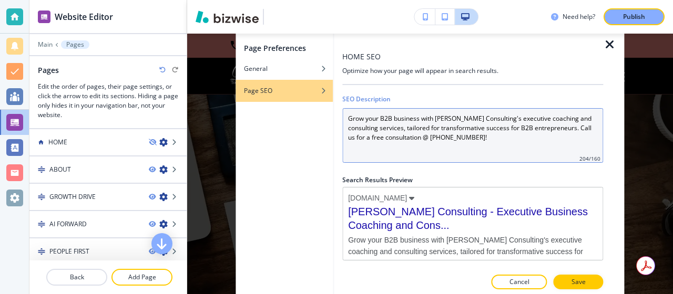
scroll to position [52, 0]
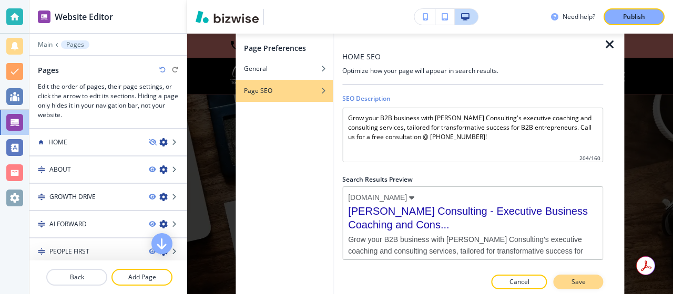
click at [573, 280] on font "Save" at bounding box center [578, 281] width 14 height 9
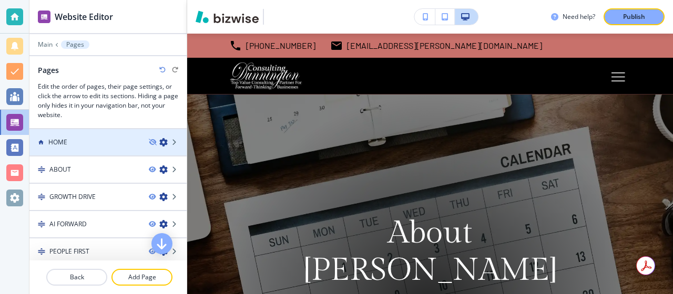
click at [163, 141] on icon "button" at bounding box center [163, 142] width 8 height 8
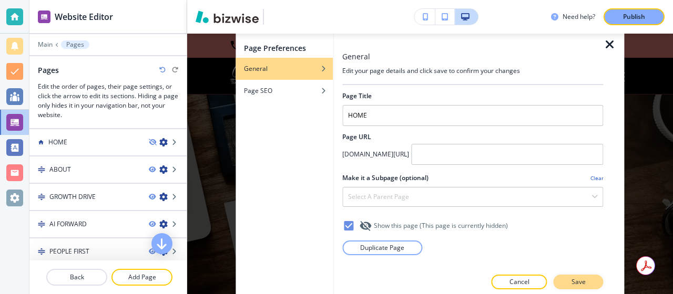
click at [579, 281] on font "Save" at bounding box center [578, 281] width 14 height 9
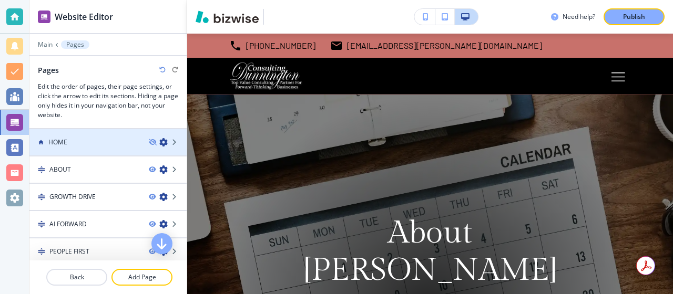
click at [86, 136] on div at bounding box center [107, 133] width 157 height 8
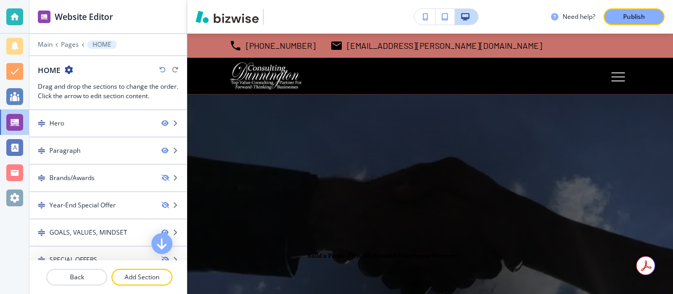
click at [86, 136] on div at bounding box center [107, 132] width 157 height 8
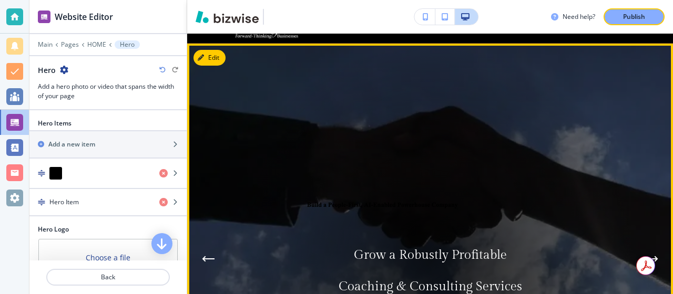
scroll to position [61, 0]
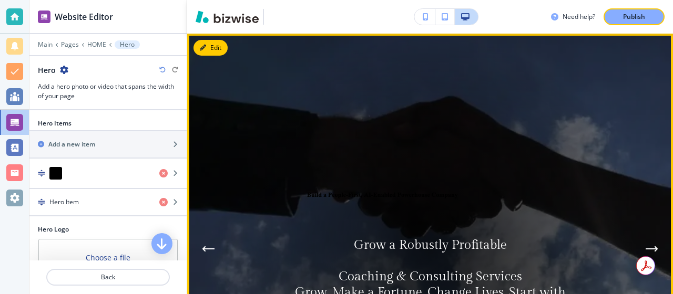
click at [211, 44] on font "Edit" at bounding box center [215, 47] width 11 height 9
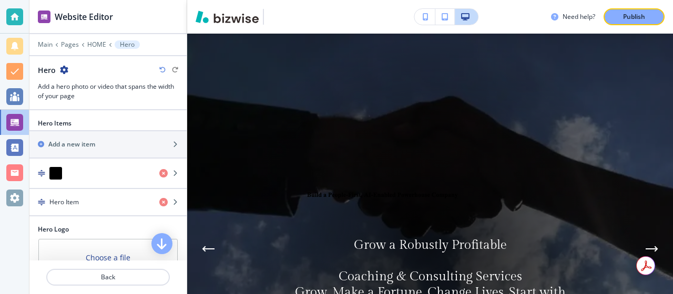
click at [98, 116] on div at bounding box center [107, 114] width 157 height 8
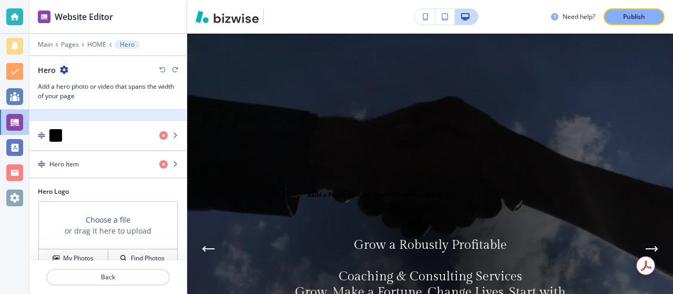
scroll to position [55, 0]
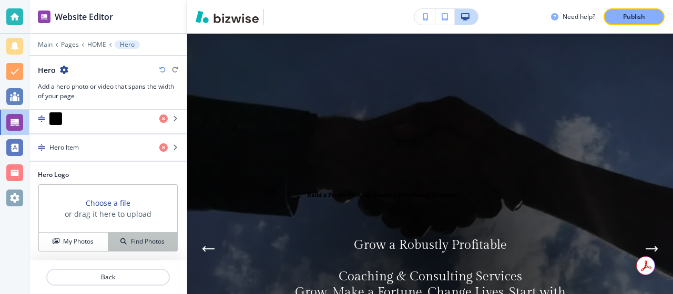
click at [136, 242] on font "Find Photos" at bounding box center [148, 241] width 34 height 9
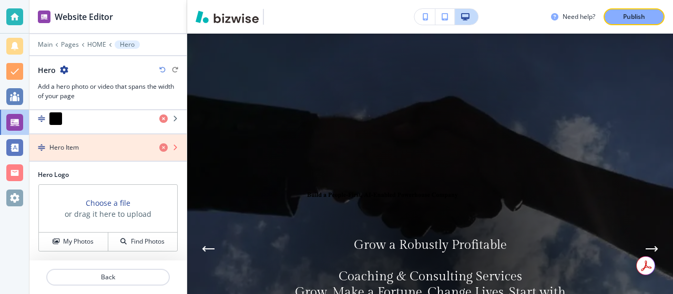
click at [164, 145] on icon "button" at bounding box center [163, 147] width 8 height 8
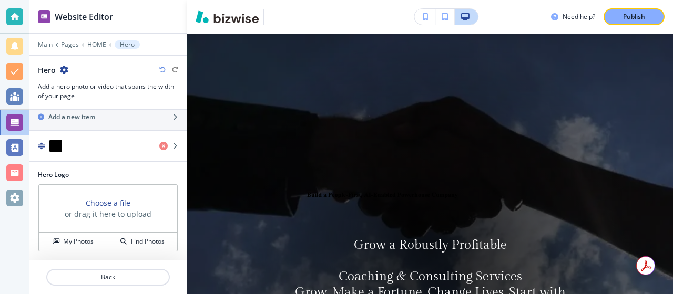
scroll to position [27, 0]
click at [174, 145] on icon "button" at bounding box center [175, 146] width 6 height 6
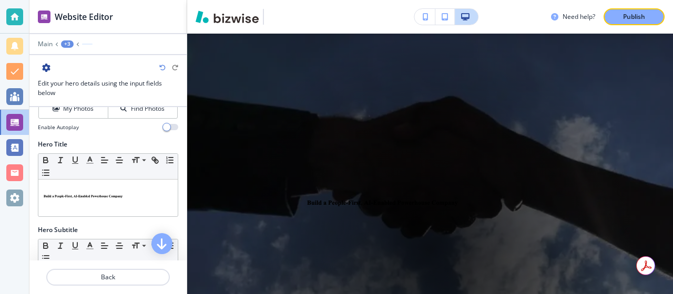
scroll to position [82, 0]
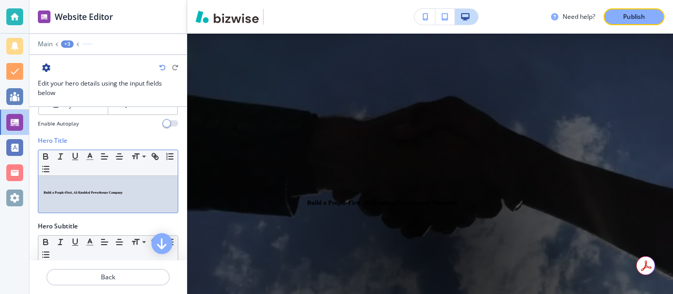
click at [127, 194] on img at bounding box center [108, 198] width 129 height 15
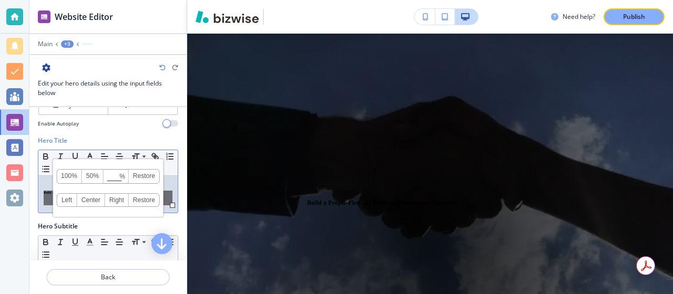
click at [145, 174] on link "Restore" at bounding box center [144, 177] width 30 height 14
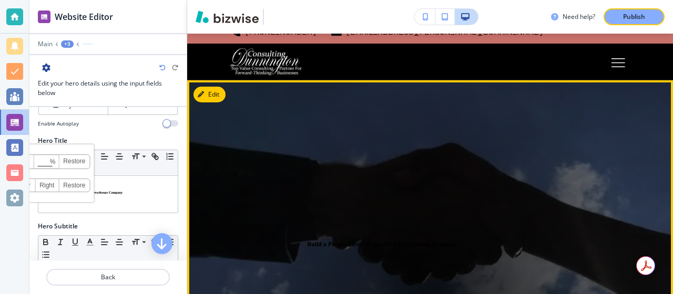
scroll to position [0, 0]
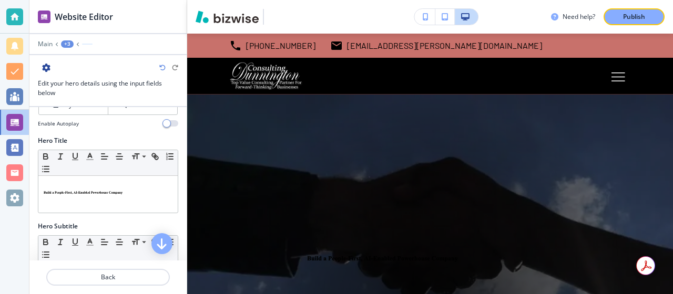
click at [140, 126] on div "Enable Autoplay" at bounding box center [108, 124] width 140 height 8
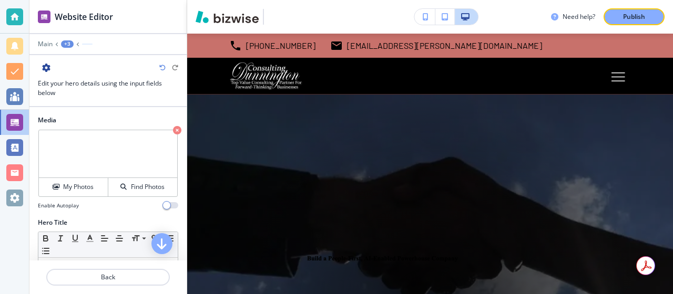
click at [125, 215] on div "Media My Photos Find Photos Enable Autoplay" at bounding box center [107, 167] width 157 height 102
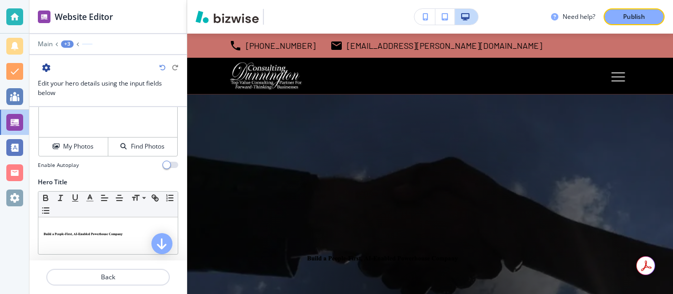
scroll to position [44, 0]
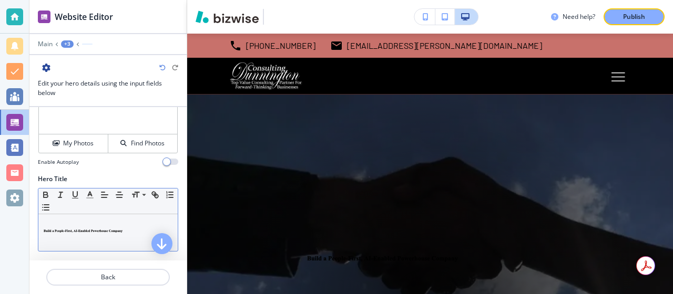
click at [87, 236] on img at bounding box center [108, 236] width 129 height 15
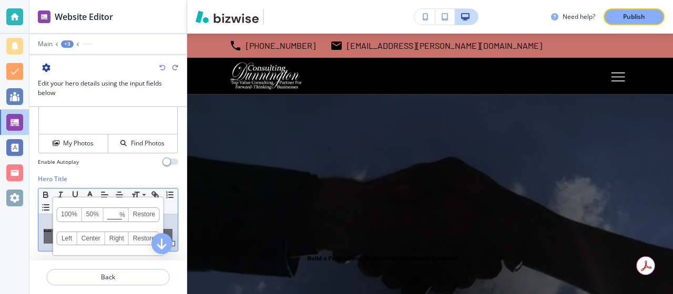
click at [26, 226] on div at bounding box center [14, 147] width 29 height 294
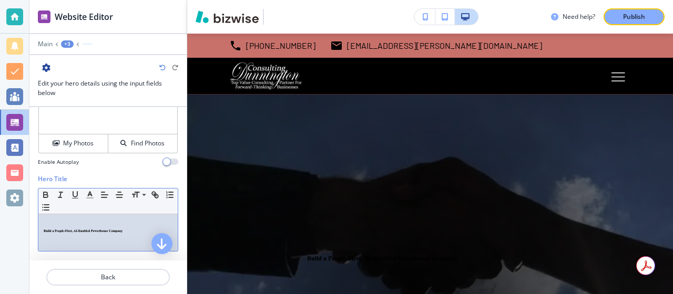
click at [44, 231] on img at bounding box center [108, 236] width 129 height 15
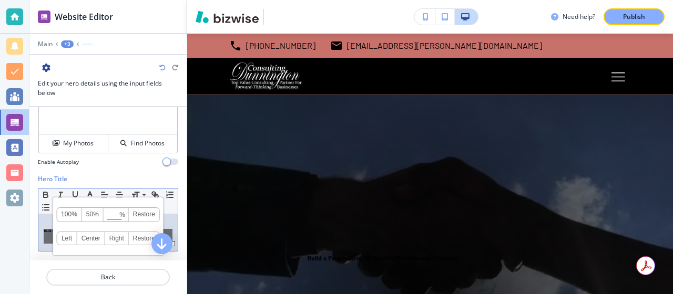
click at [44, 229] on div "100% 50% % Press enter key to apply change! [GEOGRAPHIC_DATA] Left Center Right…" at bounding box center [108, 236] width 129 height 15
click at [158, 245] on icon "button" at bounding box center [162, 242] width 13 height 13
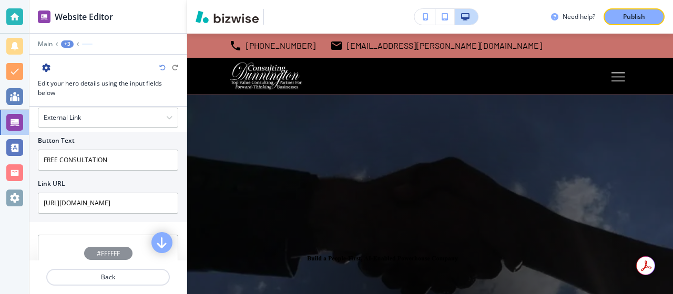
scroll to position [552, 0]
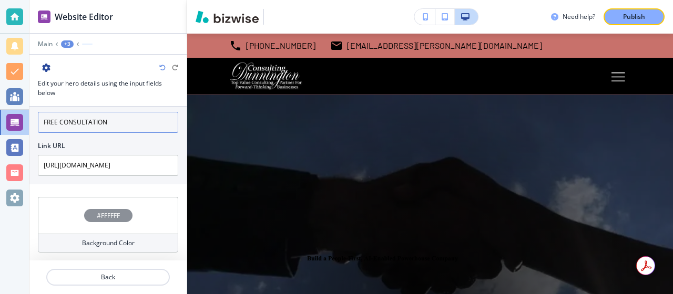
click at [123, 118] on input "FREE CONSULTATION" at bounding box center [108, 122] width 140 height 21
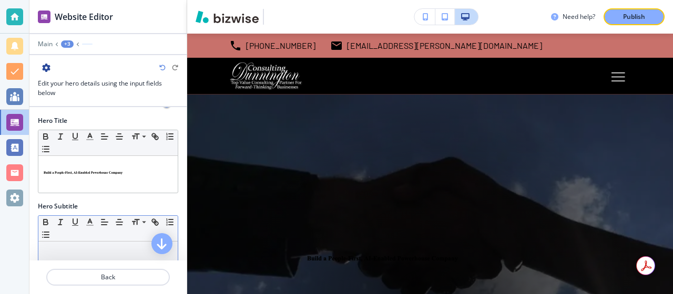
scroll to position [96, 0]
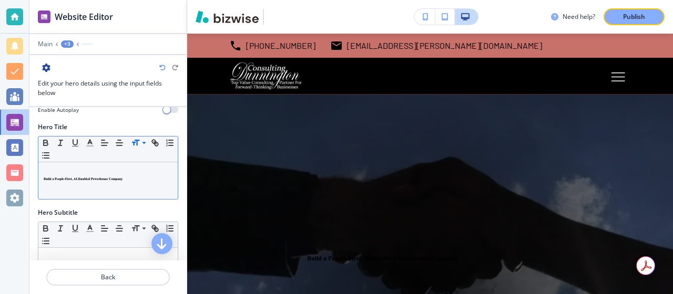
click at [140, 141] on icon at bounding box center [144, 142] width 13 height 9
click at [140, 192] on span at bounding box center [143, 195] width 24 height 13
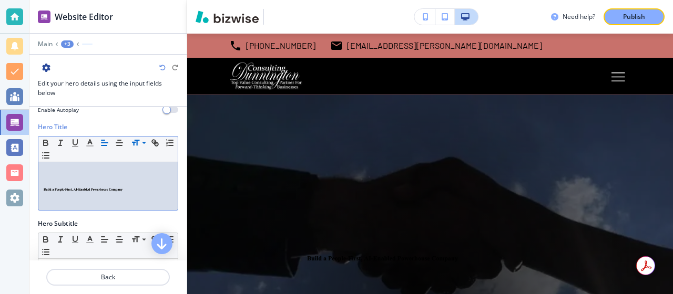
click at [140, 192] on img at bounding box center [108, 195] width 129 height 15
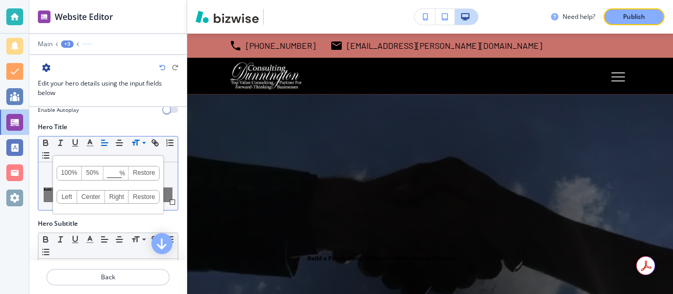
click at [90, 192] on link "Center" at bounding box center [91, 197] width 28 height 13
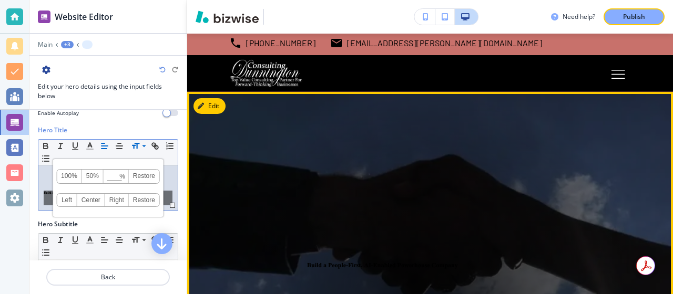
scroll to position [0, 0]
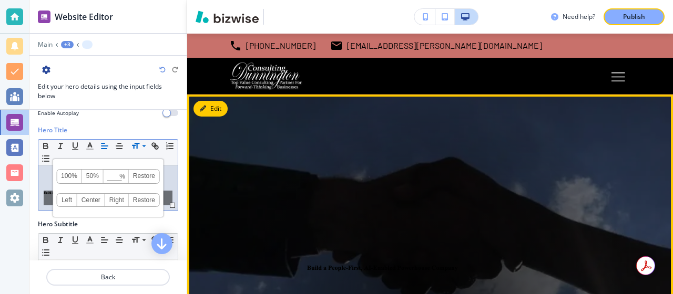
click at [211, 109] on font "Edit" at bounding box center [215, 108] width 11 height 9
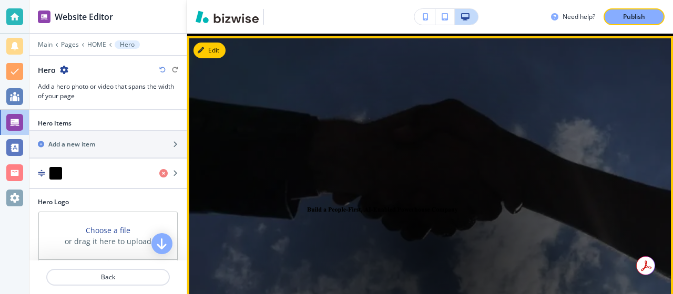
scroll to position [61, 0]
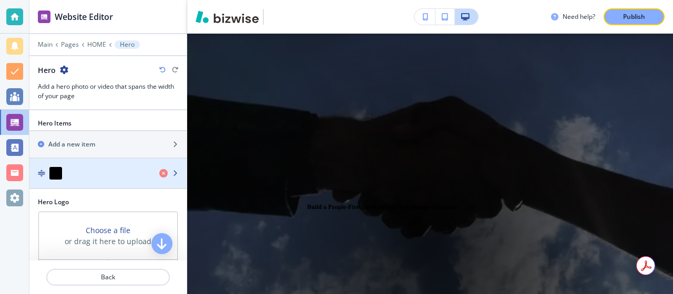
click at [60, 176] on video "button" at bounding box center [55, 173] width 13 height 13
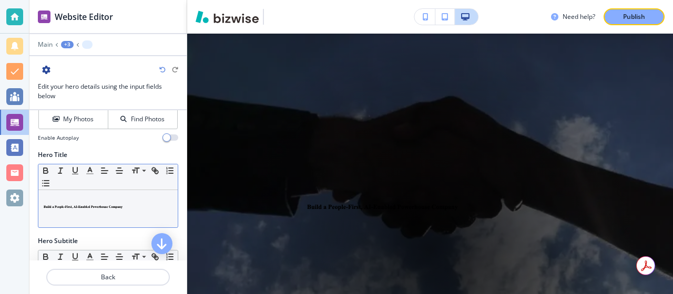
scroll to position [86, 0]
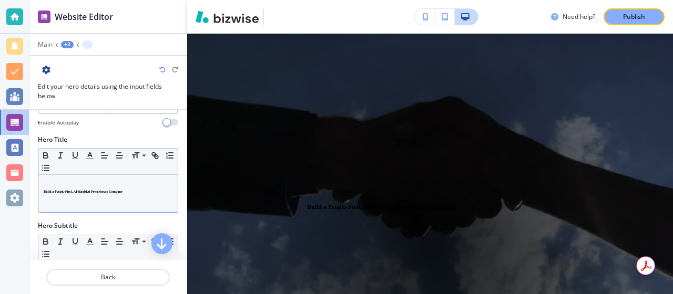
click at [100, 210] on div "﻿" at bounding box center [107, 193] width 139 height 37
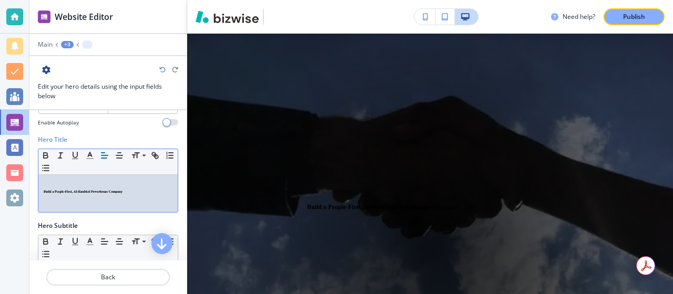
click at [74, 194] on img at bounding box center [108, 197] width 129 height 15
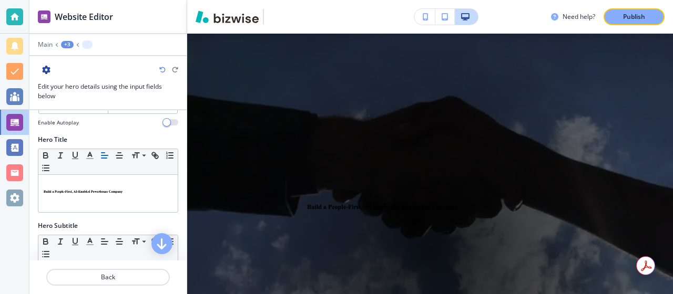
click at [17, 221] on div at bounding box center [14, 147] width 29 height 294
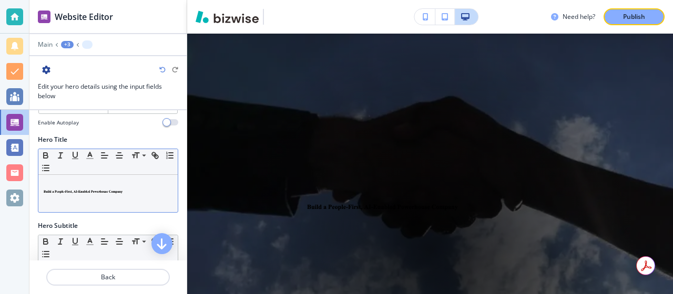
click at [49, 197] on img at bounding box center [108, 197] width 129 height 15
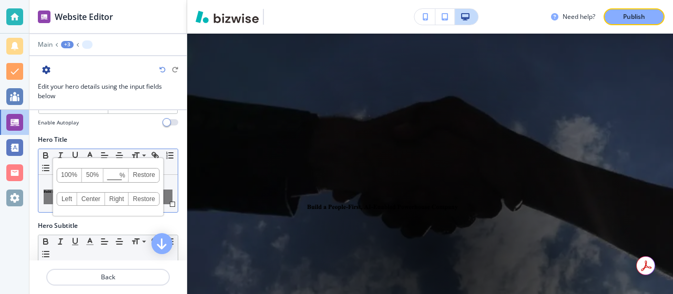
click at [64, 178] on font "100%" at bounding box center [69, 174] width 16 height 7
click at [85, 199] on font "Center" at bounding box center [90, 198] width 19 height 7
click at [35, 221] on div "Hero Subtitle Small Normal Large Huge" at bounding box center [107, 255] width 157 height 69
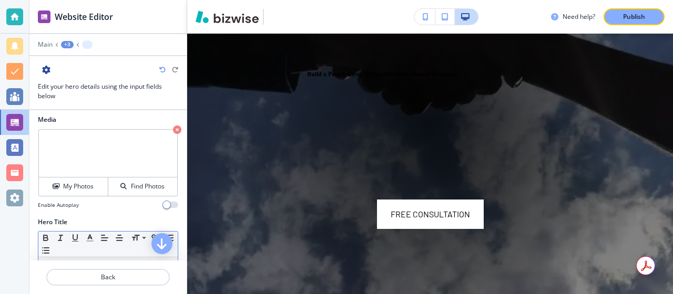
scroll to position [0, 0]
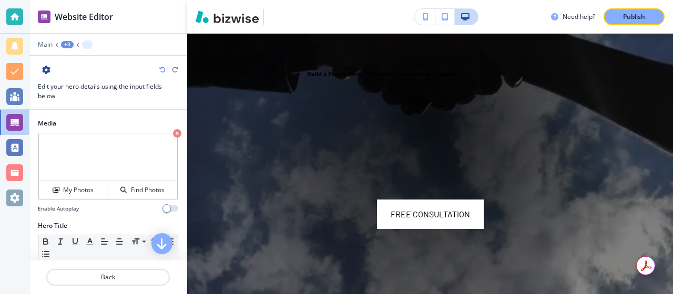
click at [127, 84] on font "Edit your hero details using the input fields below" at bounding box center [100, 91] width 124 height 18
click at [49, 67] on icon "button" at bounding box center [46, 70] width 8 height 8
click at [72, 91] on font "Rename ﻿" at bounding box center [62, 88] width 26 height 9
click at [163, 67] on icon "button" at bounding box center [162, 70] width 6 height 6
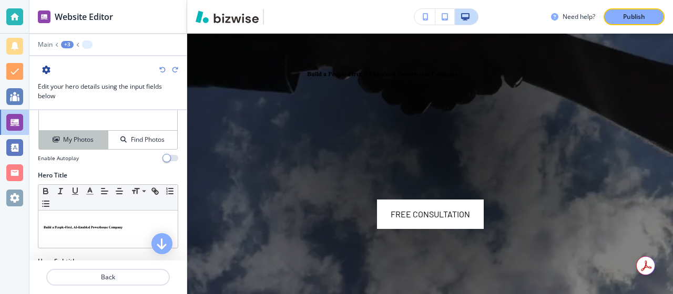
scroll to position [55, 0]
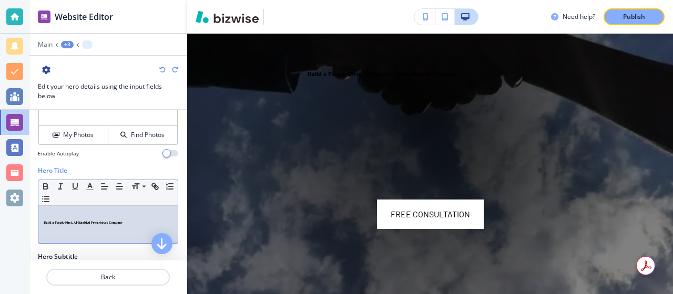
click at [83, 212] on p "﻿" at bounding box center [108, 215] width 129 height 9
click at [47, 201] on icon "button" at bounding box center [45, 198] width 9 height 9
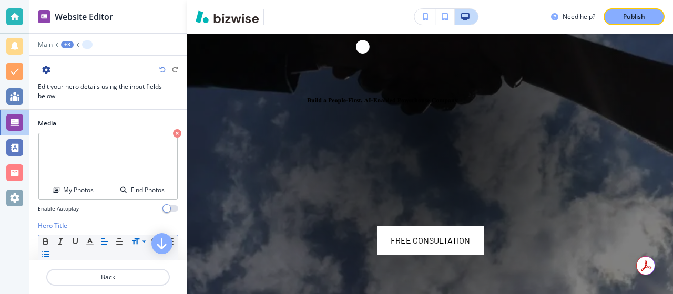
scroll to position [20, 0]
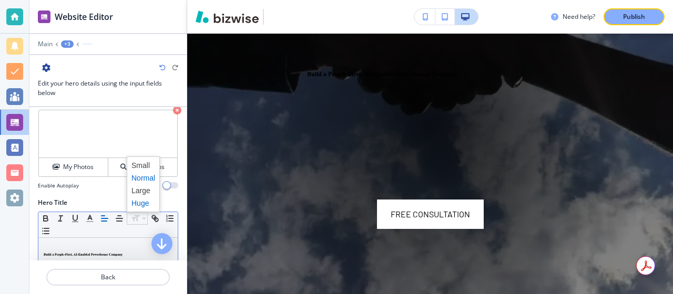
click at [139, 203] on span at bounding box center [143, 203] width 24 height 13
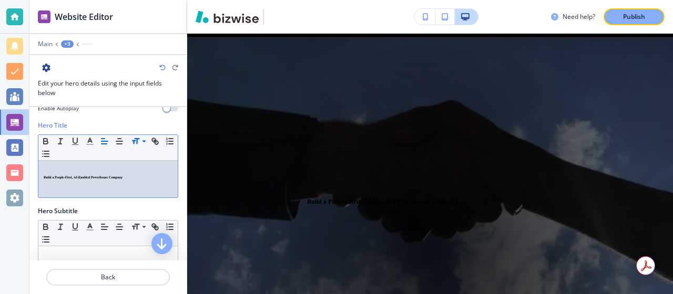
scroll to position [100, 0]
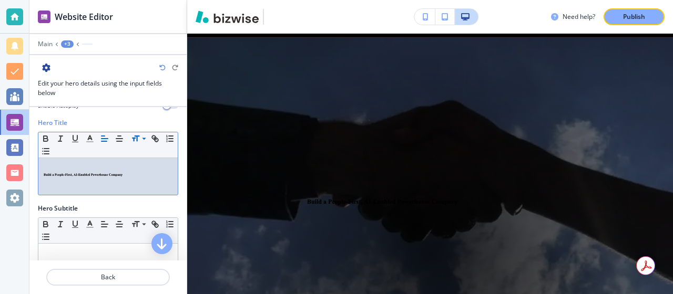
click at [108, 119] on div "Hero Title" at bounding box center [108, 122] width 140 height 9
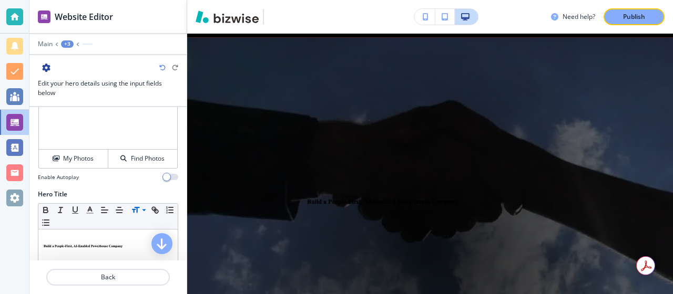
scroll to position [0, 0]
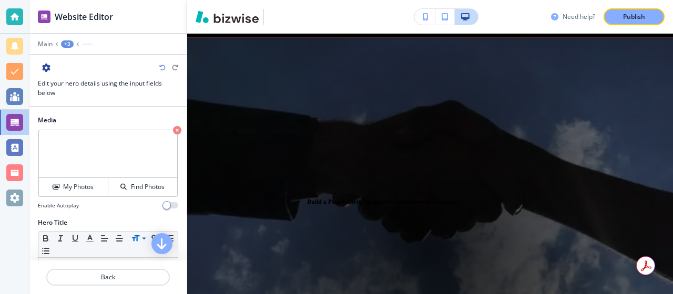
click at [587, 16] on font "Need help?" at bounding box center [578, 16] width 33 height 9
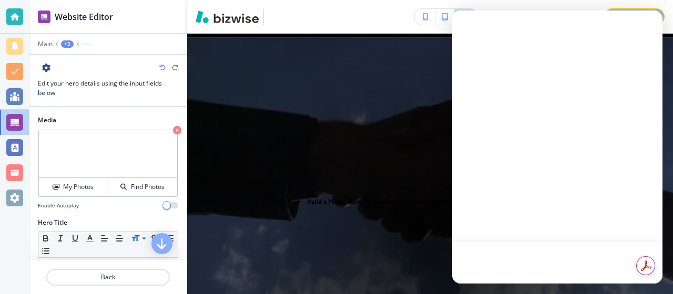
click at [587, 16] on font "Need help?" at bounding box center [578, 16] width 33 height 9
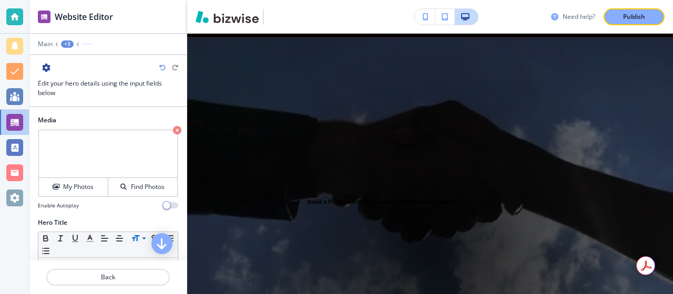
click at [574, 18] on font "Need help?" at bounding box center [578, 16] width 33 height 9
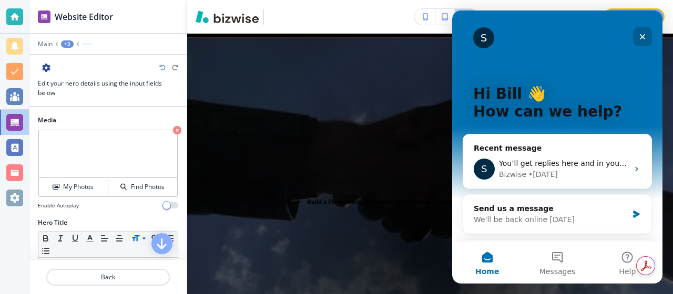
click at [643, 35] on icon "Close" at bounding box center [642, 37] width 8 height 8
